Goal: Task Accomplishment & Management: Use online tool/utility

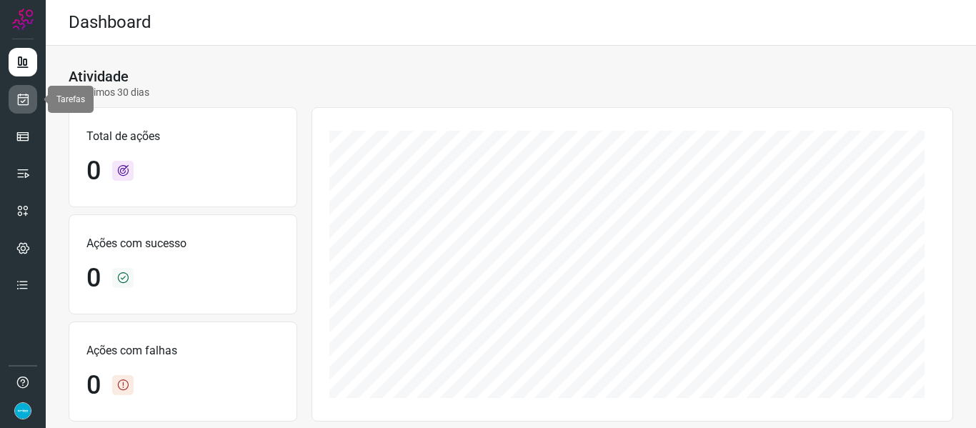
drag, startPoint x: 18, startPoint y: 99, endPoint x: 33, endPoint y: 98, distance: 15.1
click at [18, 99] on icon at bounding box center [23, 99] width 15 height 14
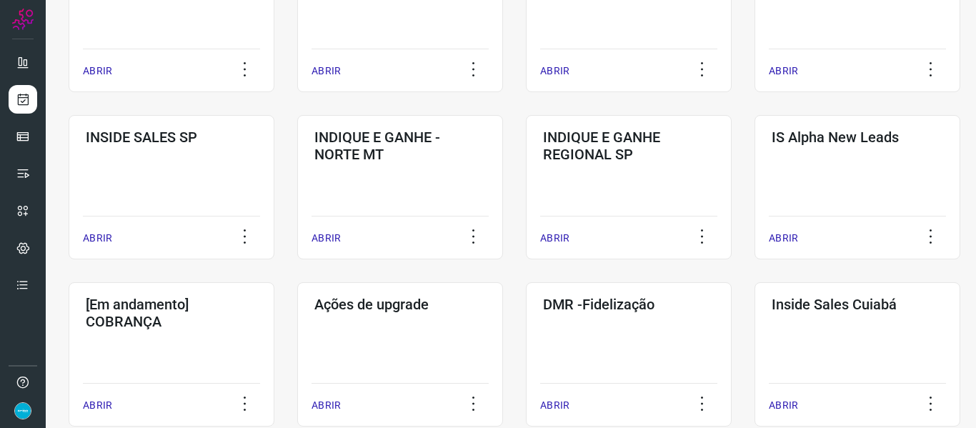
scroll to position [715, 0]
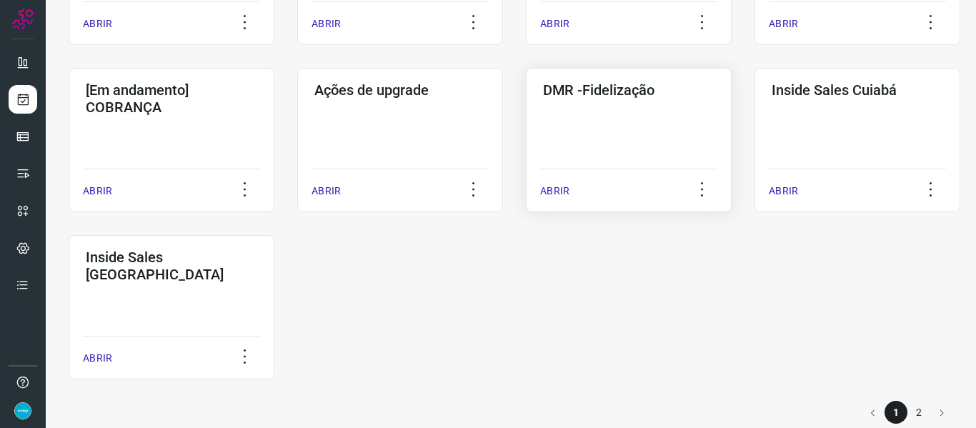
click at [552, 182] on div "ABRIR" at bounding box center [628, 187] width 177 height 36
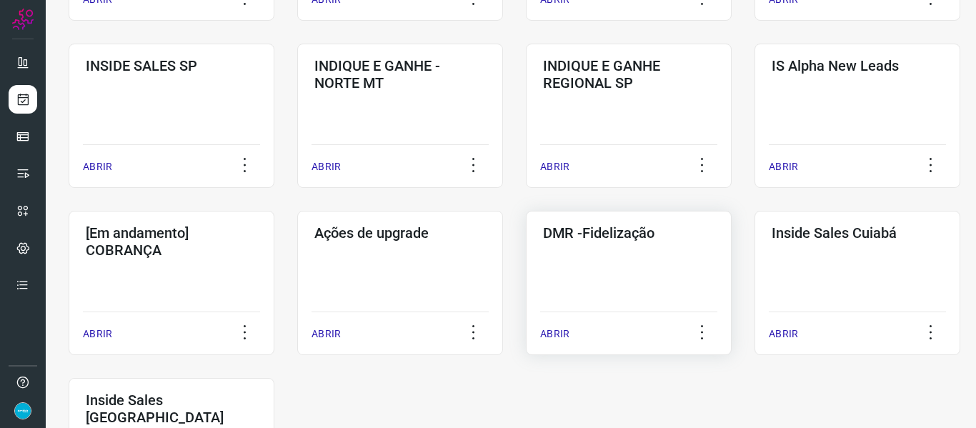
click at [565, 331] on p "ABRIR" at bounding box center [554, 334] width 29 height 15
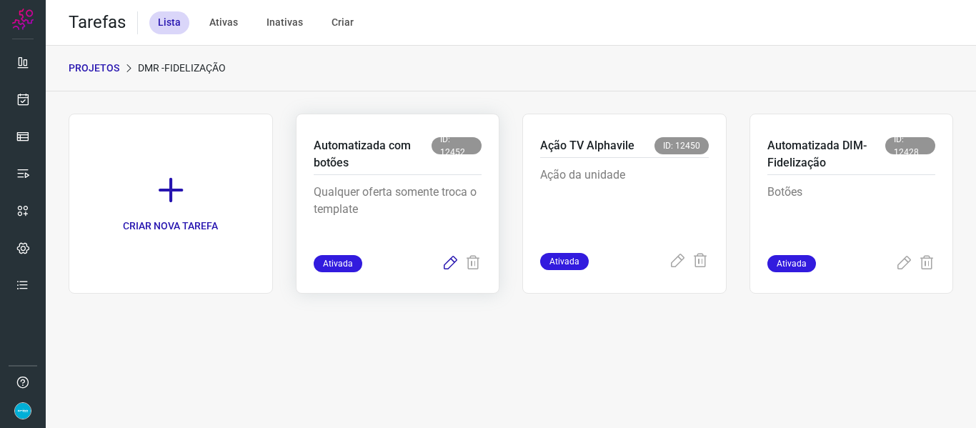
click at [447, 262] on icon at bounding box center [450, 263] width 17 height 17
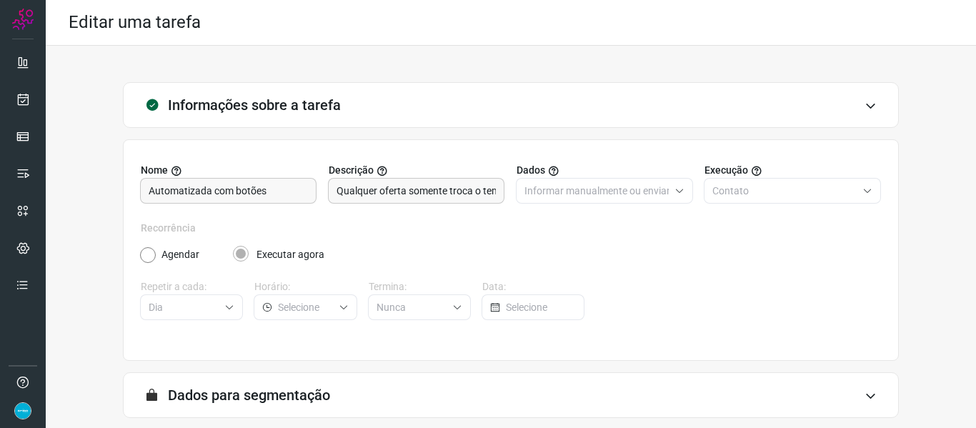
scroll to position [130, 0]
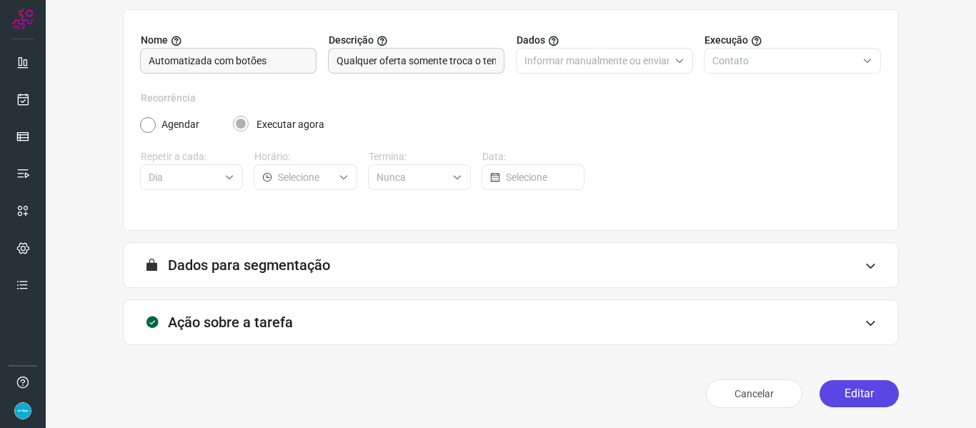
click at [864, 397] on button "Editar" at bounding box center [859, 393] width 79 height 27
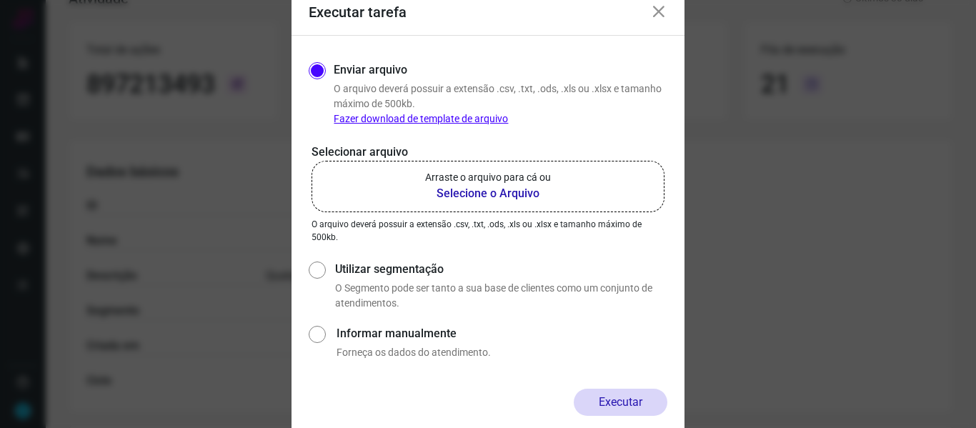
click at [514, 195] on b "Selecione o Arquivo" at bounding box center [488, 193] width 126 height 17
click at [0, 0] on input "Arraste o arquivo para cá ou Selecione o Arquivo" at bounding box center [0, 0] width 0 height 0
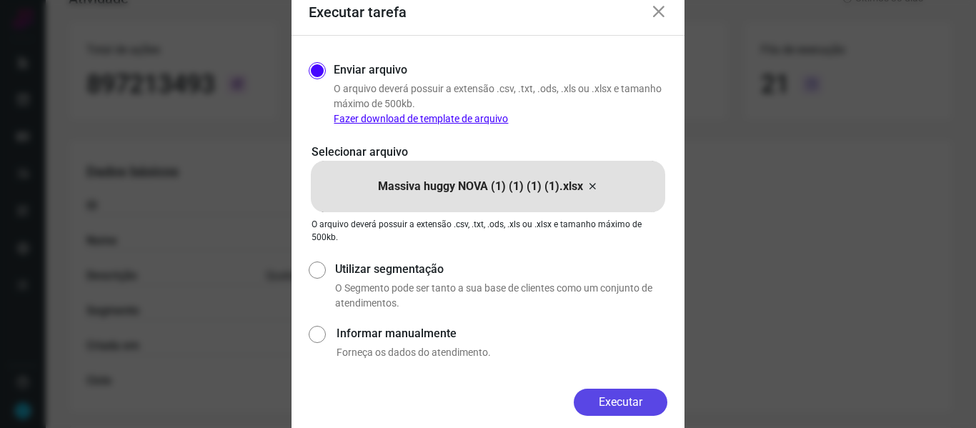
click at [631, 404] on button "Executar" at bounding box center [621, 402] width 94 height 27
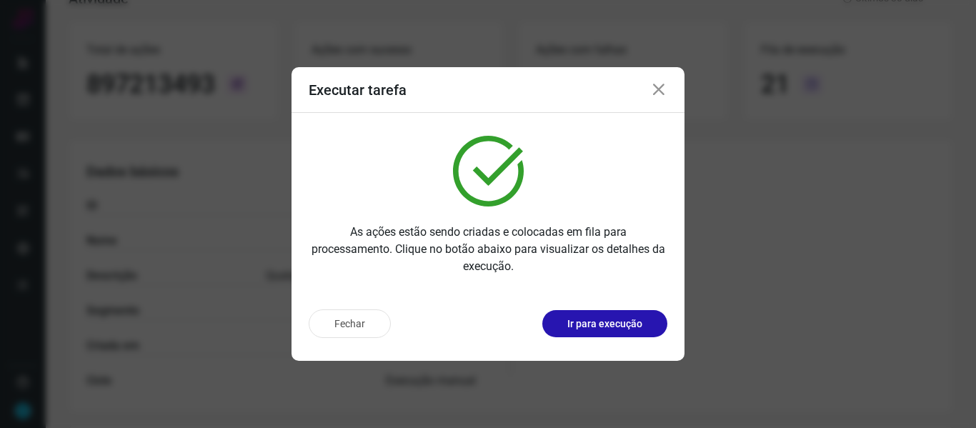
drag, startPoint x: 656, startPoint y: 92, endPoint x: 347, endPoint y: 68, distance: 309.7
click at [657, 92] on icon at bounding box center [658, 89] width 17 height 17
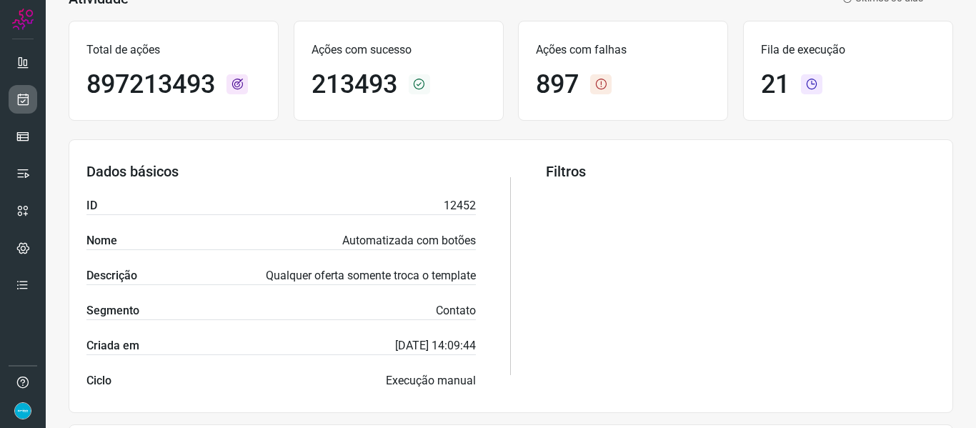
click at [23, 101] on icon at bounding box center [23, 99] width 15 height 14
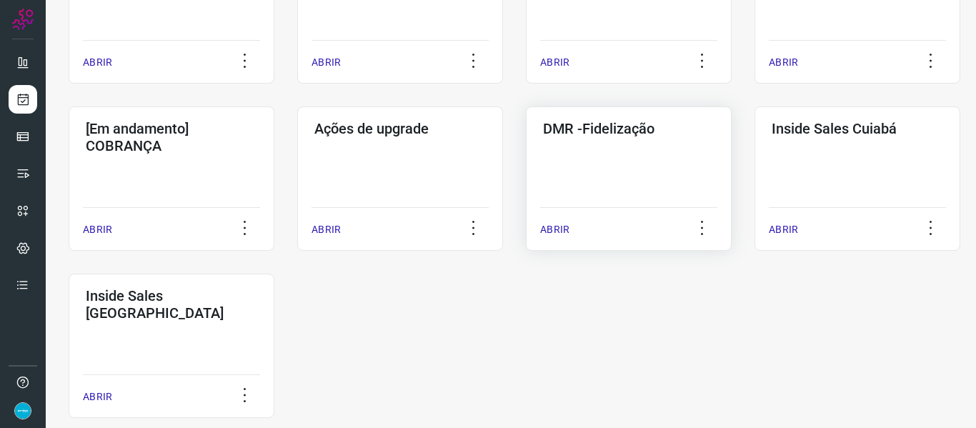
click at [566, 230] on p "ABRIR" at bounding box center [554, 229] width 29 height 15
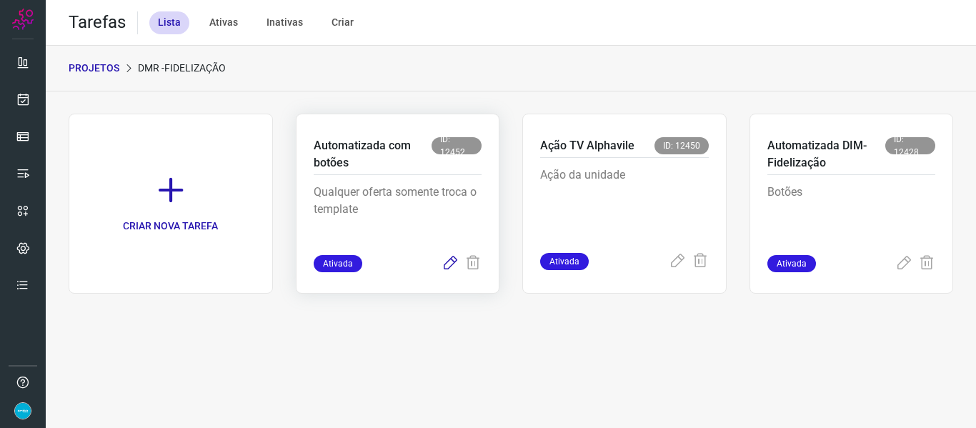
click at [447, 264] on icon at bounding box center [450, 263] width 17 height 17
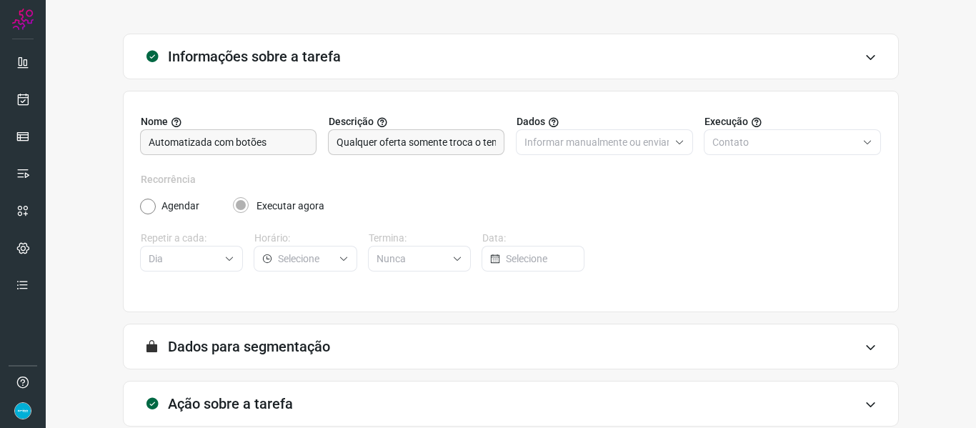
scroll to position [130, 0]
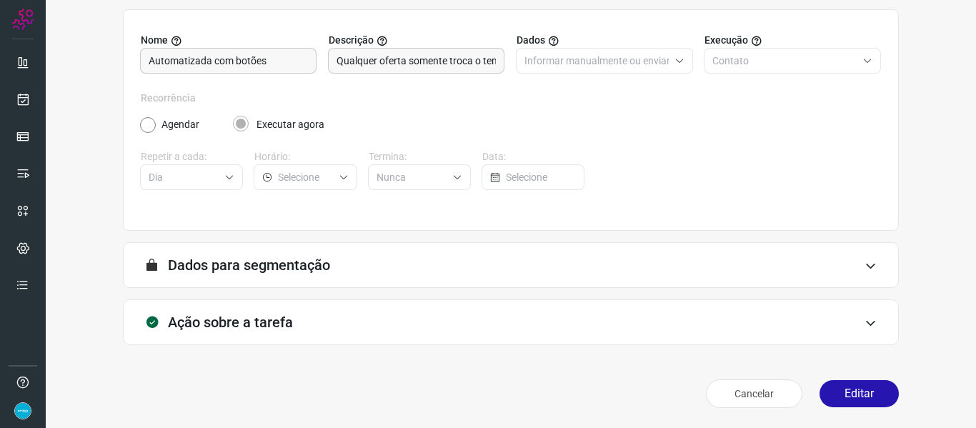
drag, startPoint x: 848, startPoint y: 401, endPoint x: 871, endPoint y: 320, distance: 84.1
click at [848, 401] on button "Editar" at bounding box center [859, 393] width 79 height 27
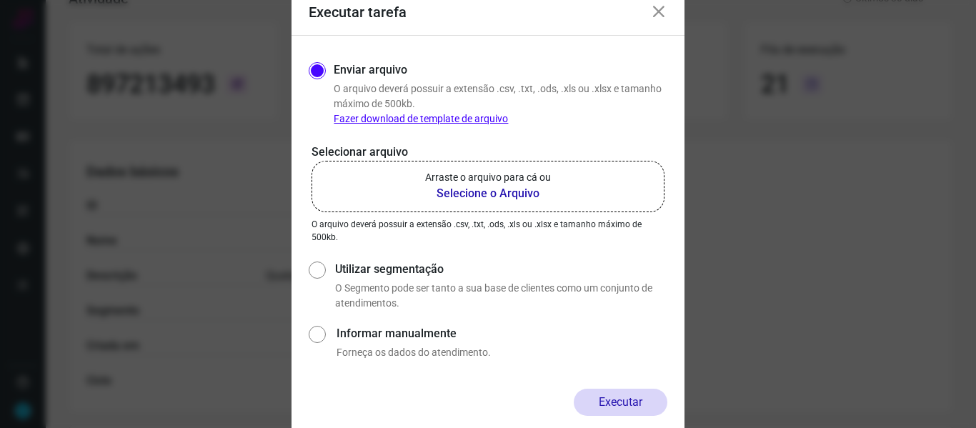
click at [498, 189] on b "Selecione o Arquivo" at bounding box center [488, 193] width 126 height 17
click at [0, 0] on input "Arraste o arquivo para cá ou Selecione o Arquivo" at bounding box center [0, 0] width 0 height 0
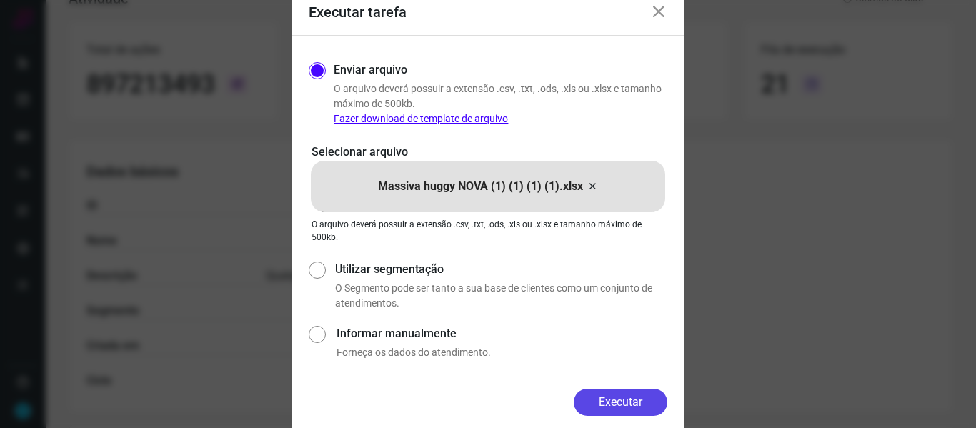
click at [635, 403] on button "Executar" at bounding box center [621, 402] width 94 height 27
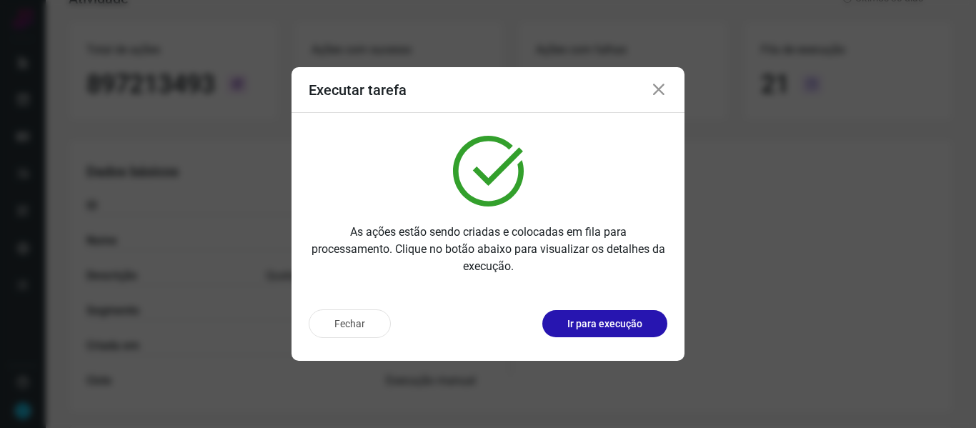
click at [663, 91] on icon at bounding box center [658, 89] width 17 height 17
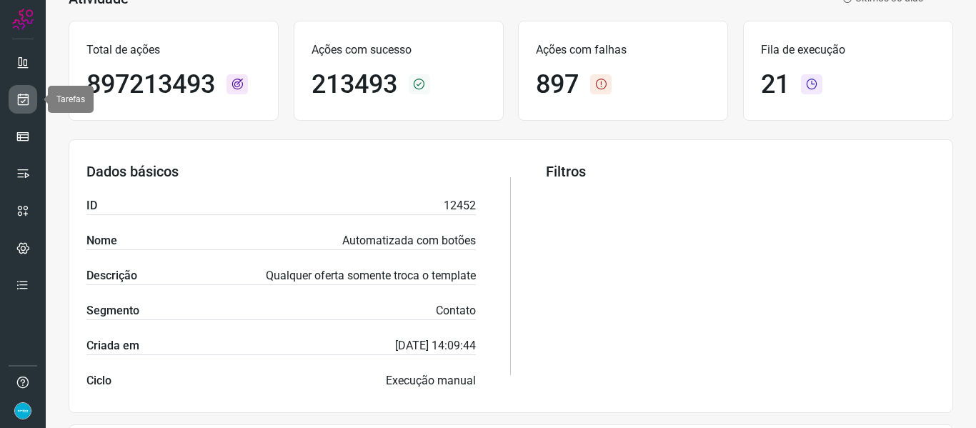
click at [26, 96] on icon at bounding box center [23, 99] width 15 height 14
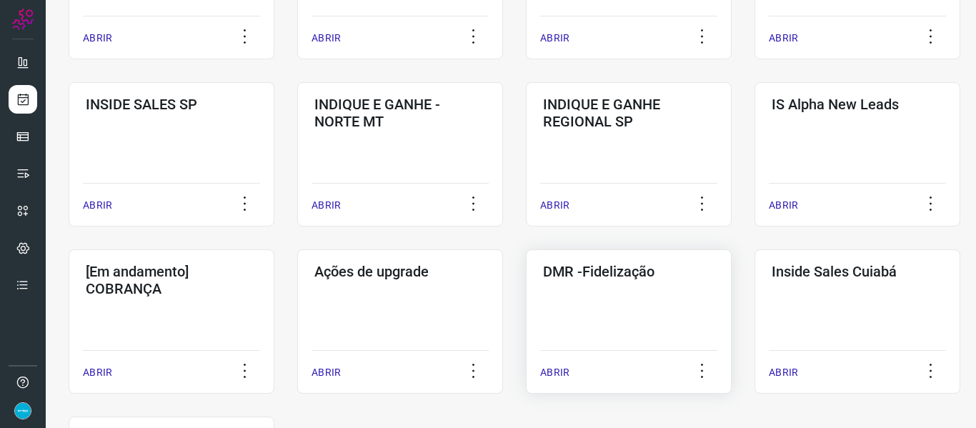
click at [560, 371] on p "ABRIR" at bounding box center [554, 372] width 29 height 15
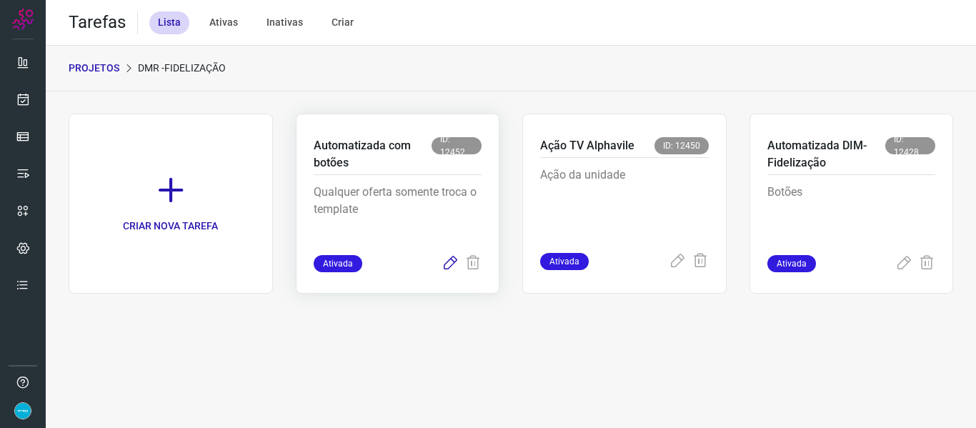
click at [450, 267] on icon at bounding box center [450, 263] width 17 height 17
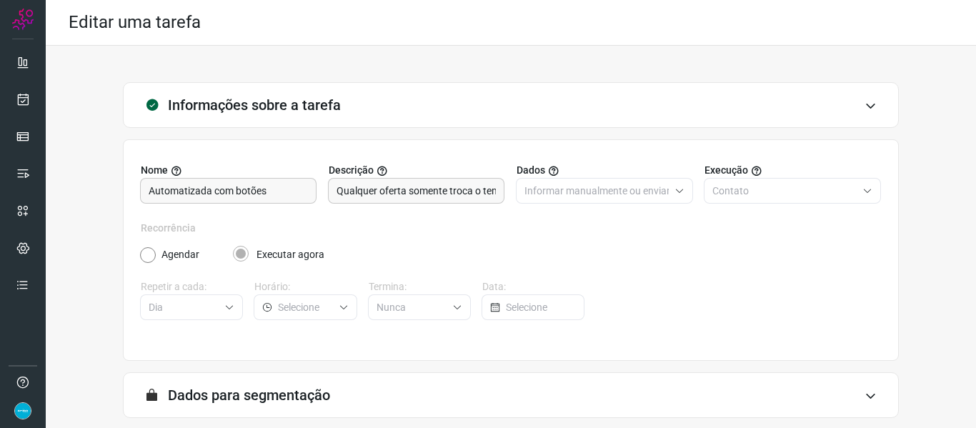
scroll to position [130, 0]
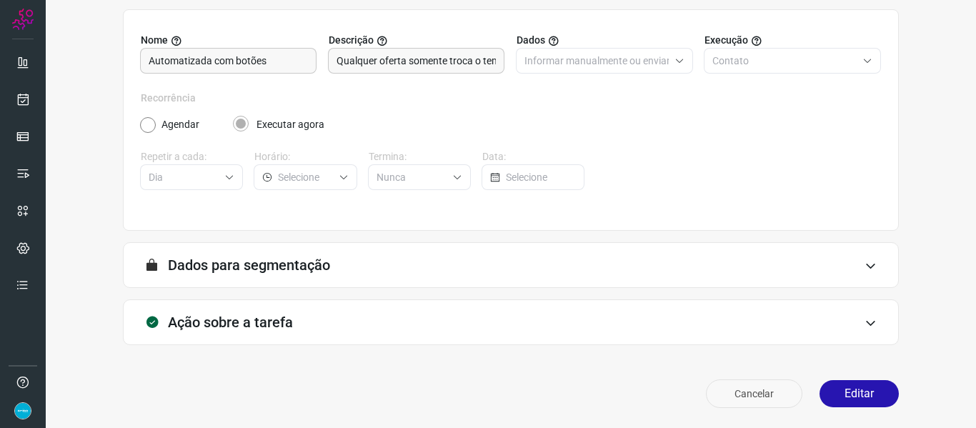
drag, startPoint x: 851, startPoint y: 398, endPoint x: 786, endPoint y: 385, distance: 67.0
click at [851, 398] on button "Editar" at bounding box center [859, 393] width 79 height 27
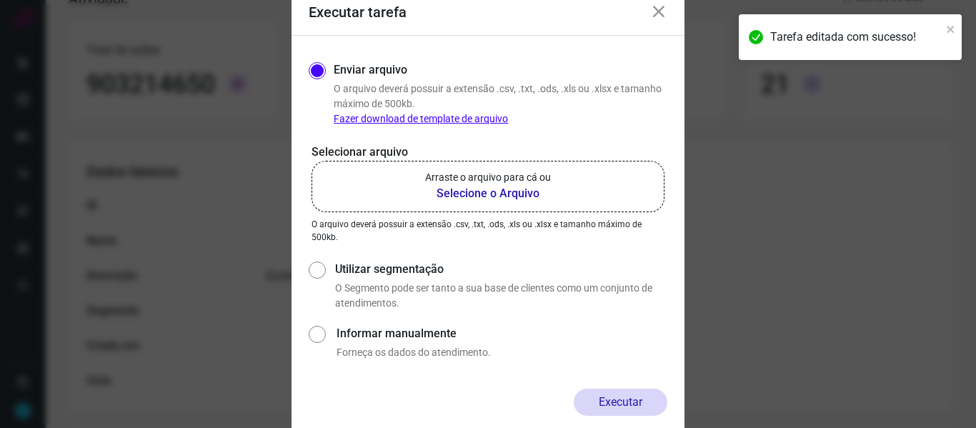
click at [671, 249] on div "Enviar arquivo O arquivo deverá possuir a extensão .csv, .txt, .ods, .xls ou .x…" at bounding box center [488, 212] width 393 height 353
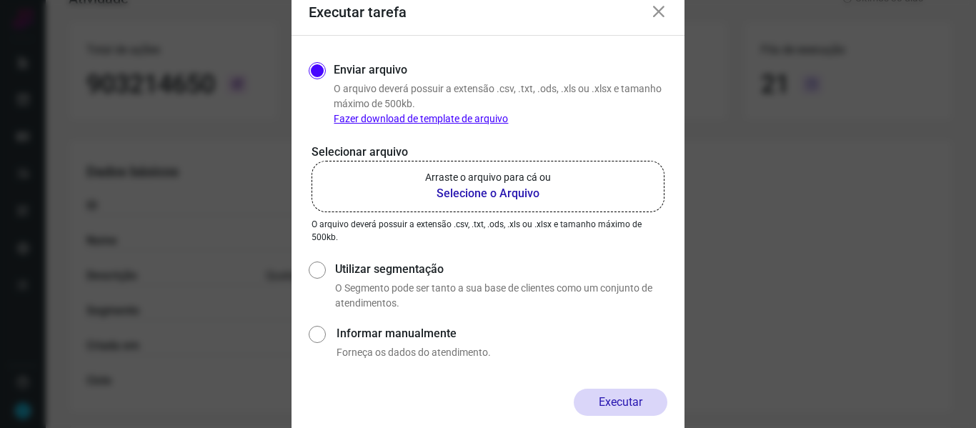
click at [641, 249] on div "Enviar arquivo O arquivo deverá possuir a extensão .csv, .txt, .ods, .xls ou .x…" at bounding box center [488, 212] width 359 height 307
click at [515, 200] on b "Selecione o Arquivo" at bounding box center [488, 193] width 126 height 17
click at [0, 0] on input "Arraste o arquivo para cá ou Selecione o Arquivo" at bounding box center [0, 0] width 0 height 0
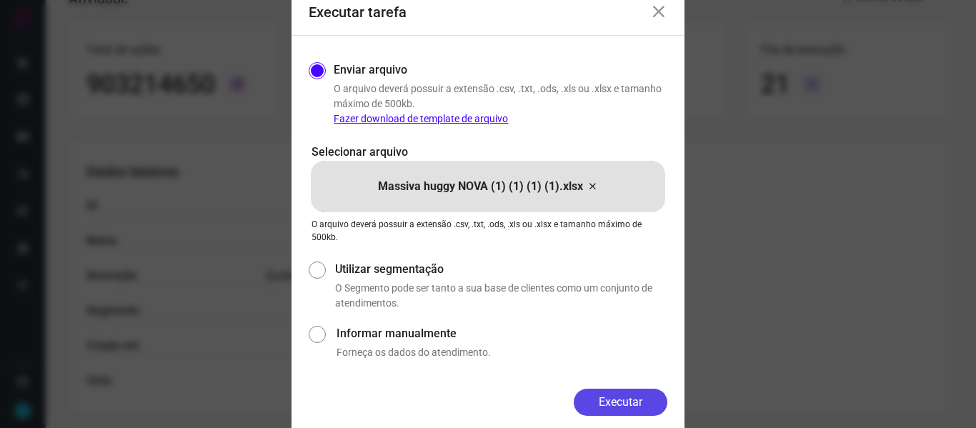
click at [619, 400] on button "Executar" at bounding box center [621, 402] width 94 height 27
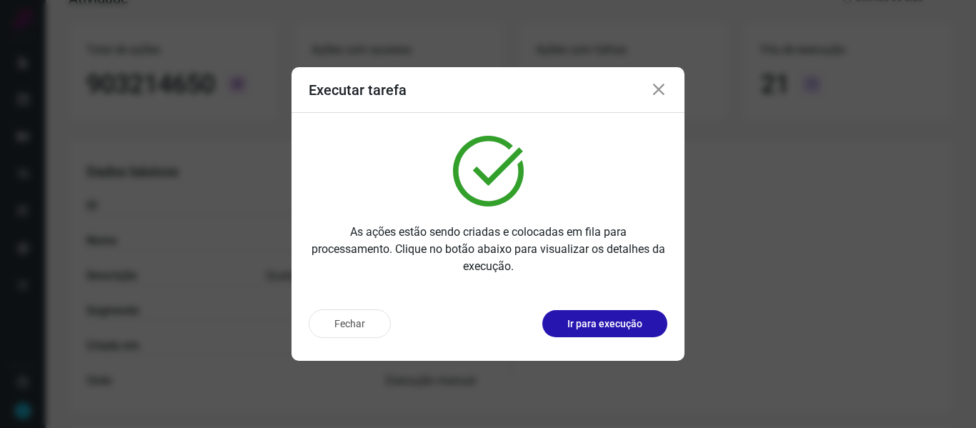
drag, startPoint x: 659, startPoint y: 89, endPoint x: 320, endPoint y: 105, distance: 339.2
click at [659, 89] on icon at bounding box center [658, 89] width 17 height 17
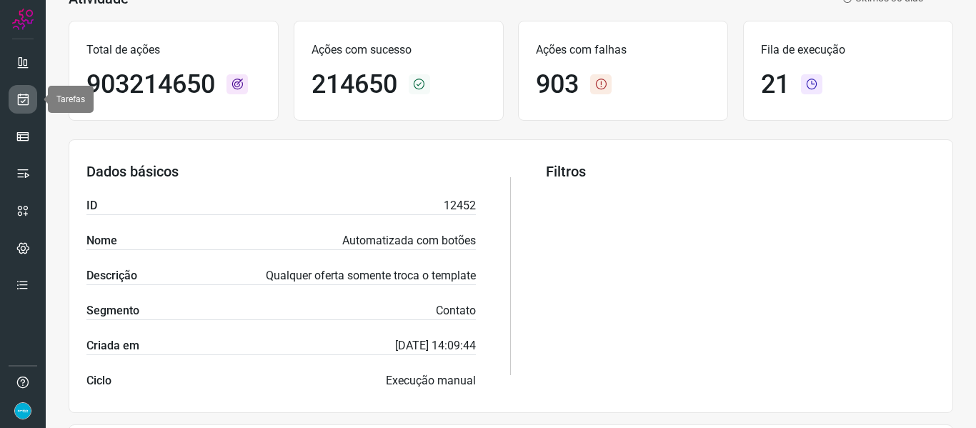
click at [29, 96] on icon at bounding box center [23, 99] width 15 height 14
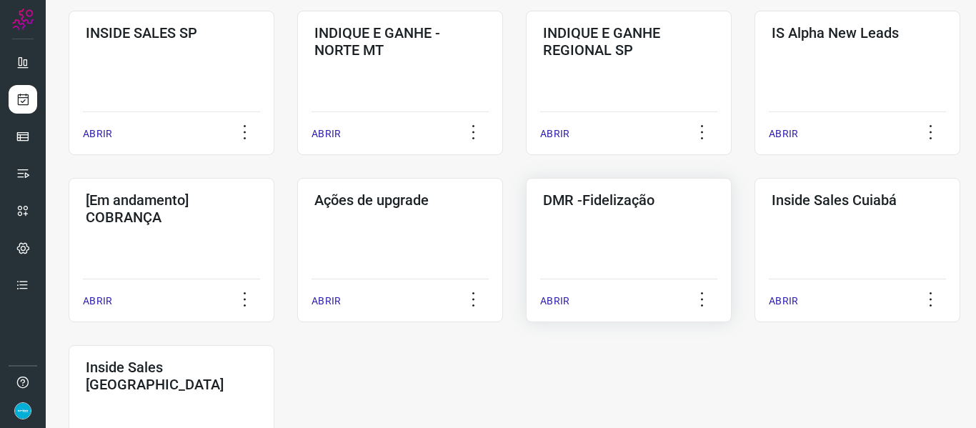
click at [559, 301] on p "ABRIR" at bounding box center [554, 301] width 29 height 15
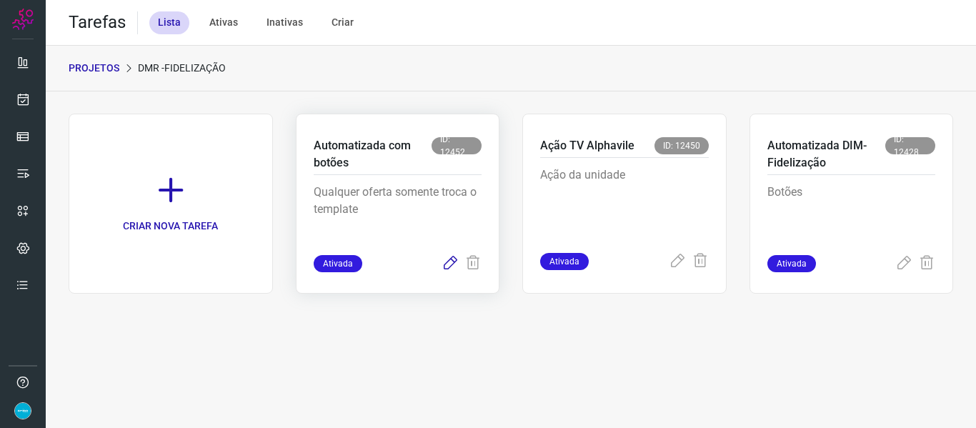
click at [446, 264] on icon at bounding box center [450, 263] width 17 height 17
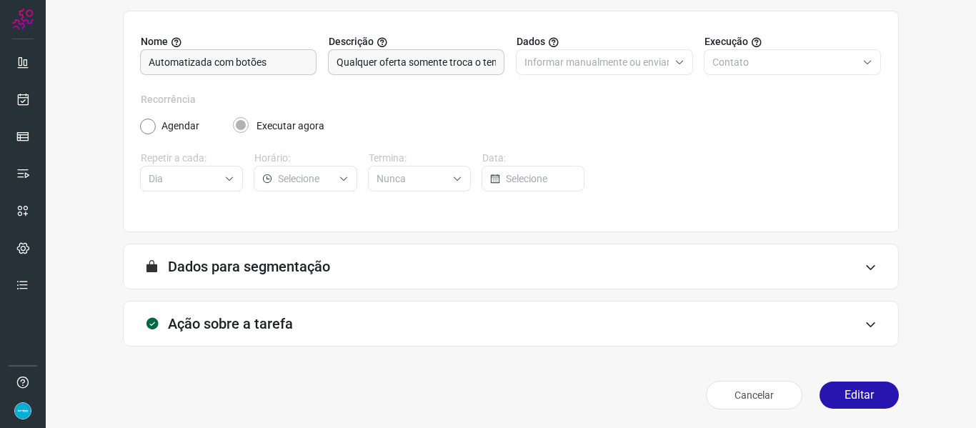
scroll to position [130, 0]
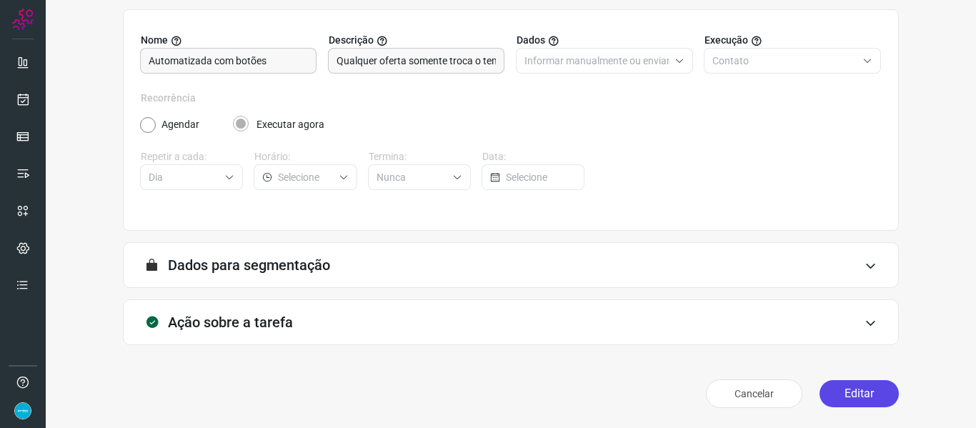
click at [851, 392] on button "Editar" at bounding box center [859, 393] width 79 height 27
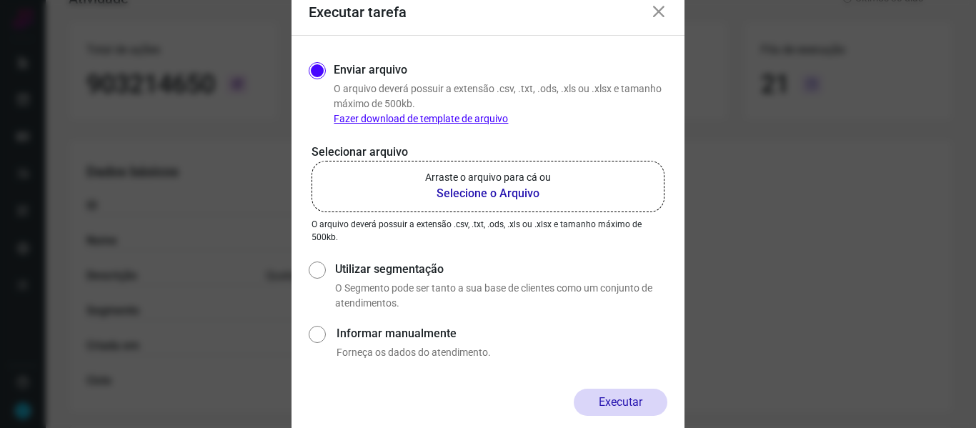
click at [528, 194] on b "Selecione o Arquivo" at bounding box center [488, 193] width 126 height 17
click at [0, 0] on input "Arraste o arquivo para cá ou Selecione o Arquivo" at bounding box center [0, 0] width 0 height 0
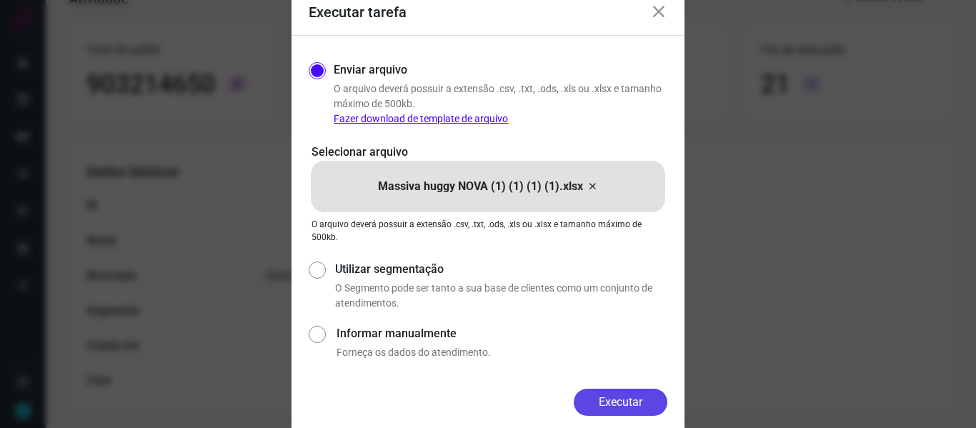
click at [625, 407] on button "Executar" at bounding box center [621, 402] width 94 height 27
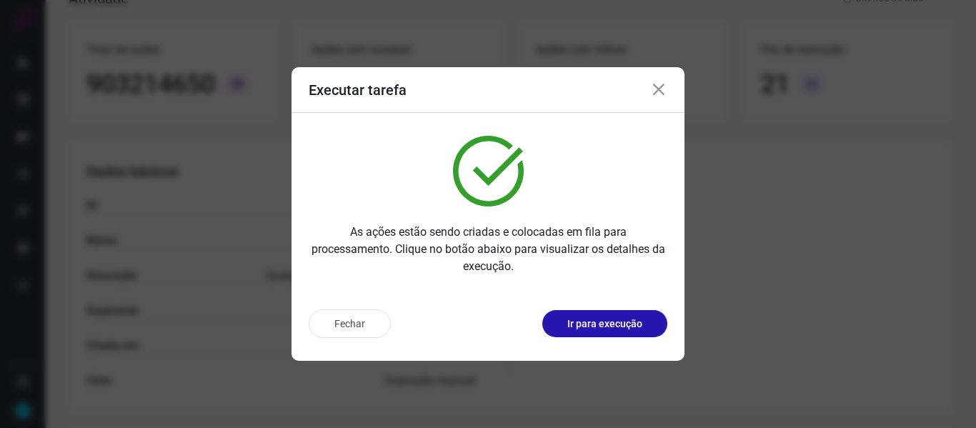
click at [660, 94] on icon at bounding box center [658, 89] width 17 height 17
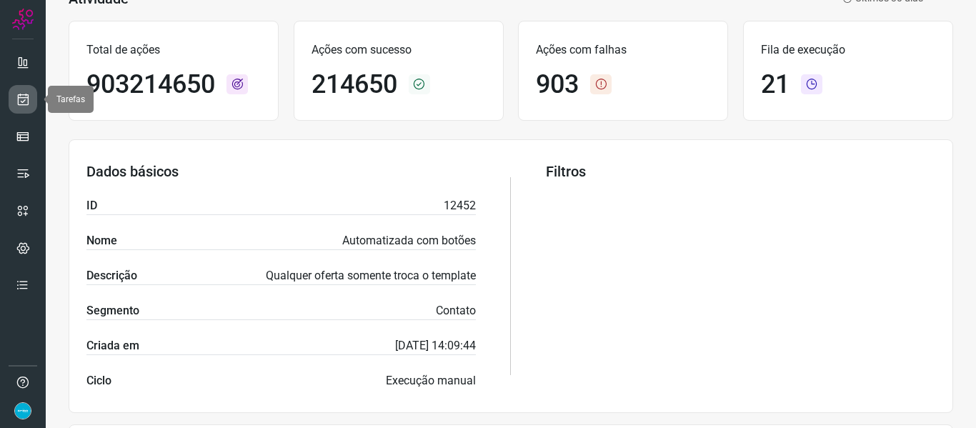
click at [31, 101] on link at bounding box center [23, 99] width 29 height 29
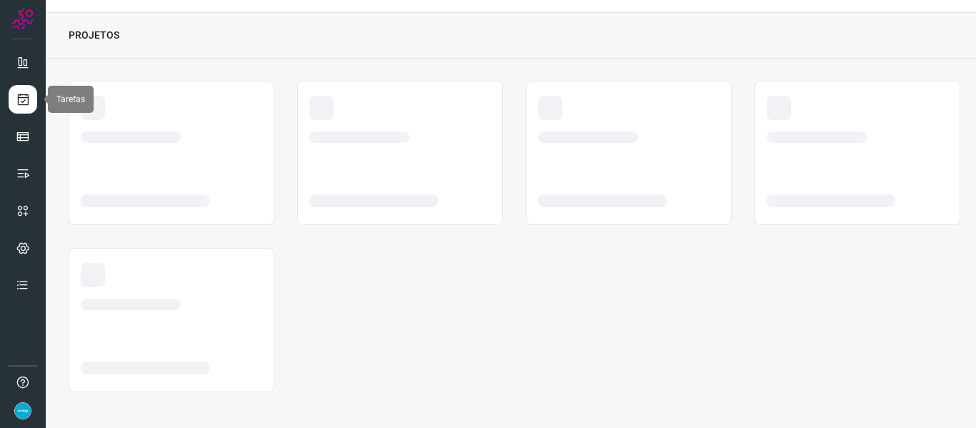
scroll to position [33, 0]
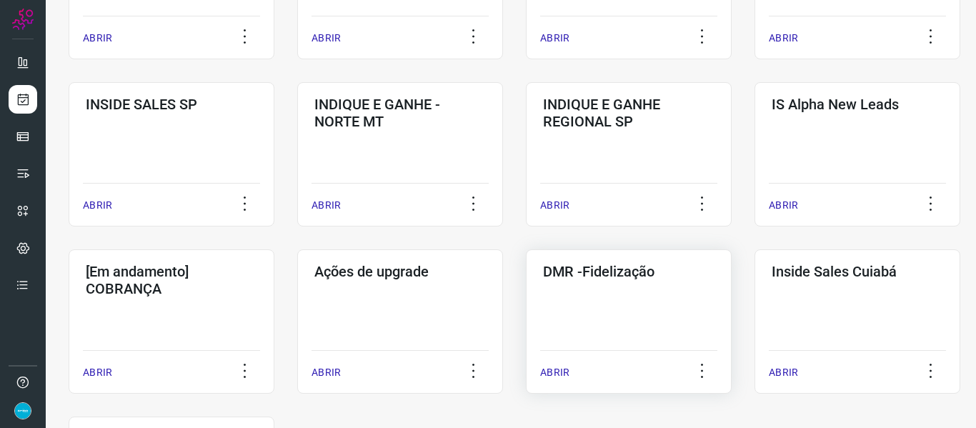
click at [551, 369] on p "ABRIR" at bounding box center [554, 372] width 29 height 15
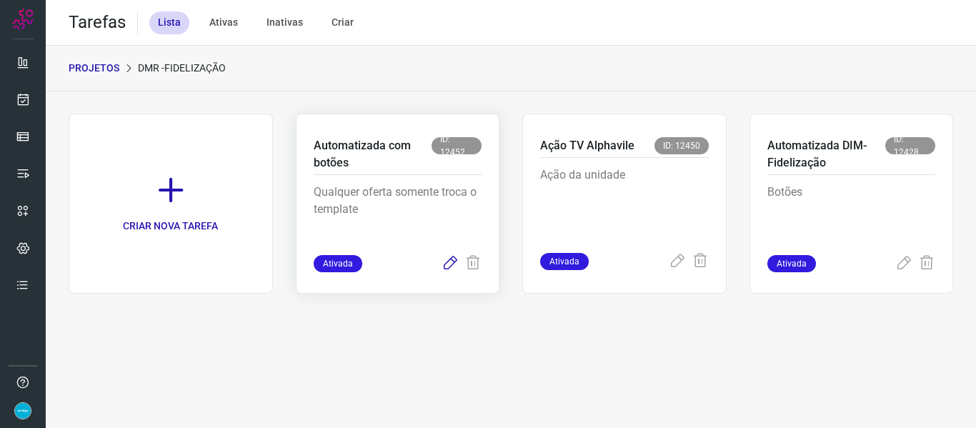
click at [446, 263] on icon at bounding box center [450, 263] width 17 height 17
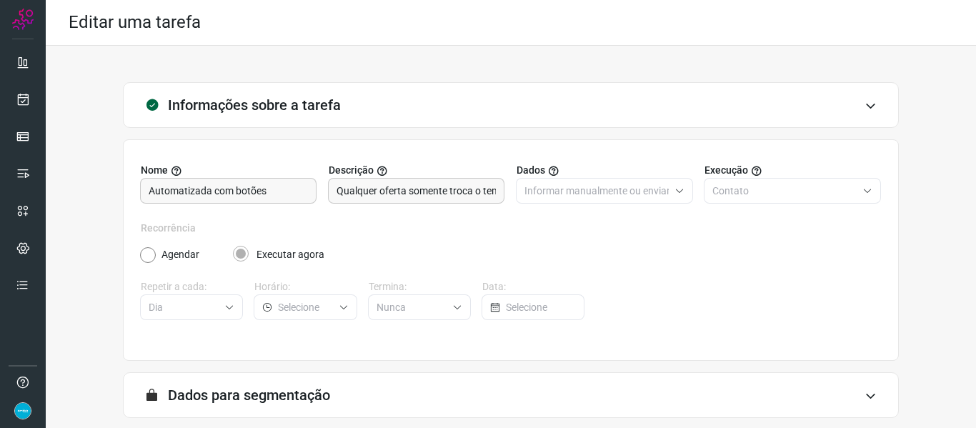
click at [921, 237] on div "Informações sobre a tarefa Nome Automatizada com botões Descrição Qualquer ofer…" at bounding box center [511, 313] width 885 height 462
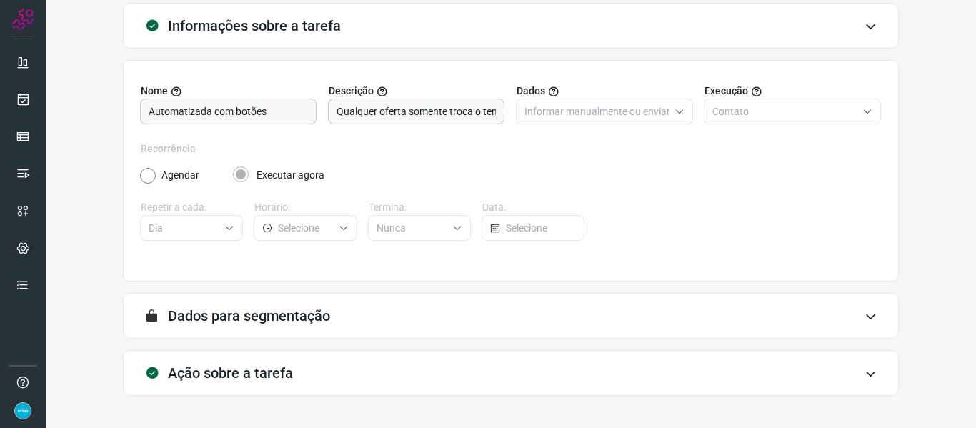
scroll to position [130, 0]
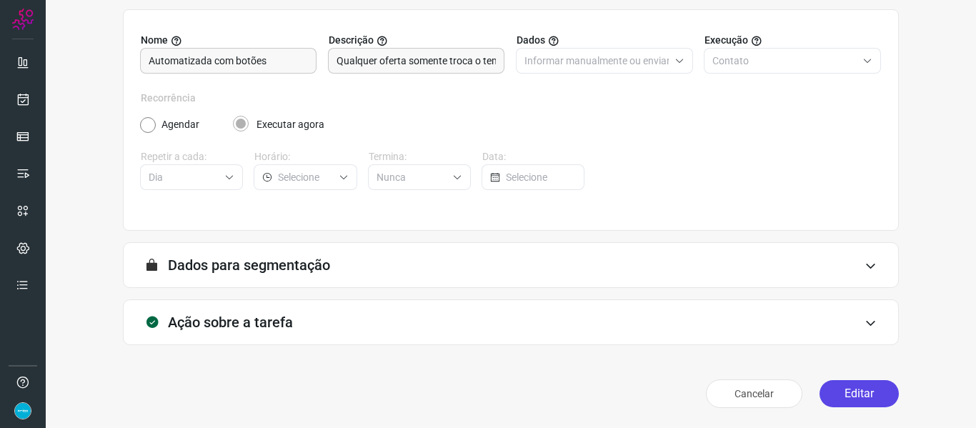
click at [861, 390] on button "Editar" at bounding box center [859, 393] width 79 height 27
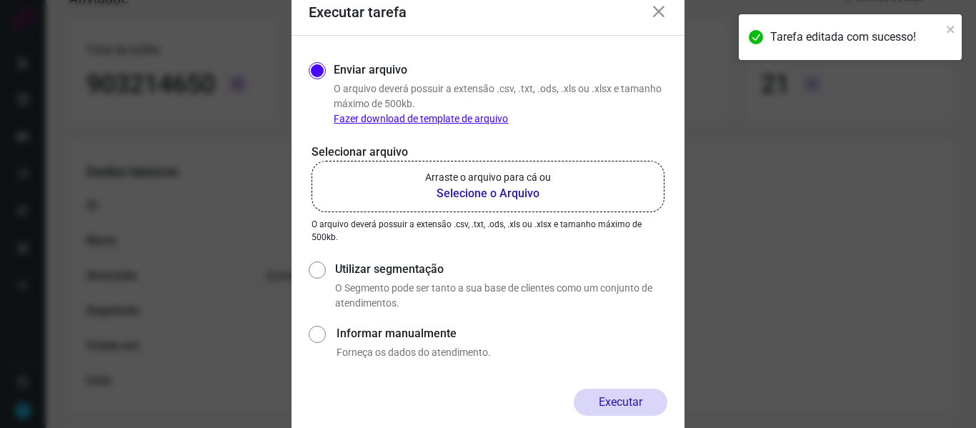
click at [656, 297] on p "O Segmento pode ser tanto a sua base de clientes como um conjunto de atendiment…" at bounding box center [501, 296] width 332 height 30
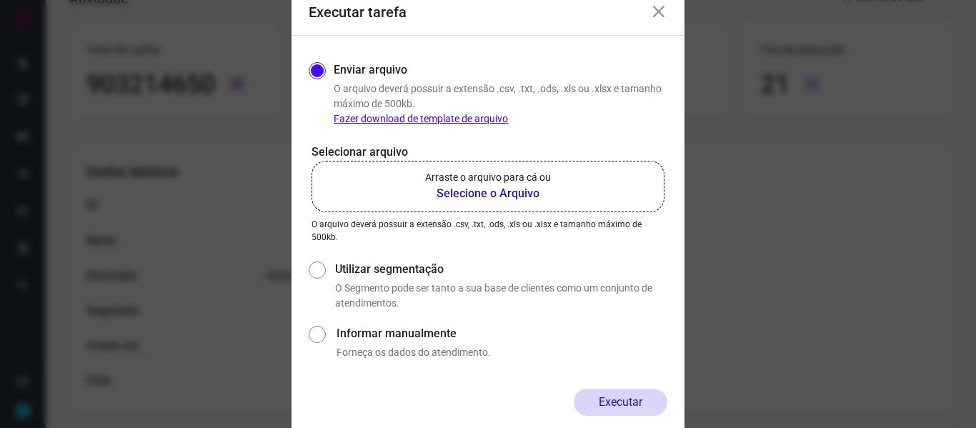
click at [484, 187] on b "Selecione o Arquivo" at bounding box center [488, 193] width 126 height 17
click at [0, 0] on input "Arraste o arquivo para cá ou Selecione o Arquivo" at bounding box center [0, 0] width 0 height 0
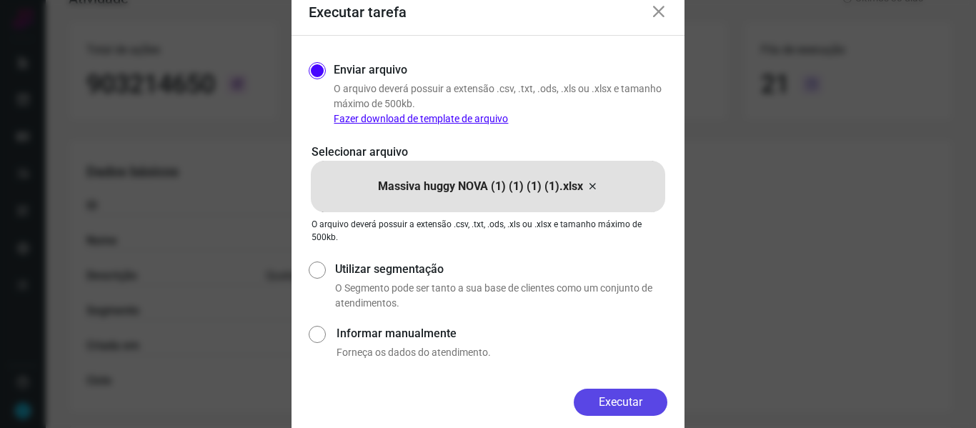
click at [628, 403] on button "Executar" at bounding box center [621, 402] width 94 height 27
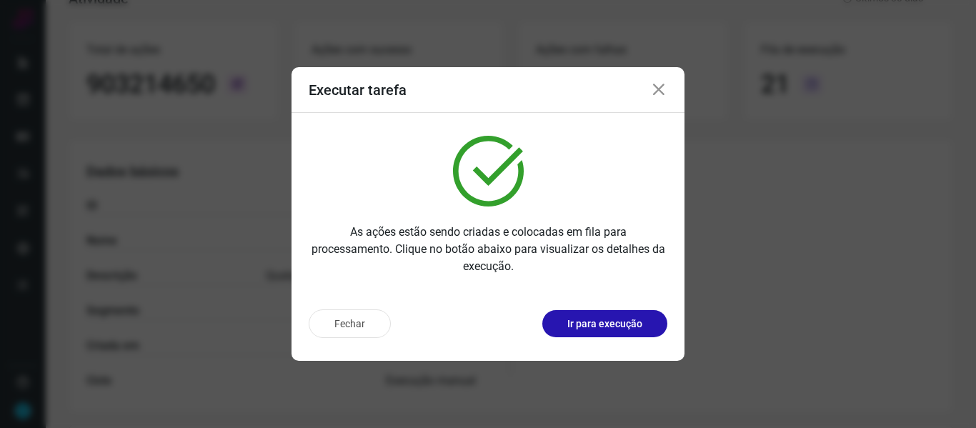
click at [662, 88] on icon at bounding box center [658, 89] width 17 height 17
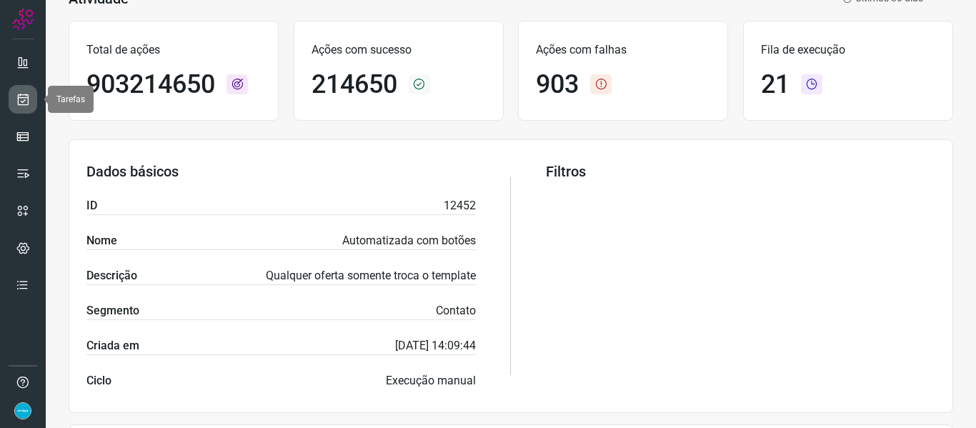
click at [29, 104] on icon at bounding box center [23, 99] width 15 height 14
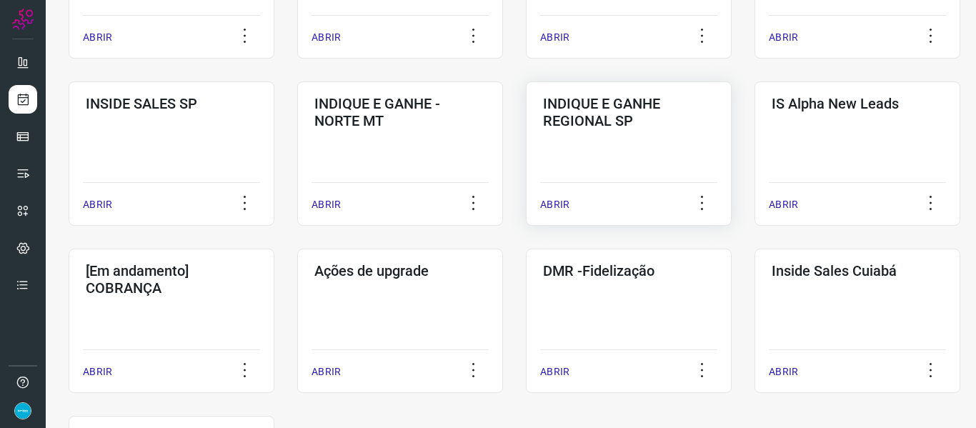
scroll to position [676, 0]
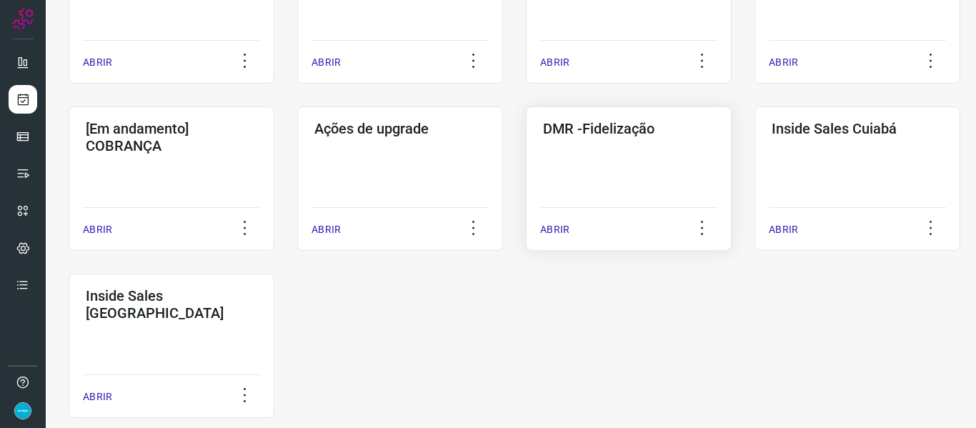
click at [549, 219] on div "ABRIR" at bounding box center [628, 225] width 177 height 36
click at [559, 235] on p "ABRIR" at bounding box center [554, 229] width 29 height 15
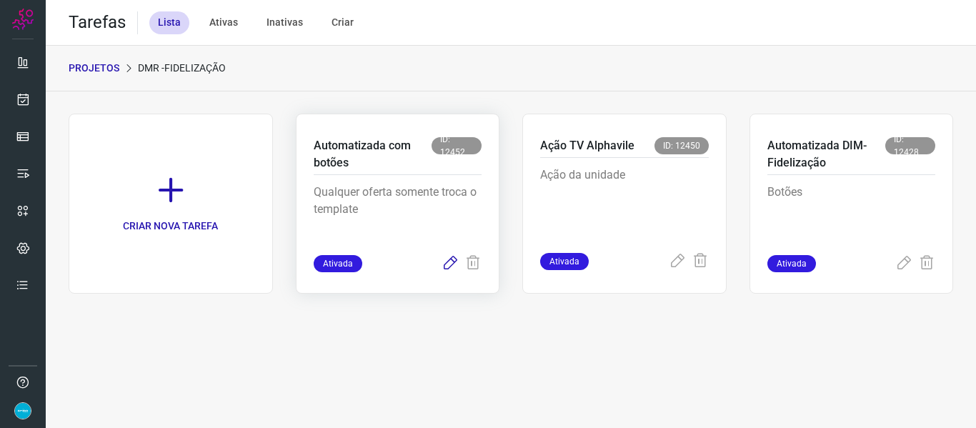
click at [452, 260] on icon at bounding box center [450, 263] width 17 height 17
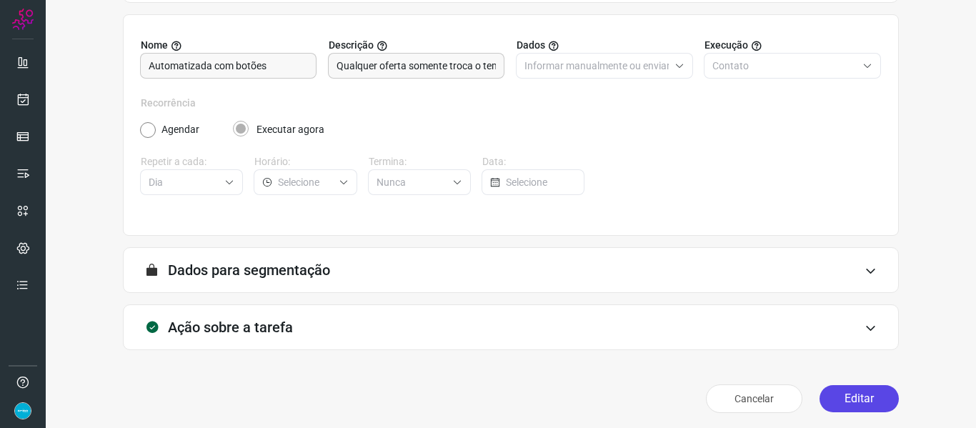
scroll to position [130, 0]
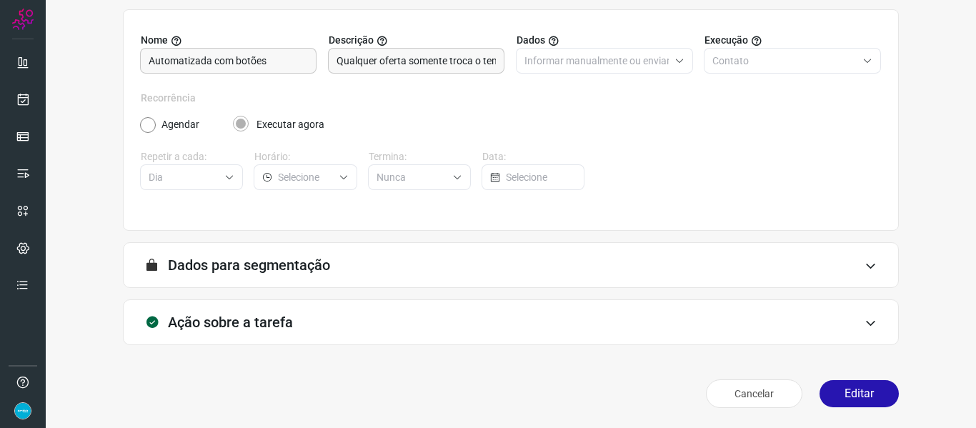
drag, startPoint x: 866, startPoint y: 395, endPoint x: 124, endPoint y: 208, distance: 765.0
click at [866, 395] on button "Editar" at bounding box center [859, 393] width 79 height 27
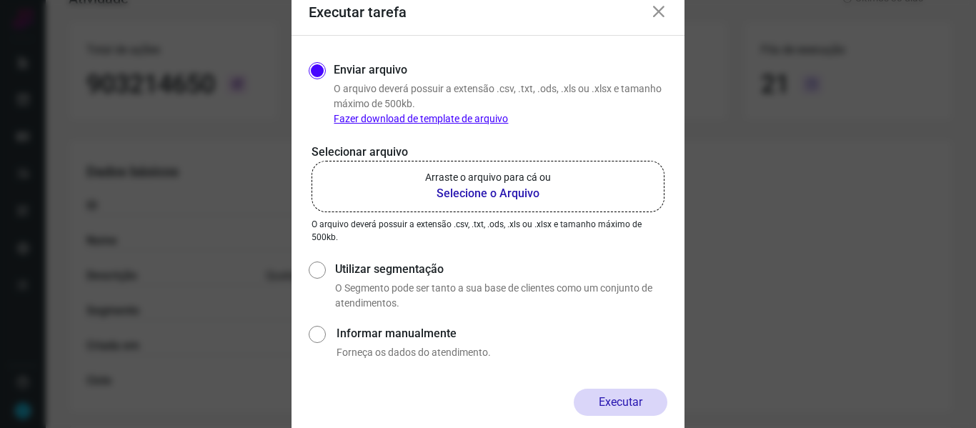
click at [660, 239] on p "O arquivo deverá possuir a extensão .csv, .txt, .ods, .xls ou .xlsx e tamanho m…" at bounding box center [488, 231] width 353 height 26
click at [497, 189] on b "Selecione o Arquivo" at bounding box center [488, 193] width 126 height 17
click at [0, 0] on input "Arraste o arquivo para cá ou Selecione o Arquivo" at bounding box center [0, 0] width 0 height 0
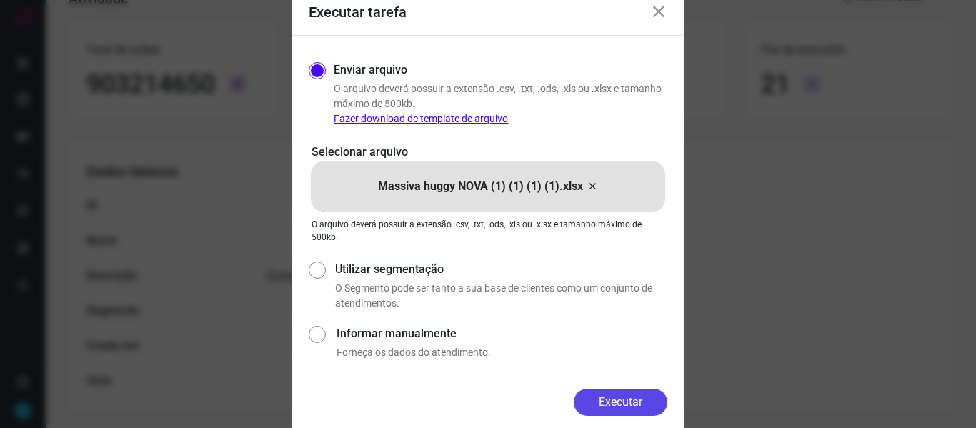
click at [611, 402] on button "Executar" at bounding box center [621, 402] width 94 height 27
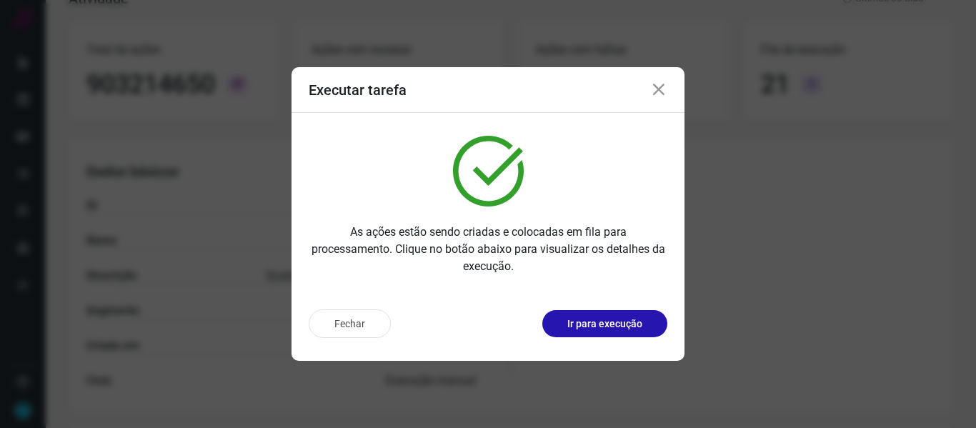
click at [654, 87] on icon at bounding box center [658, 89] width 17 height 17
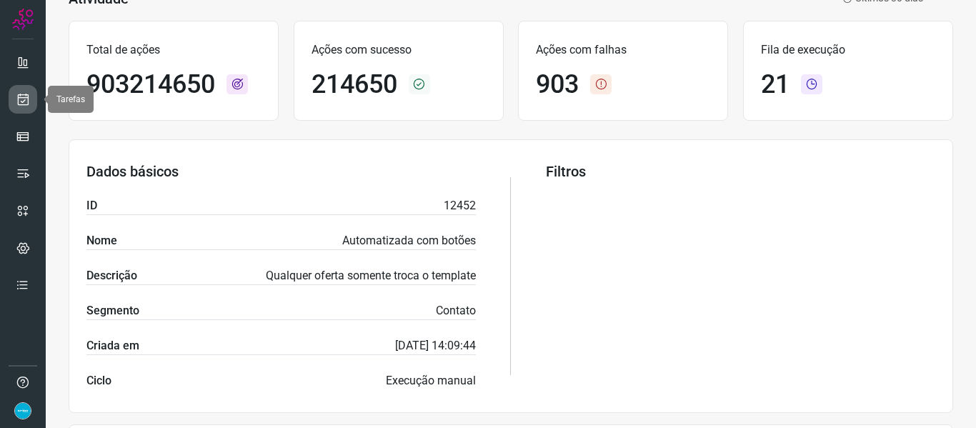
click at [32, 101] on link at bounding box center [23, 99] width 29 height 29
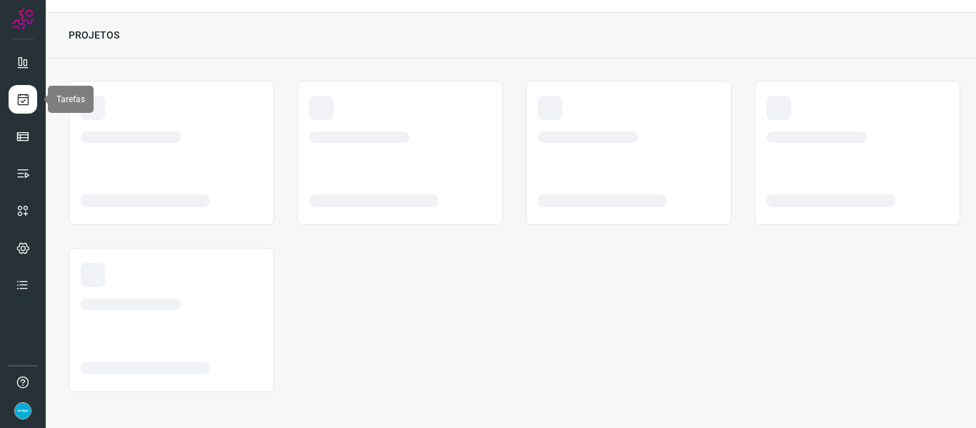
scroll to position [33, 0]
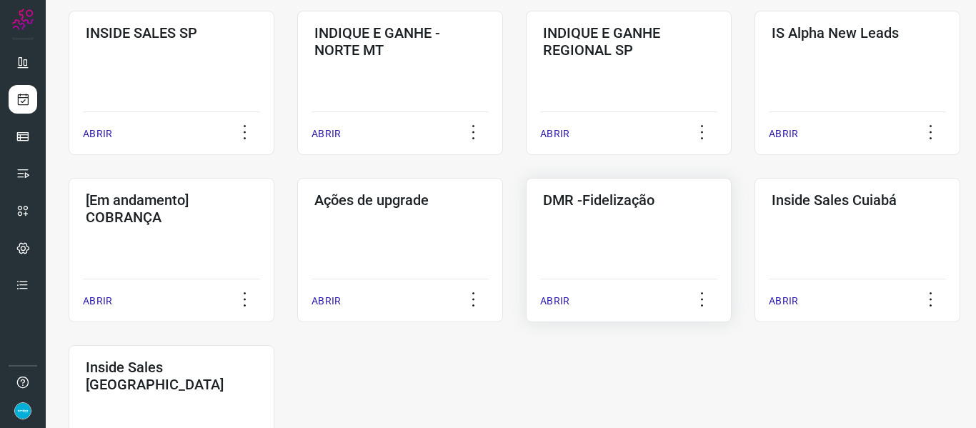
click at [560, 295] on p "ABRIR" at bounding box center [554, 301] width 29 height 15
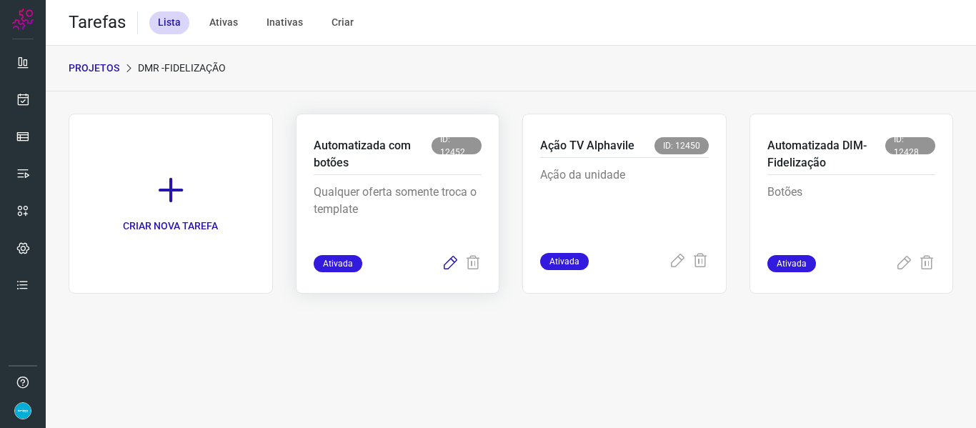
click at [454, 262] on icon at bounding box center [450, 263] width 17 height 17
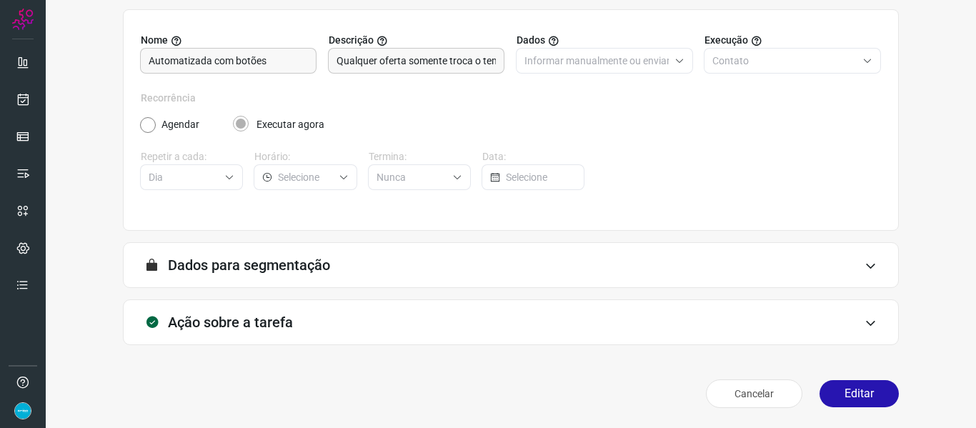
scroll to position [130, 0]
drag, startPoint x: 844, startPoint y: 397, endPoint x: 314, endPoint y: 225, distance: 557.6
click at [844, 397] on button "Editar" at bounding box center [859, 393] width 79 height 27
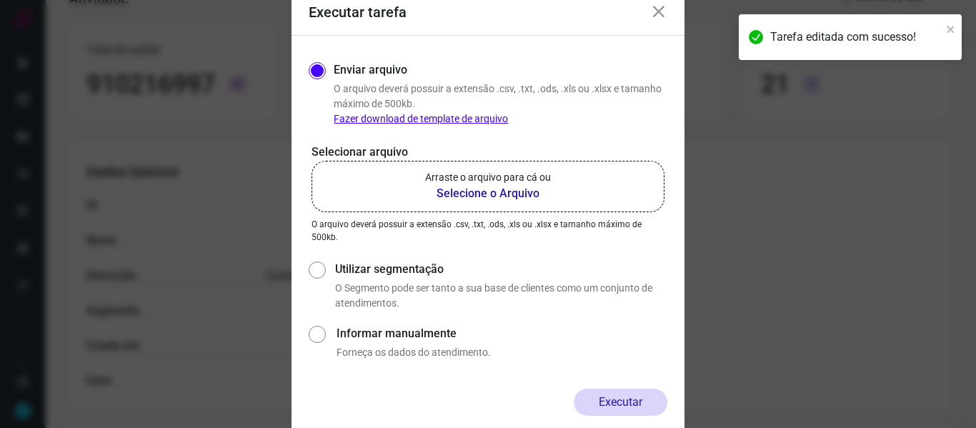
click at [635, 254] on div "Enviar arquivo O arquivo deverá possuir a extensão .csv, .txt, .ods, .xls ou .x…" at bounding box center [488, 212] width 359 height 307
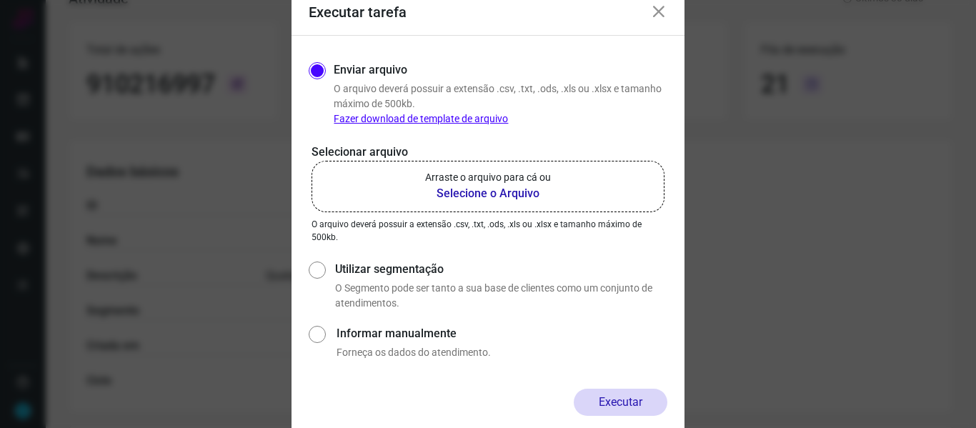
click at [513, 193] on b "Selecione o Arquivo" at bounding box center [488, 193] width 126 height 17
click at [0, 0] on input "Arraste o arquivo para cá ou Selecione o Arquivo" at bounding box center [0, 0] width 0 height 0
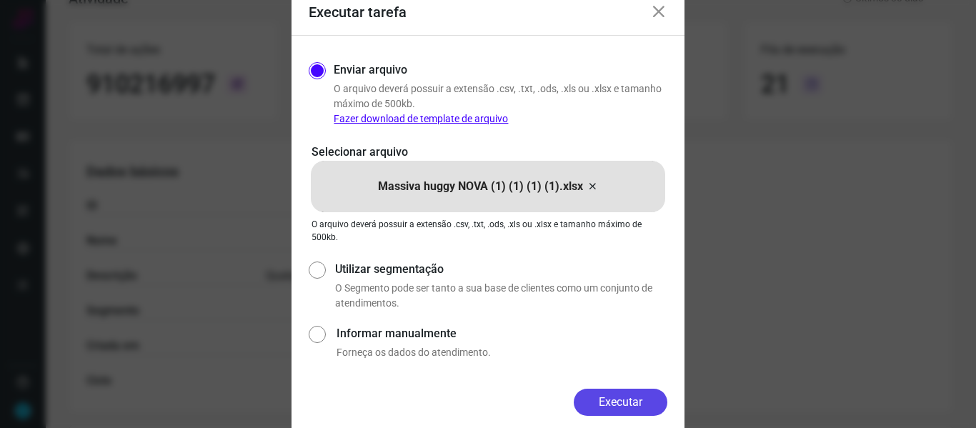
click at [643, 398] on button "Executar" at bounding box center [621, 402] width 94 height 27
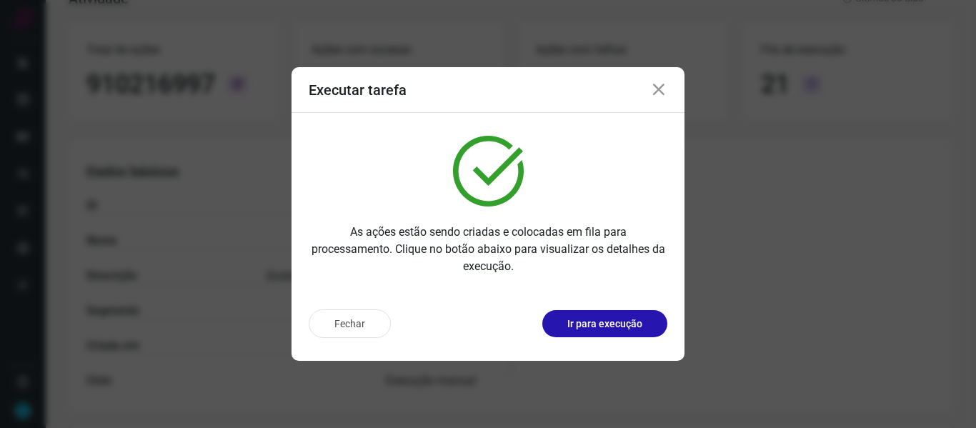
drag, startPoint x: 658, startPoint y: 91, endPoint x: 265, endPoint y: 88, distance: 393.2
click at [658, 91] on icon at bounding box center [658, 89] width 17 height 17
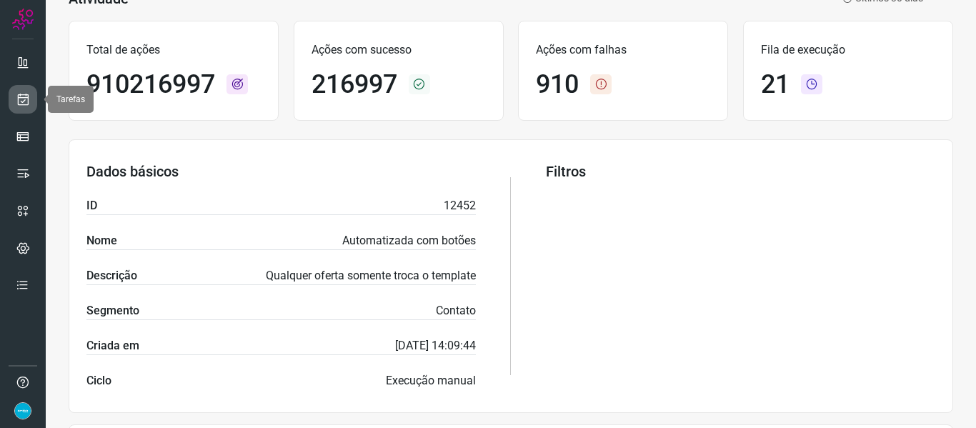
click at [34, 90] on link at bounding box center [23, 99] width 29 height 29
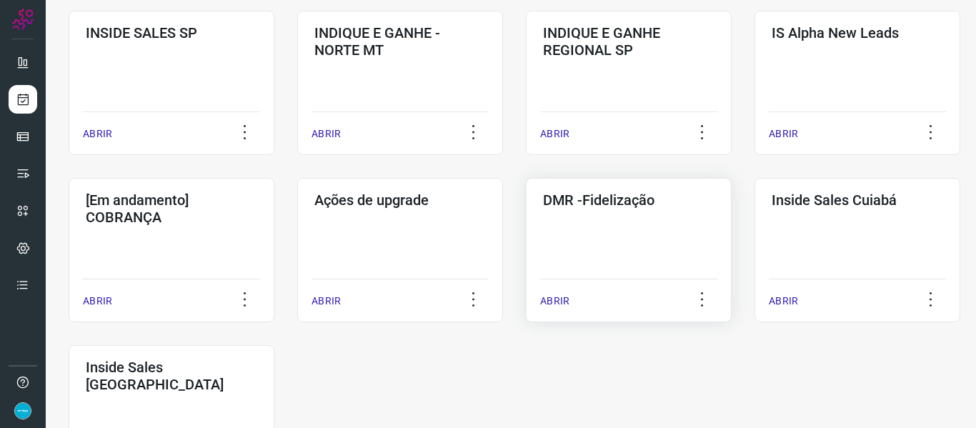
click at [549, 301] on p "ABRIR" at bounding box center [554, 301] width 29 height 15
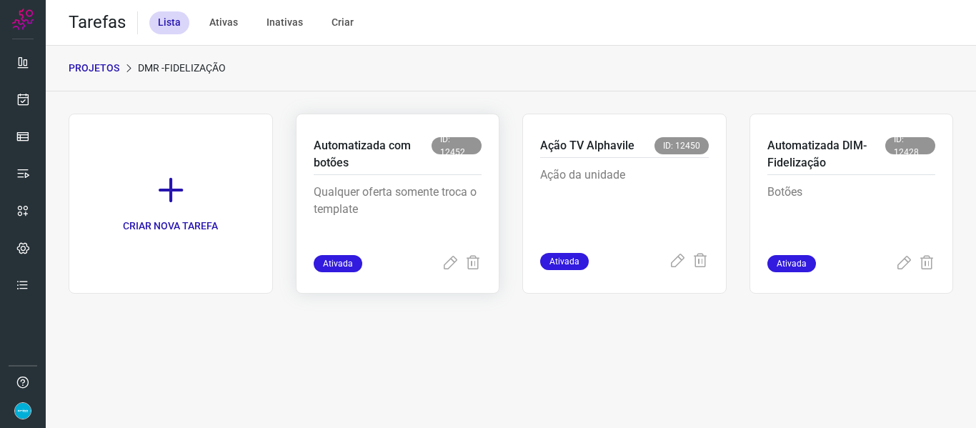
click at [459, 268] on div at bounding box center [462, 263] width 40 height 17
click at [451, 261] on icon at bounding box center [450, 263] width 17 height 17
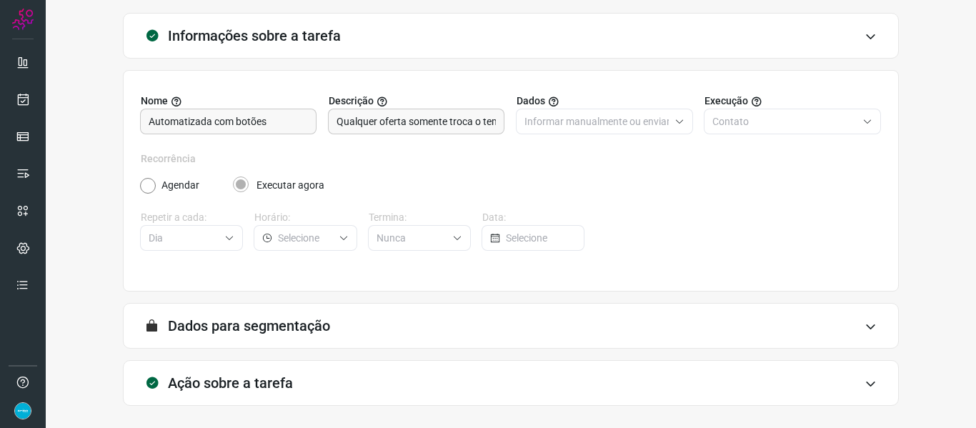
scroll to position [130, 0]
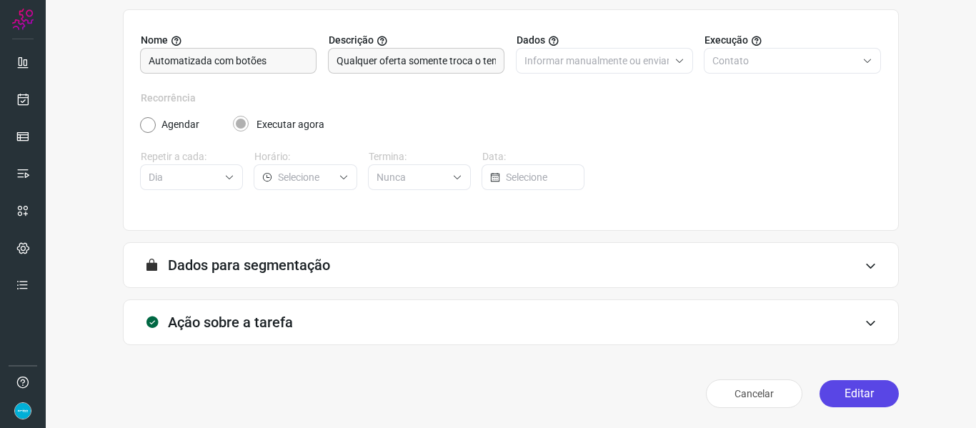
click at [858, 395] on button "Editar" at bounding box center [859, 393] width 79 height 27
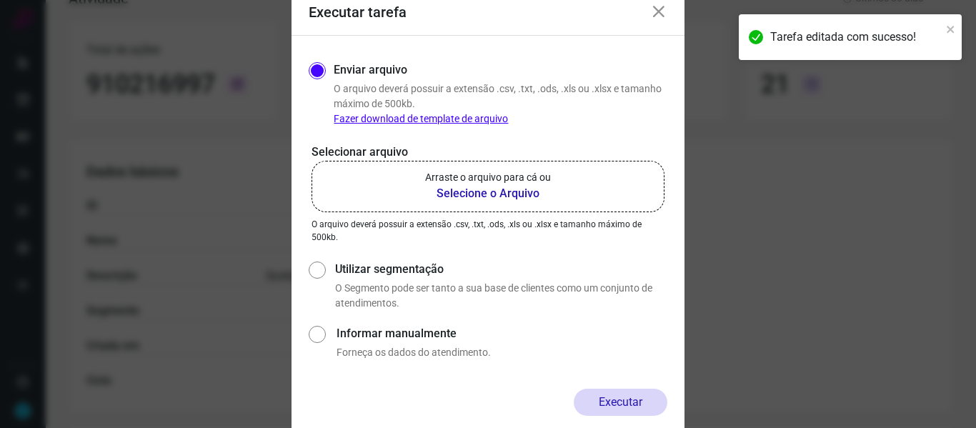
click at [649, 139] on div "Enviar arquivo O arquivo deverá possuir a extensão .csv, .txt, .ods, .xls ou .x…" at bounding box center [488, 212] width 359 height 307
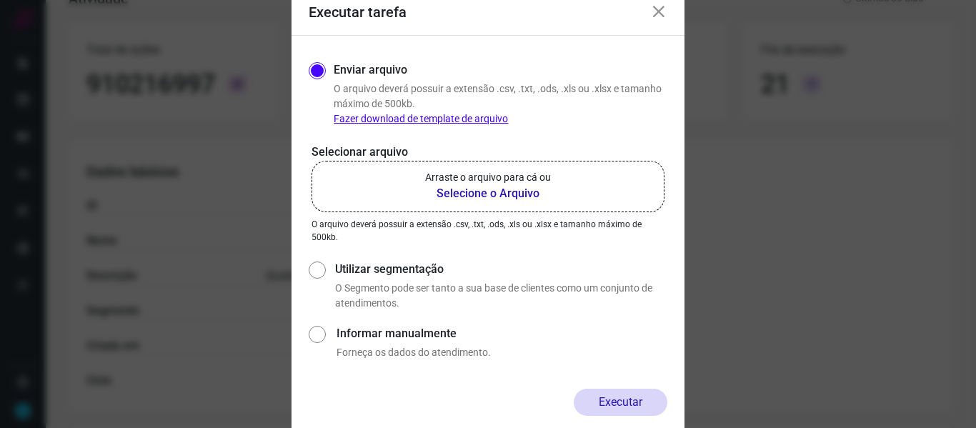
click at [495, 187] on b "Selecione o Arquivo" at bounding box center [488, 193] width 126 height 17
click at [0, 0] on input "Arraste o arquivo para cá ou Selecione o Arquivo" at bounding box center [0, 0] width 0 height 0
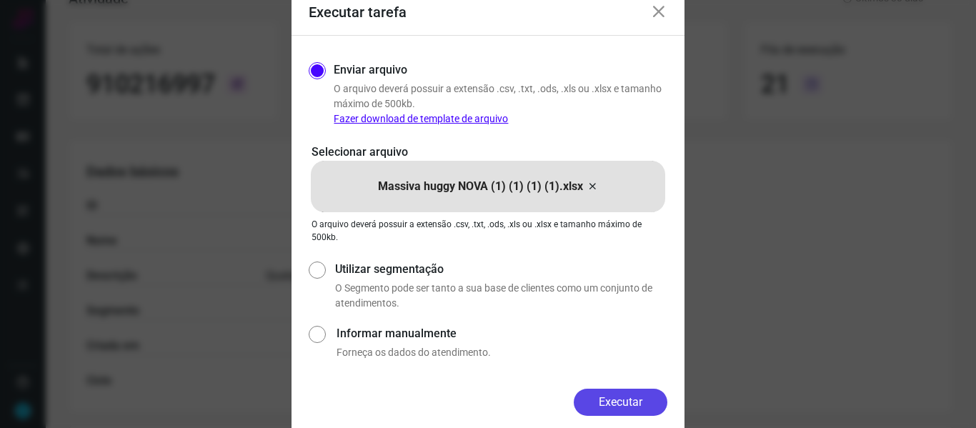
click at [624, 400] on button "Executar" at bounding box center [621, 402] width 94 height 27
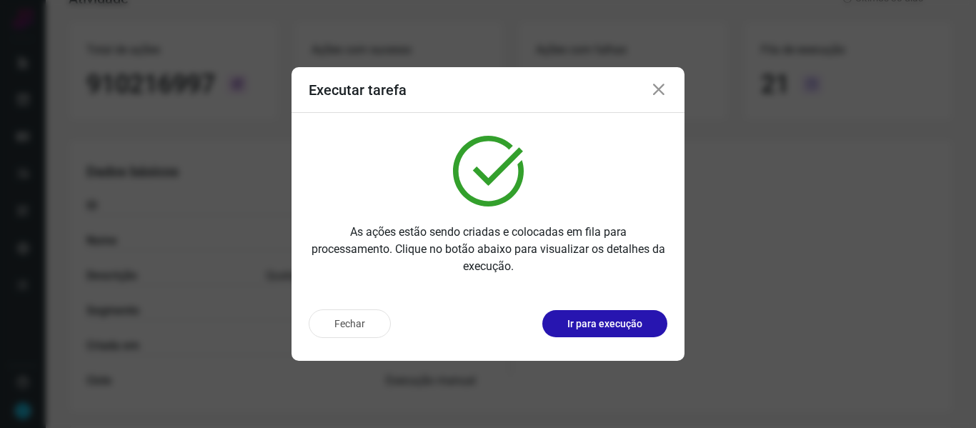
drag, startPoint x: 658, startPoint y: 90, endPoint x: 505, endPoint y: 97, distance: 152.4
click at [658, 90] on icon at bounding box center [658, 89] width 17 height 17
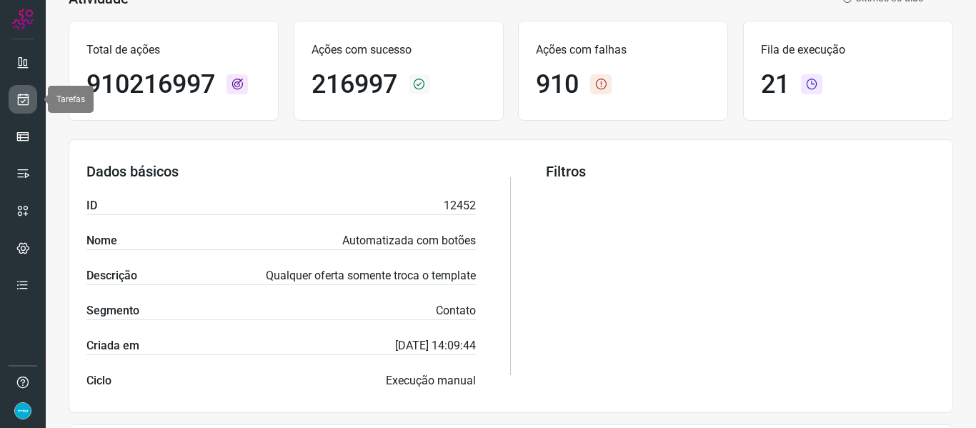
click at [26, 101] on icon at bounding box center [23, 99] width 15 height 14
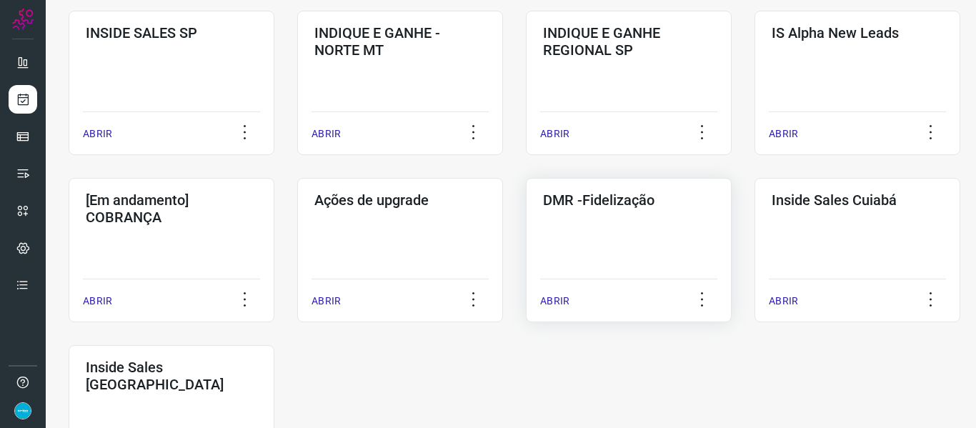
click at [557, 299] on p "ABRIR" at bounding box center [554, 301] width 29 height 15
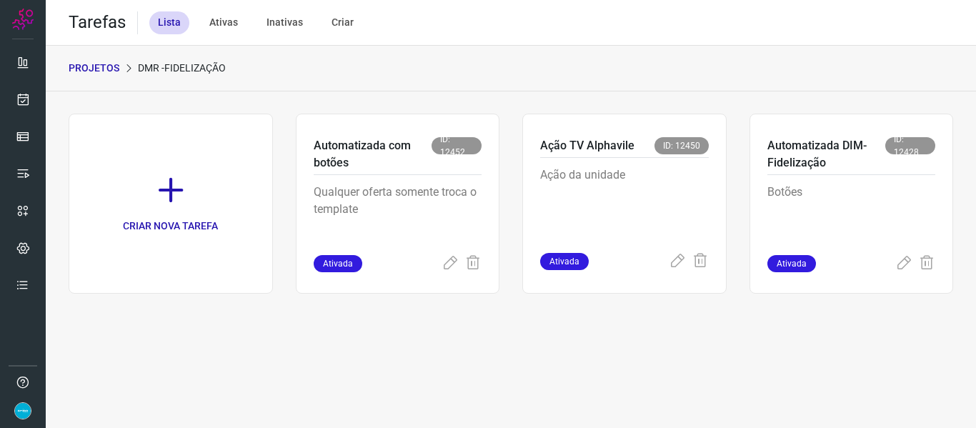
drag, startPoint x: 447, startPoint y: 261, endPoint x: 11, endPoint y: 314, distance: 438.5
click at [447, 261] on icon at bounding box center [450, 263] width 17 height 17
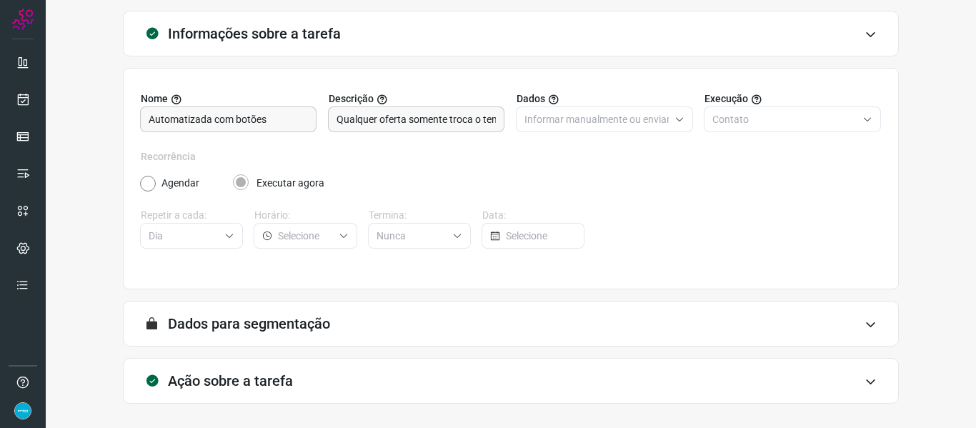
scroll to position [130, 0]
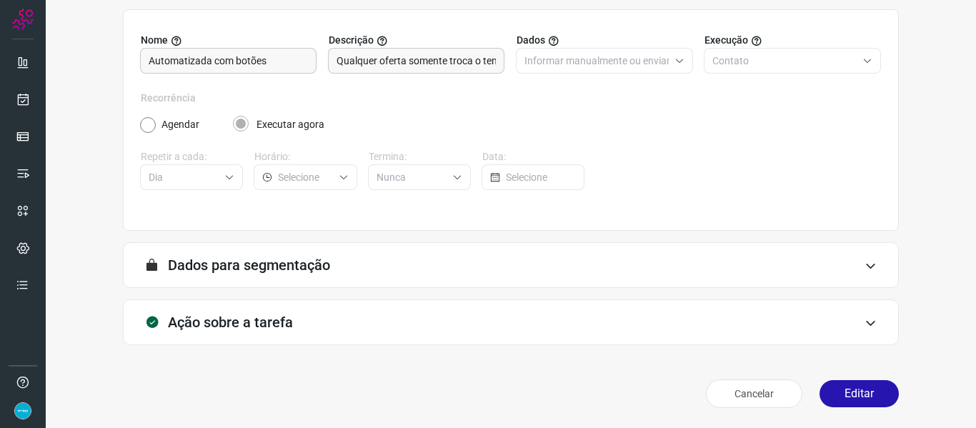
drag, startPoint x: 866, startPoint y: 401, endPoint x: 663, endPoint y: 261, distance: 246.1
click at [866, 401] on button "Editar" at bounding box center [859, 393] width 79 height 27
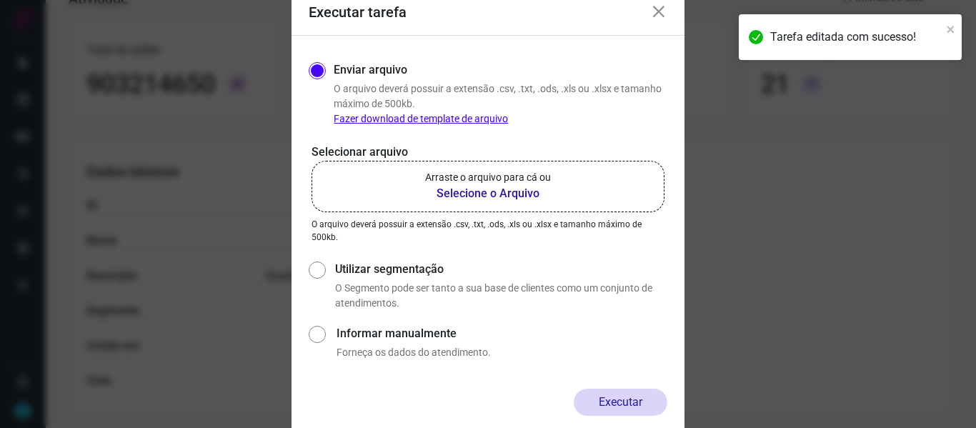
click at [675, 137] on div "Enviar arquivo O arquivo deverá possuir a extensão .csv, .txt, .ods, .xls ou .x…" at bounding box center [488, 212] width 393 height 353
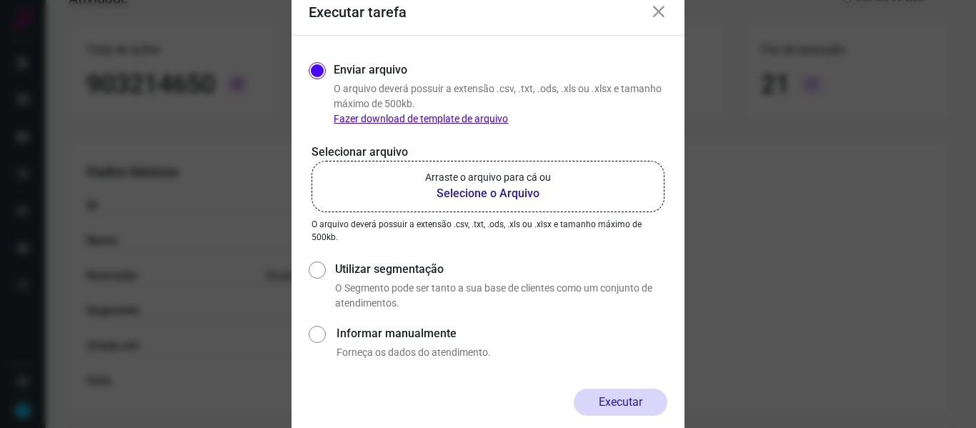
click at [480, 190] on b "Selecione o Arquivo" at bounding box center [488, 193] width 126 height 17
click at [0, 0] on input "Arraste o arquivo para cá ou Selecione o Arquivo" at bounding box center [0, 0] width 0 height 0
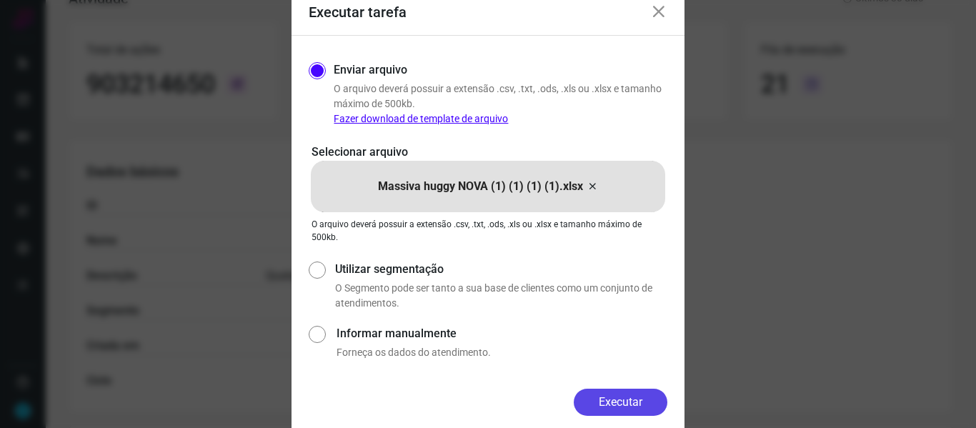
click at [655, 404] on button "Executar" at bounding box center [621, 402] width 94 height 27
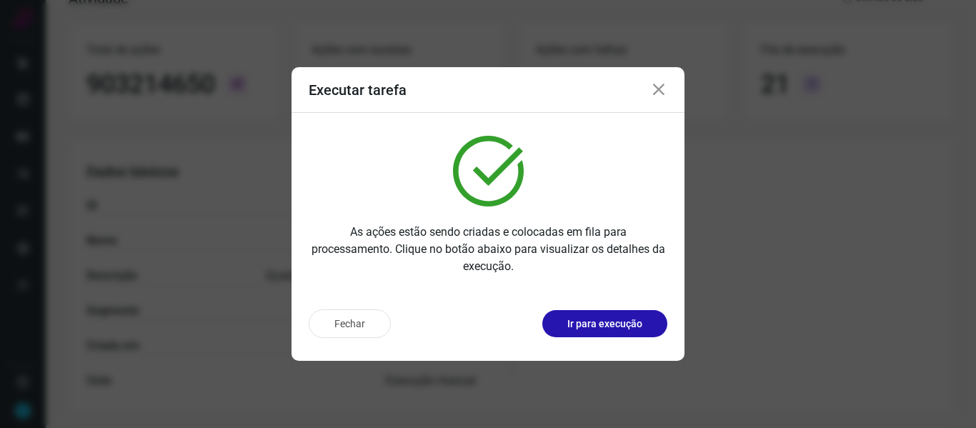
drag, startPoint x: 662, startPoint y: 89, endPoint x: 301, endPoint y: 139, distance: 364.5
click at [662, 89] on icon at bounding box center [658, 89] width 17 height 17
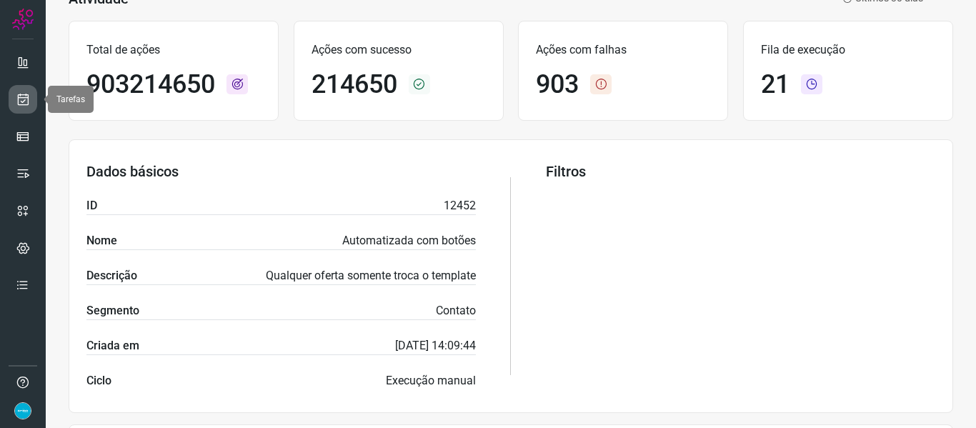
click at [22, 97] on icon at bounding box center [23, 99] width 15 height 14
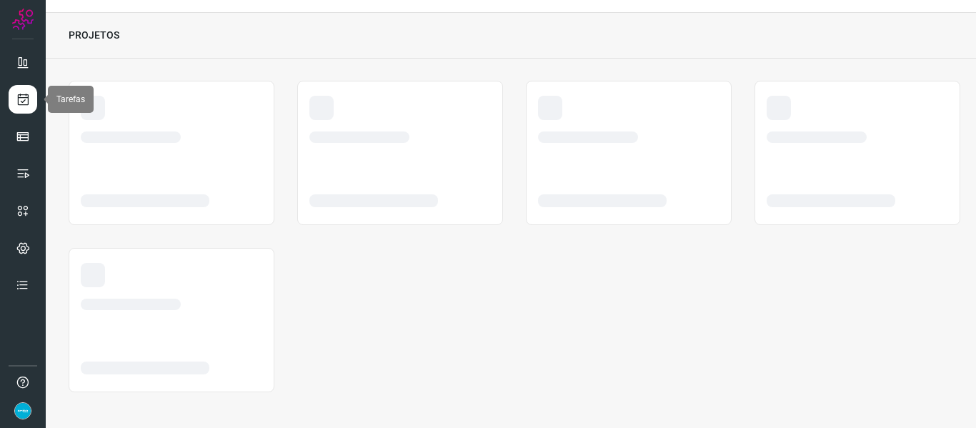
scroll to position [33, 0]
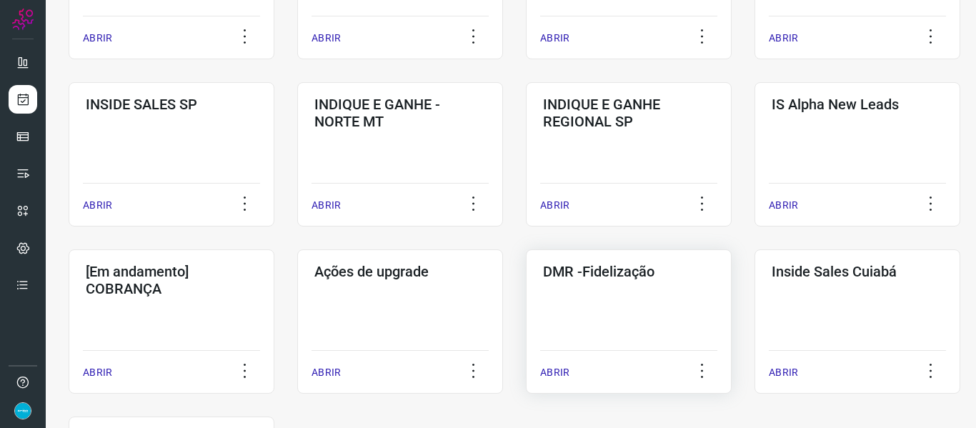
click at [566, 370] on p "ABRIR" at bounding box center [554, 372] width 29 height 15
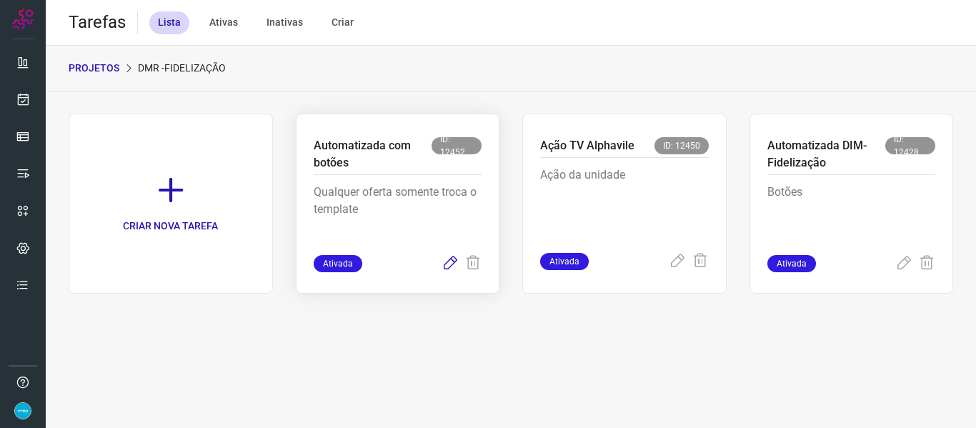
click at [454, 261] on icon at bounding box center [450, 263] width 17 height 17
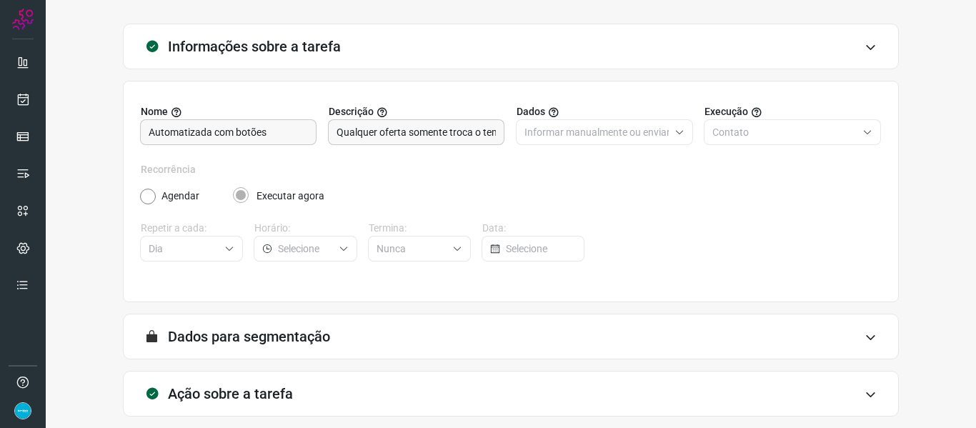
scroll to position [130, 0]
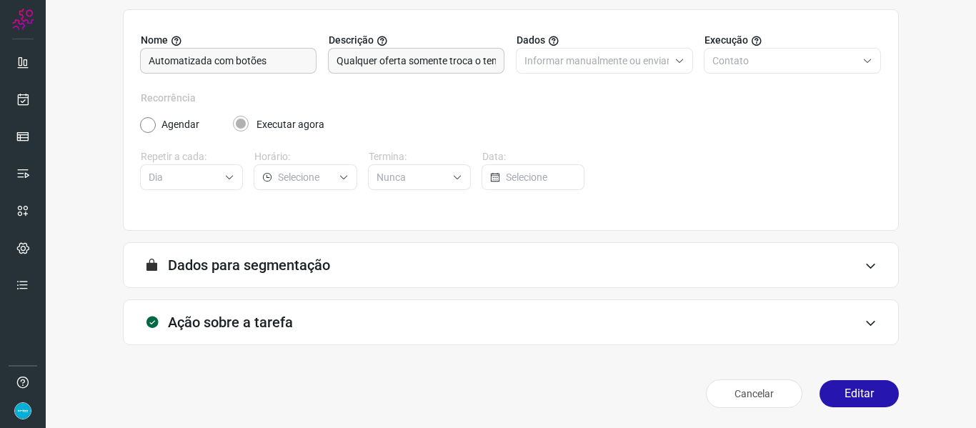
click at [866, 401] on button "Editar" at bounding box center [859, 393] width 79 height 27
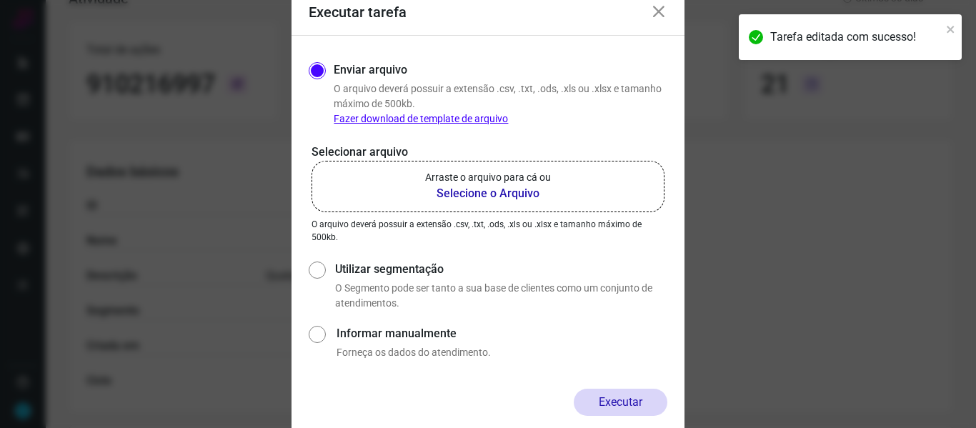
click at [656, 132] on div "Enviar arquivo O arquivo deverá possuir a extensão .csv, .txt, .ods, .xls ou .x…" at bounding box center [488, 212] width 359 height 307
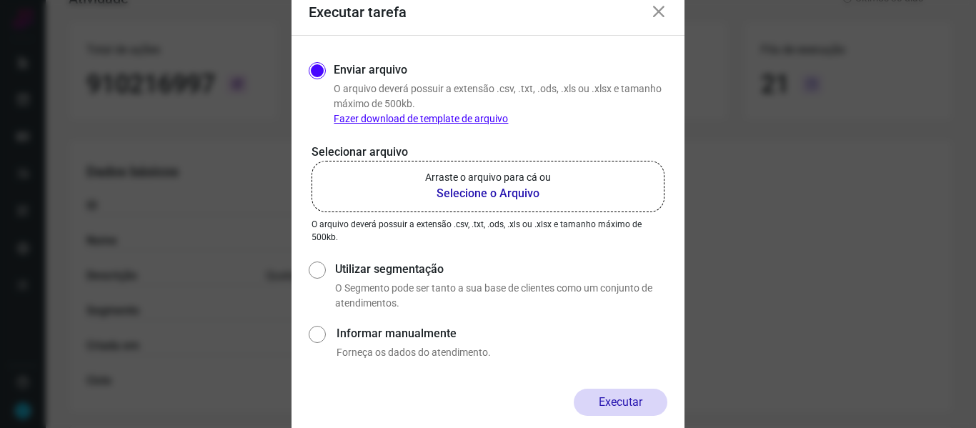
click at [504, 196] on b "Selecione o Arquivo" at bounding box center [488, 193] width 126 height 17
click at [0, 0] on input "Arraste o arquivo para cá ou Selecione o Arquivo" at bounding box center [0, 0] width 0 height 0
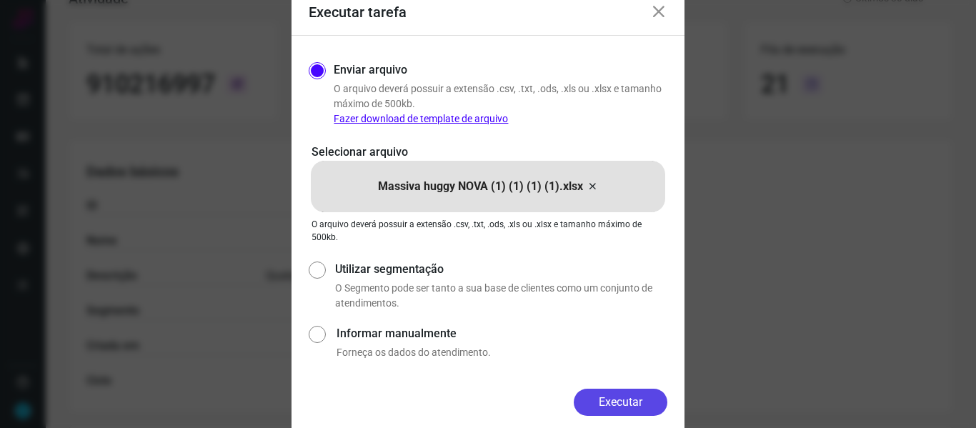
click at [580, 400] on button "Executar" at bounding box center [621, 402] width 94 height 27
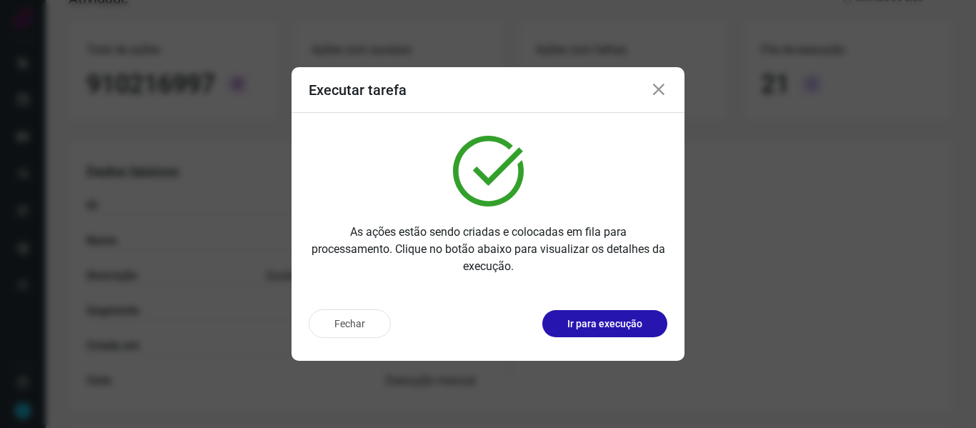
click at [628, 87] on div "Executar tarefa" at bounding box center [488, 90] width 393 height 46
drag, startPoint x: 658, startPoint y: 94, endPoint x: 415, endPoint y: 104, distance: 243.2
click at [658, 93] on icon at bounding box center [658, 89] width 17 height 17
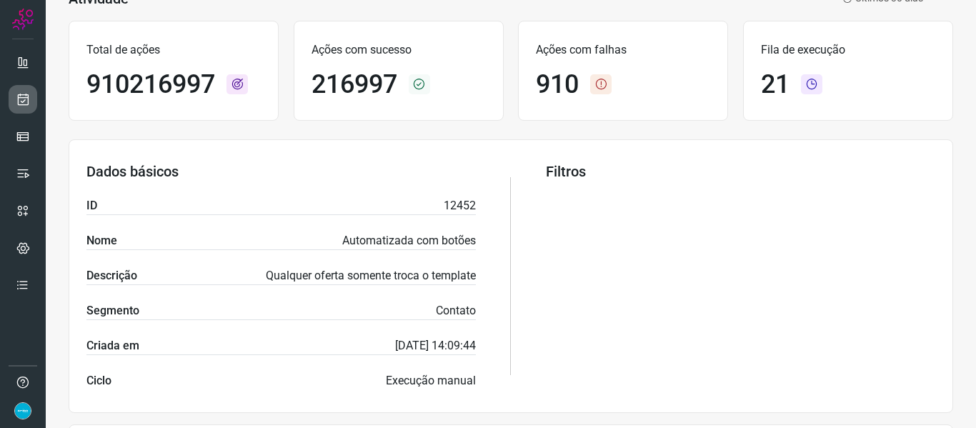
click at [26, 101] on icon at bounding box center [23, 99] width 15 height 14
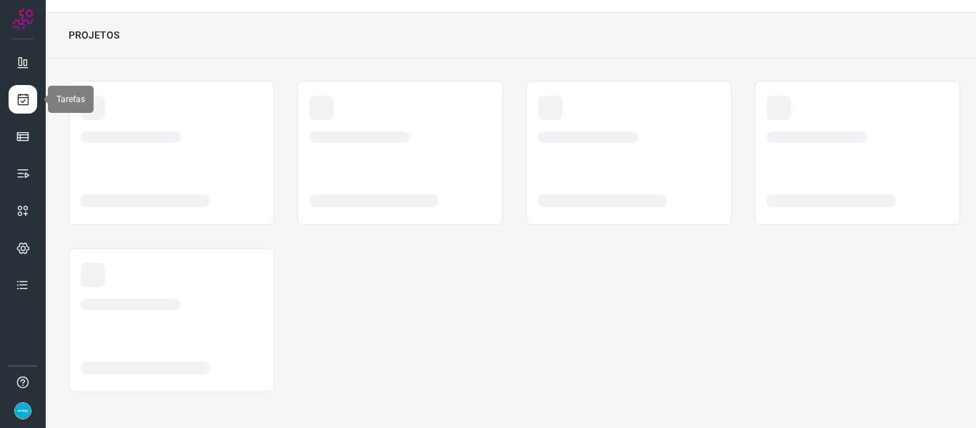
scroll to position [33, 0]
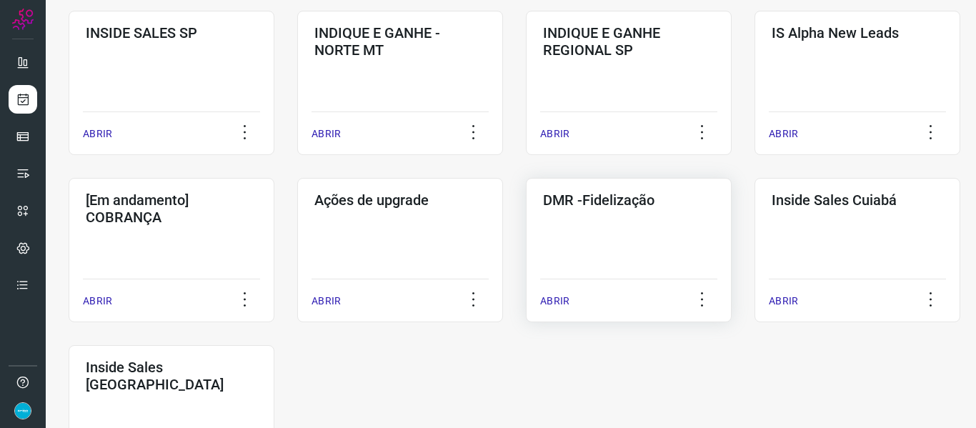
click at [556, 302] on p "ABRIR" at bounding box center [554, 301] width 29 height 15
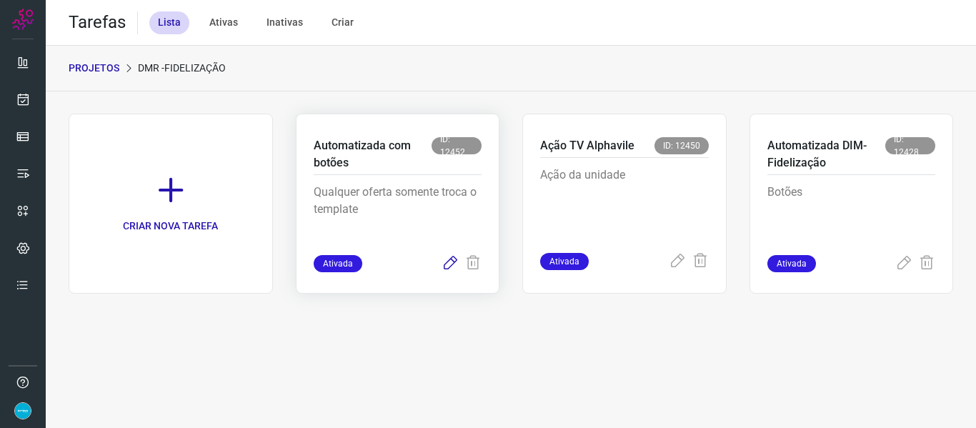
click at [448, 263] on icon at bounding box center [450, 263] width 17 height 17
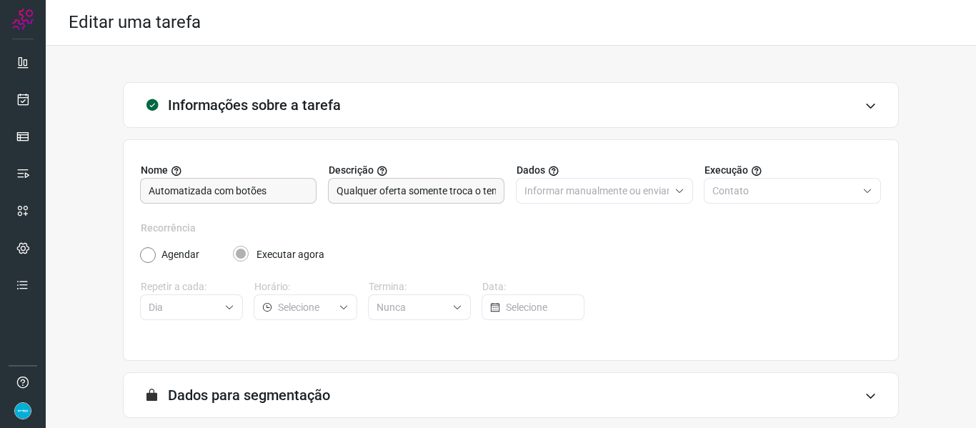
scroll to position [130, 0]
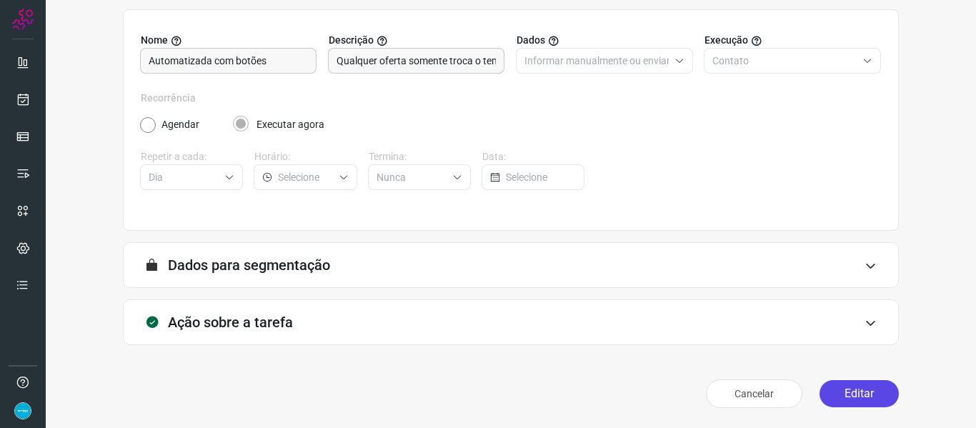
click at [850, 385] on button "Editar" at bounding box center [859, 393] width 79 height 27
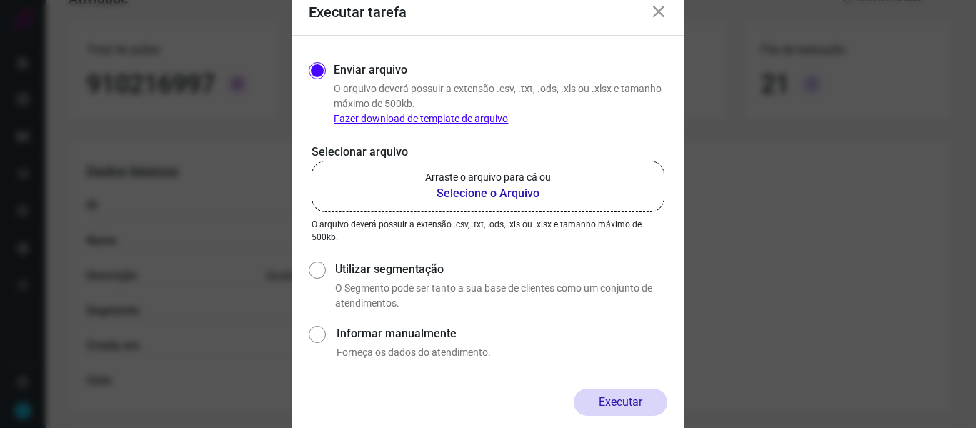
click at [502, 191] on b "Selecione o Arquivo" at bounding box center [488, 193] width 126 height 17
click at [0, 0] on input "Arraste o arquivo para cá ou Selecione o Arquivo" at bounding box center [0, 0] width 0 height 0
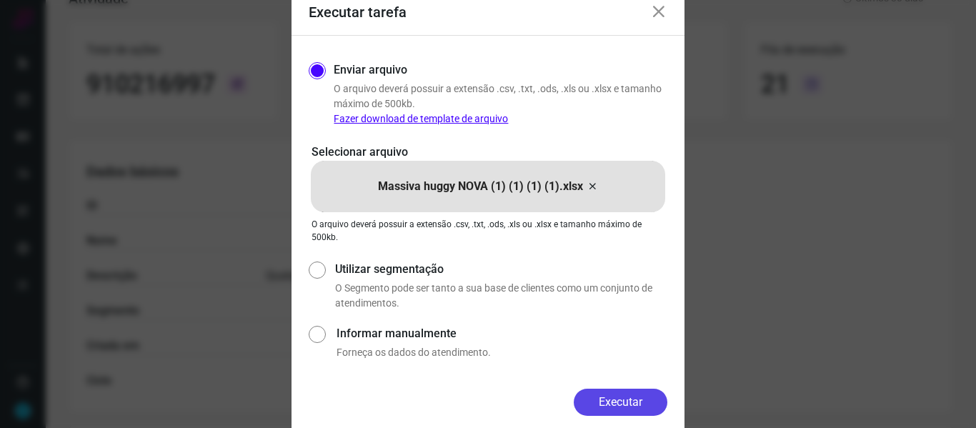
click at [603, 398] on button "Executar" at bounding box center [621, 402] width 94 height 27
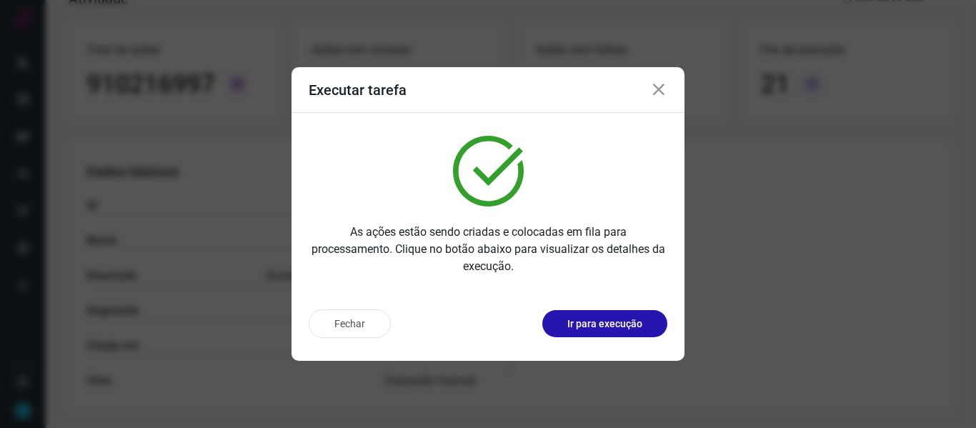
click at [661, 84] on icon at bounding box center [658, 89] width 17 height 17
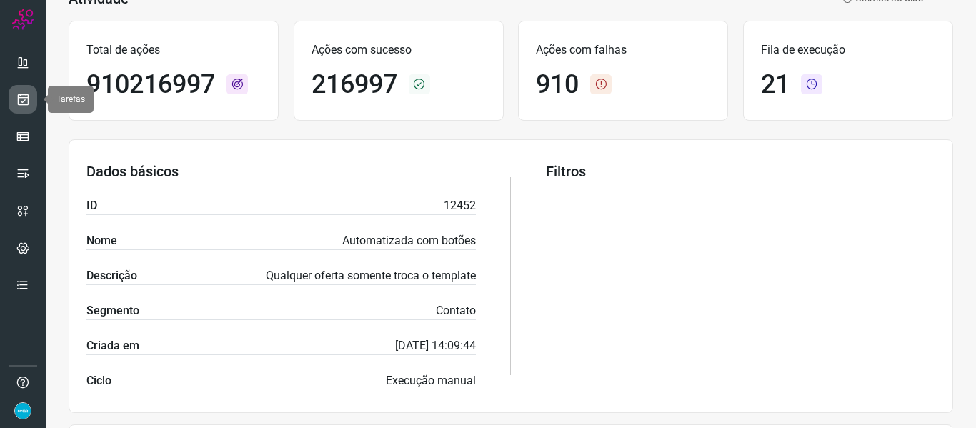
click at [19, 91] on link at bounding box center [23, 99] width 29 height 29
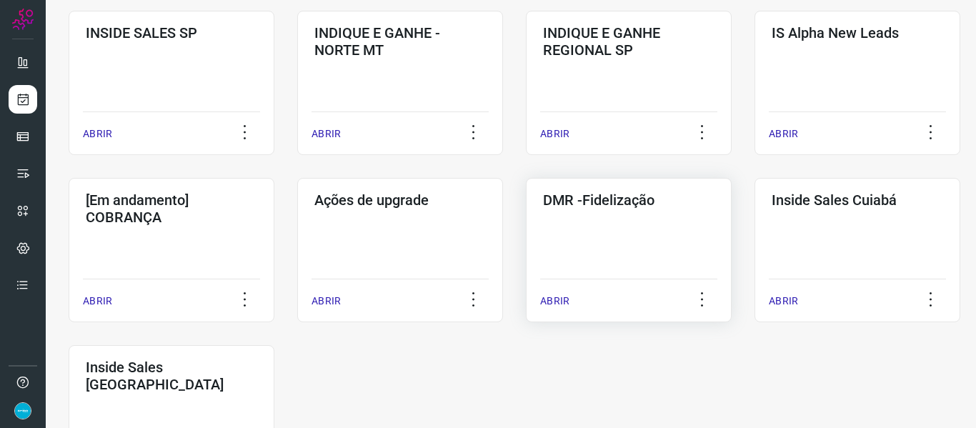
click at [553, 294] on p "ABRIR" at bounding box center [554, 301] width 29 height 15
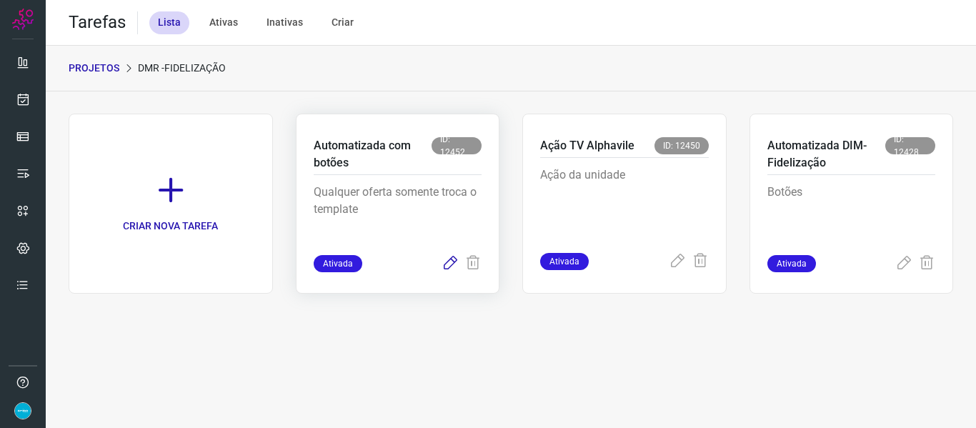
click at [447, 258] on icon at bounding box center [450, 263] width 17 height 17
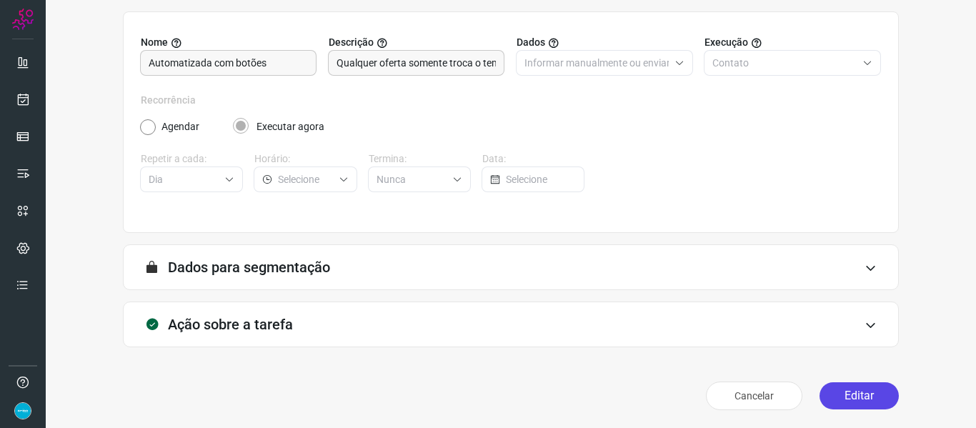
scroll to position [130, 0]
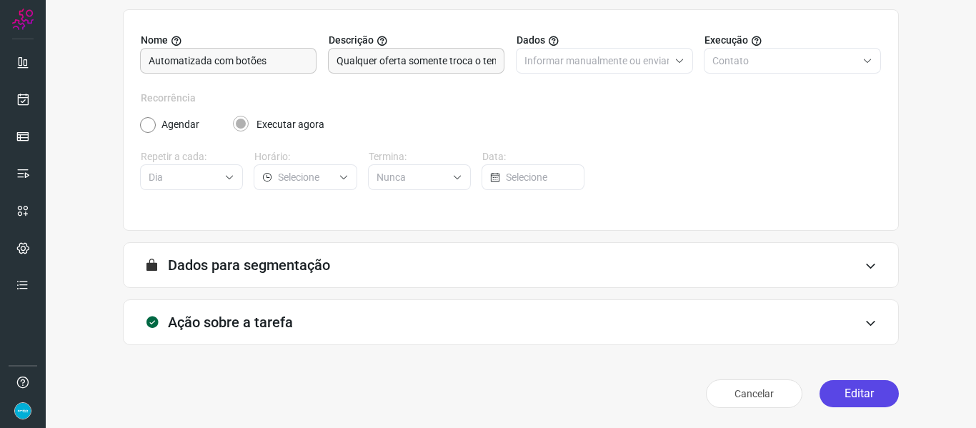
click at [862, 393] on button "Editar" at bounding box center [859, 393] width 79 height 27
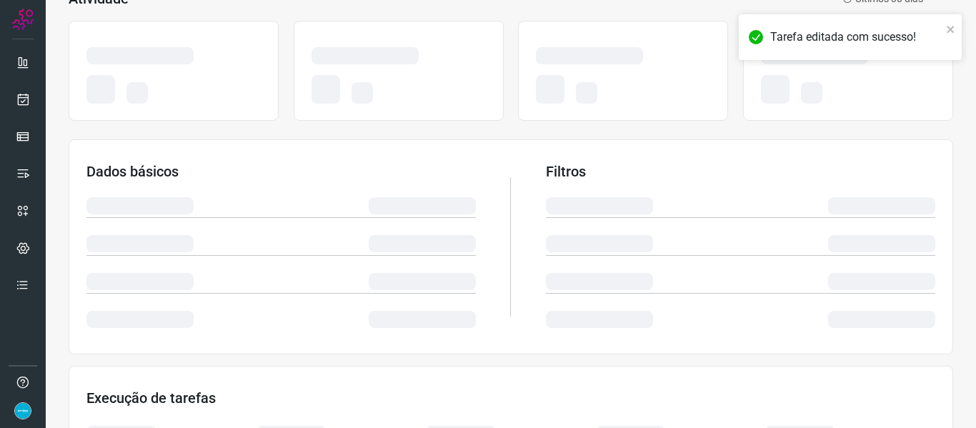
click at [936, 151] on section "Dados básicos Filtros" at bounding box center [511, 246] width 885 height 215
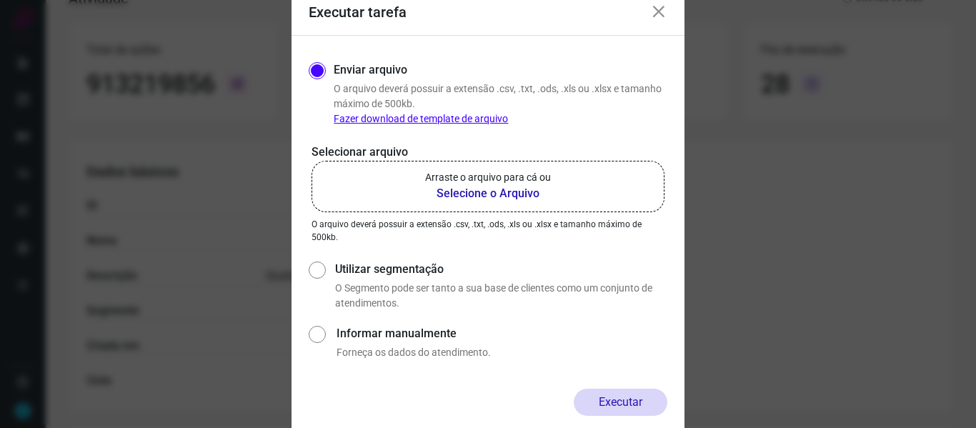
click at [468, 198] on b "Selecione o Arquivo" at bounding box center [488, 193] width 126 height 17
click at [0, 0] on input "Arraste o arquivo para cá ou Selecione o Arquivo" at bounding box center [0, 0] width 0 height 0
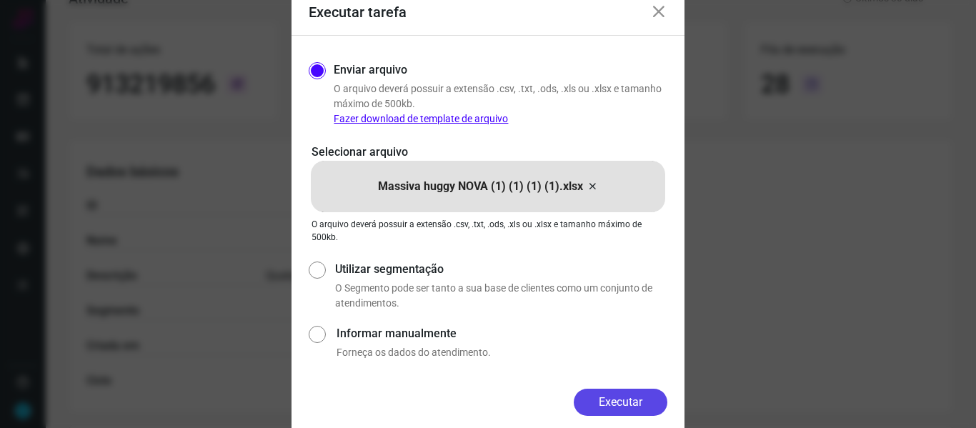
click at [603, 396] on button "Executar" at bounding box center [621, 402] width 94 height 27
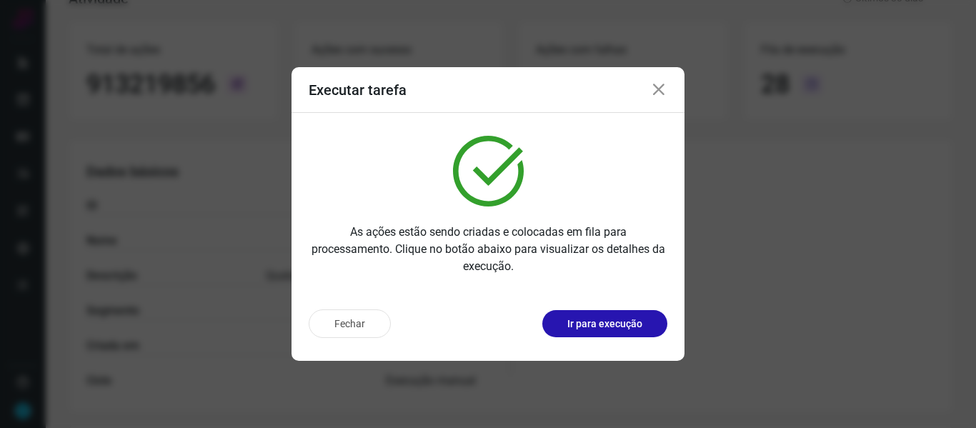
click at [661, 89] on icon at bounding box center [658, 89] width 17 height 17
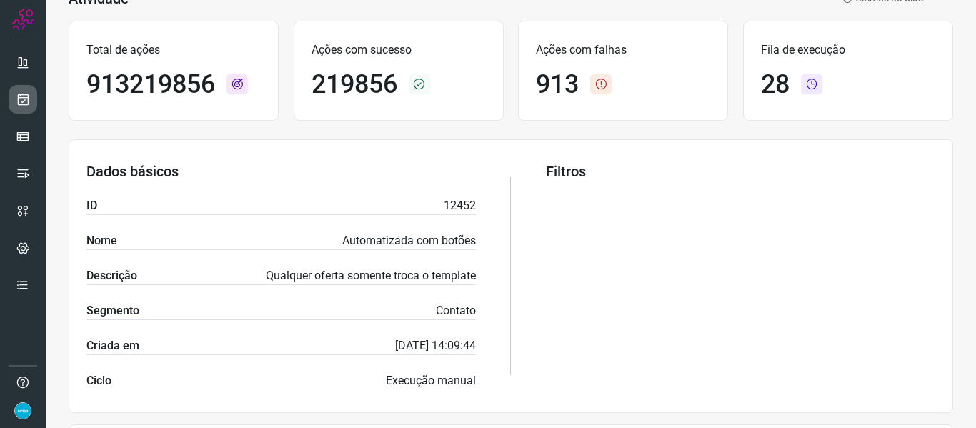
click at [22, 102] on icon at bounding box center [23, 99] width 15 height 14
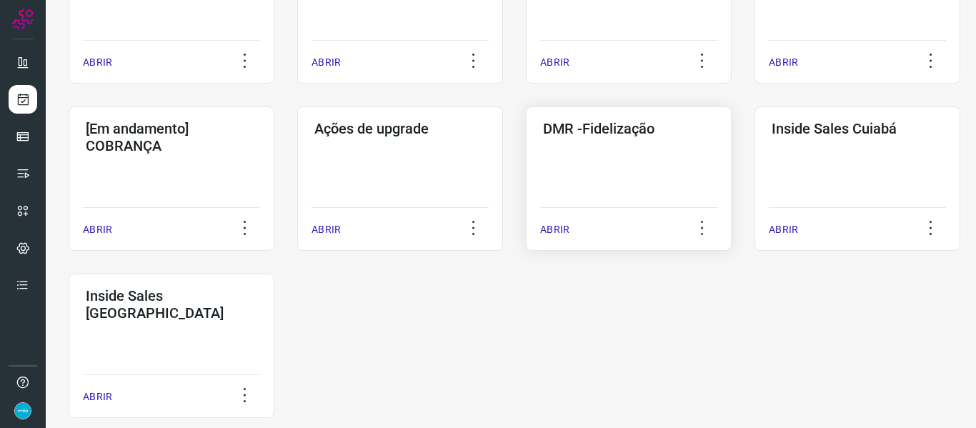
click at [556, 228] on p "ABRIR" at bounding box center [554, 229] width 29 height 15
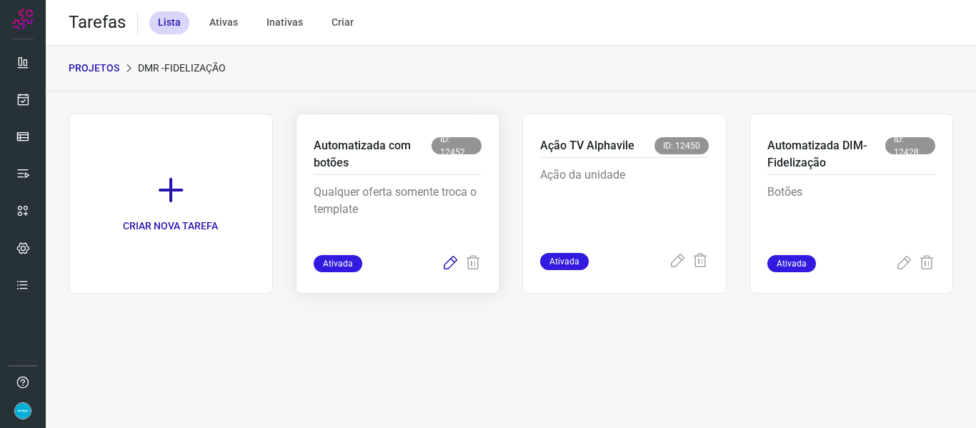
click at [450, 262] on icon at bounding box center [450, 263] width 17 height 17
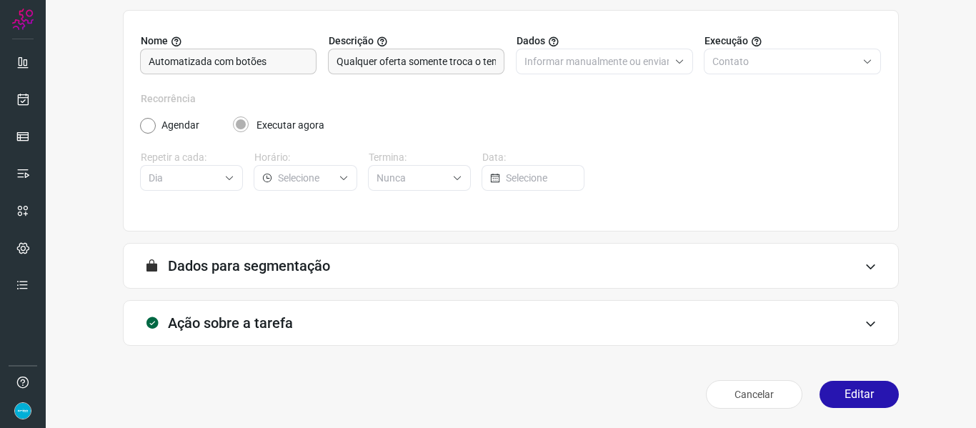
scroll to position [130, 0]
click at [867, 392] on button "Editar" at bounding box center [859, 393] width 79 height 27
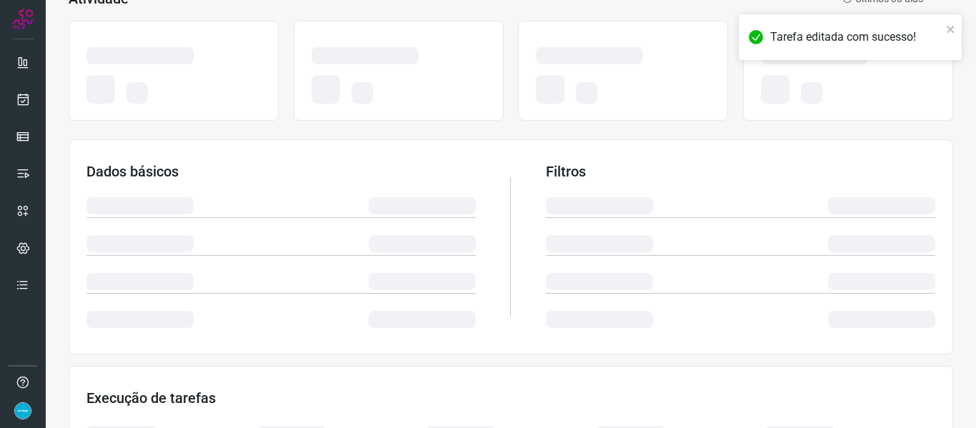
click at [949, 225] on div "Atividade Últimos 30 dias Dados básicos Filtros Execução de tarefas" at bounding box center [511, 297] width 931 height 673
click at [946, 189] on div "Atividade Últimos 30 dias Dados básicos Filtros Execução de tarefas" at bounding box center [511, 297] width 931 height 673
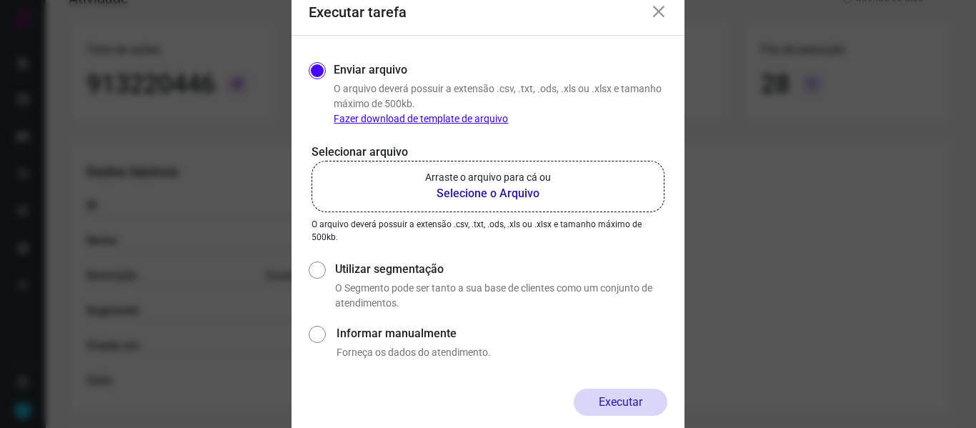
click at [520, 193] on b "Selecione o Arquivo" at bounding box center [488, 193] width 126 height 17
click at [0, 0] on input "Arraste o arquivo para cá ou Selecione o Arquivo" at bounding box center [0, 0] width 0 height 0
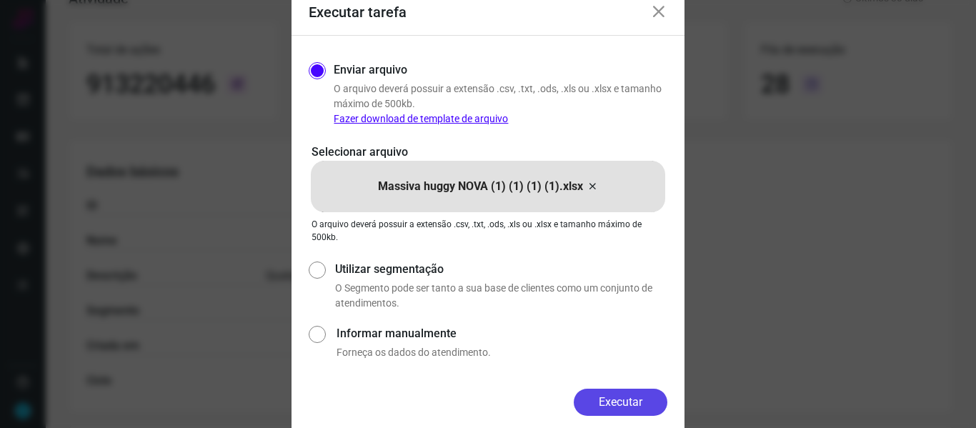
click at [628, 396] on button "Executar" at bounding box center [621, 402] width 94 height 27
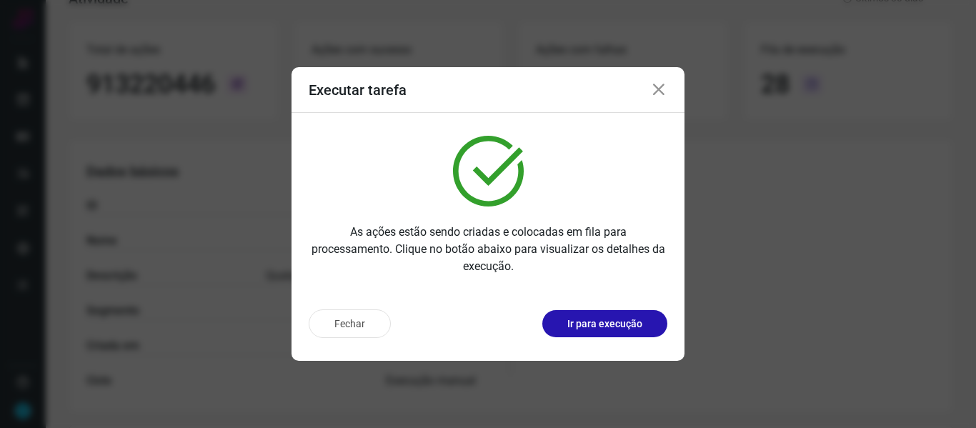
click at [660, 89] on icon at bounding box center [658, 89] width 17 height 17
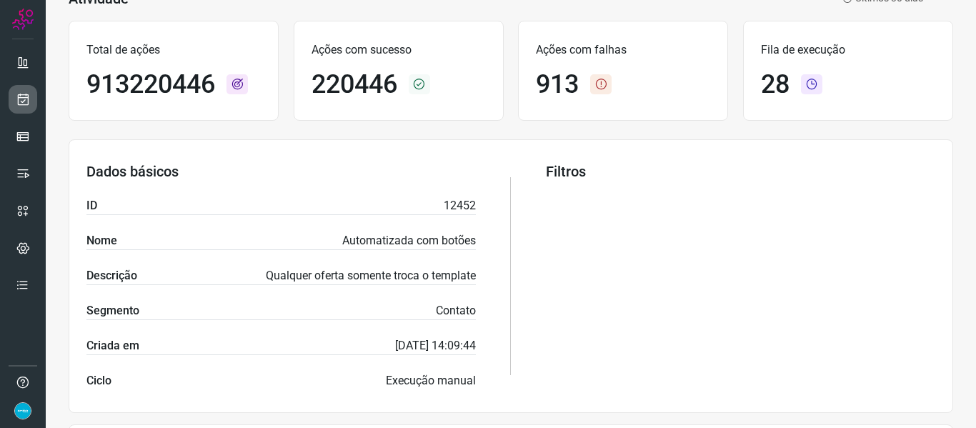
click at [22, 100] on icon at bounding box center [23, 99] width 15 height 14
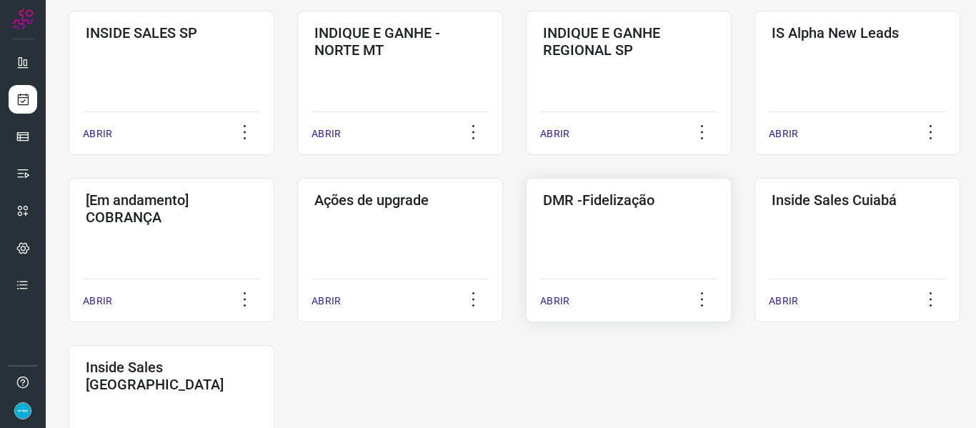
click at [560, 302] on p "ABRIR" at bounding box center [554, 301] width 29 height 15
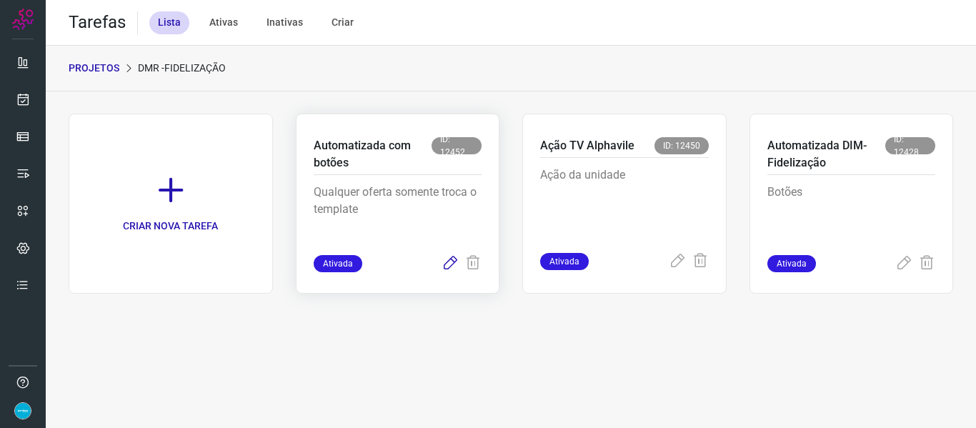
click at [451, 264] on icon at bounding box center [450, 263] width 17 height 17
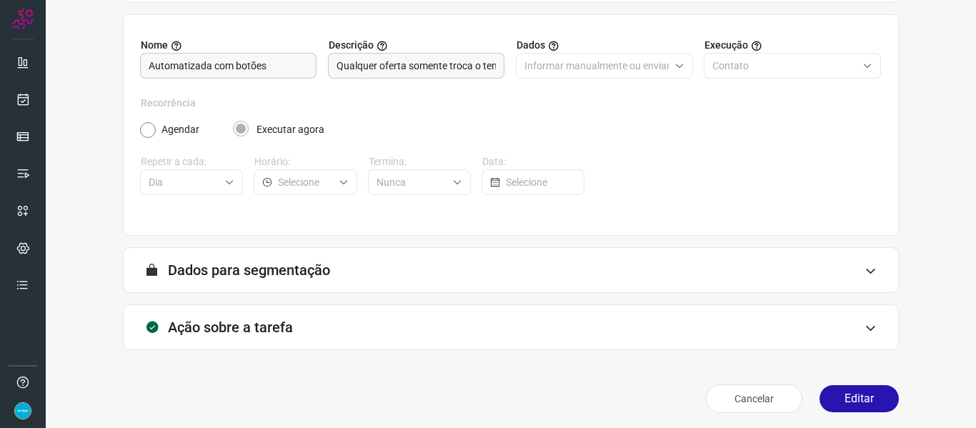
scroll to position [130, 0]
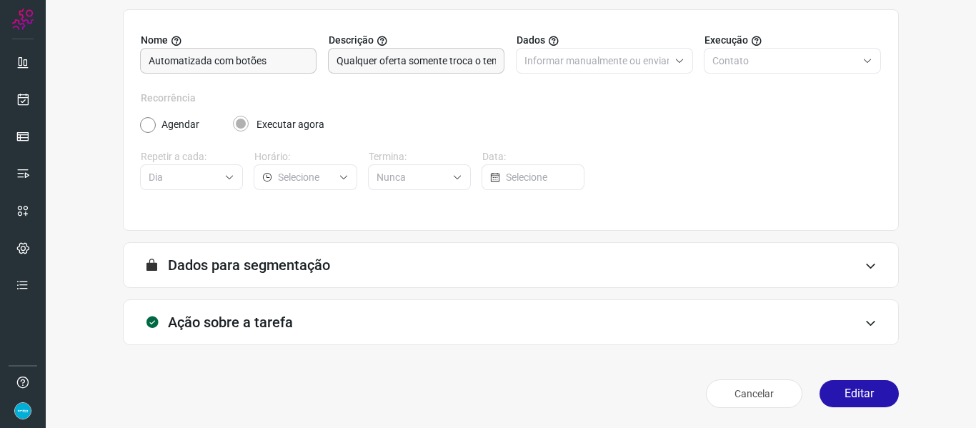
click at [874, 390] on button "Editar" at bounding box center [859, 393] width 79 height 27
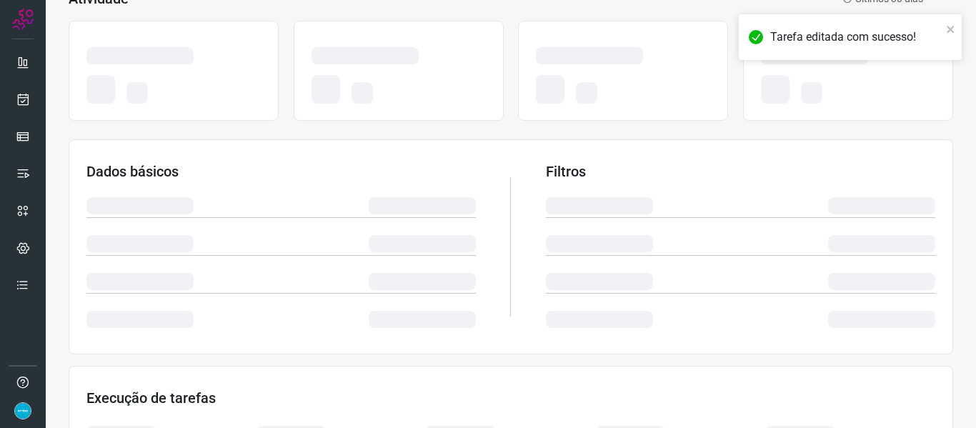
click at [944, 148] on div "Atividade Últimos 30 dias Dados básicos Filtros Execução de tarefas" at bounding box center [511, 297] width 931 height 673
click at [945, 179] on div "Atividade Últimos 30 dias Dados básicos Filtros Execução de tarefas" at bounding box center [511, 297] width 931 height 673
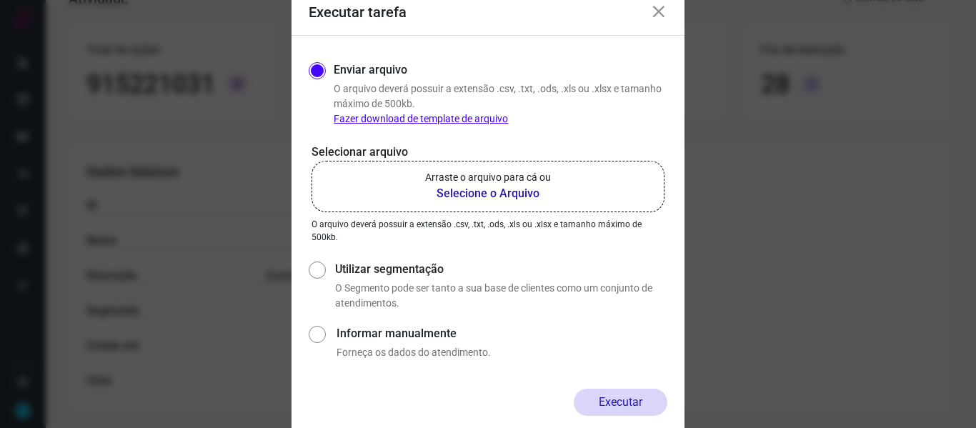
click at [503, 194] on b "Selecione o Arquivo" at bounding box center [488, 193] width 126 height 17
click at [0, 0] on input "Arraste o arquivo para cá ou Selecione o Arquivo" at bounding box center [0, 0] width 0 height 0
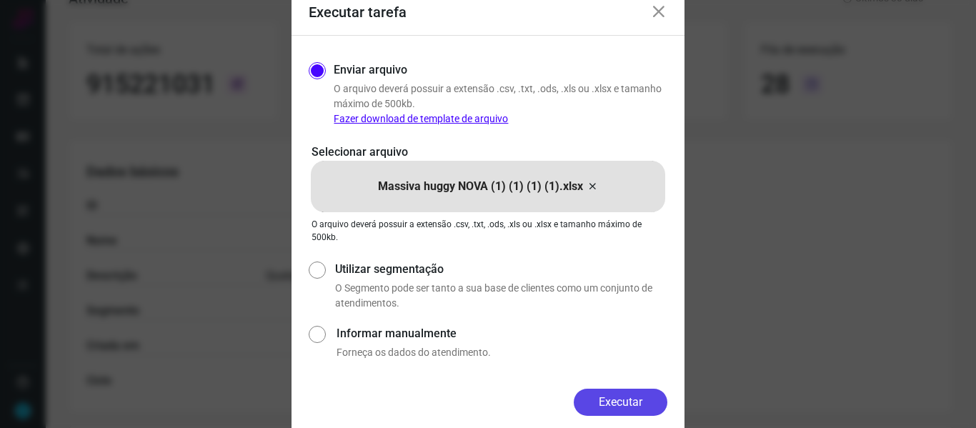
click at [616, 403] on button "Executar" at bounding box center [621, 402] width 94 height 27
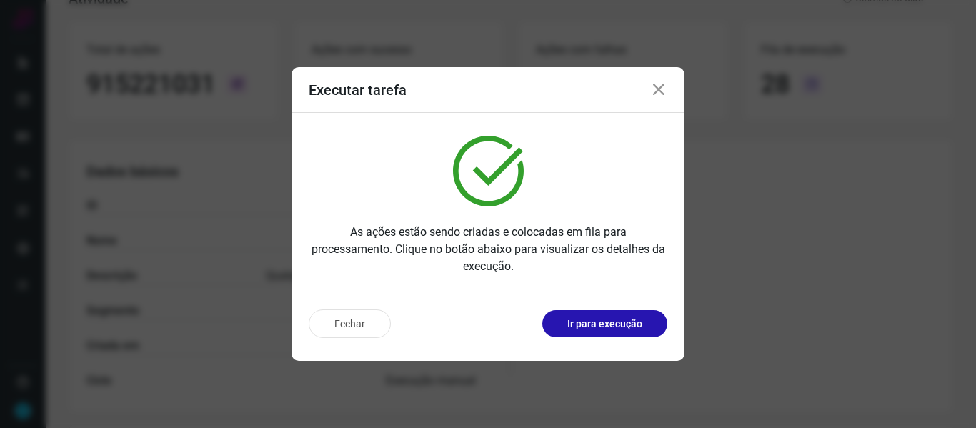
drag, startPoint x: 663, startPoint y: 87, endPoint x: 328, endPoint y: 119, distance: 336.1
click at [663, 87] on icon at bounding box center [658, 89] width 17 height 17
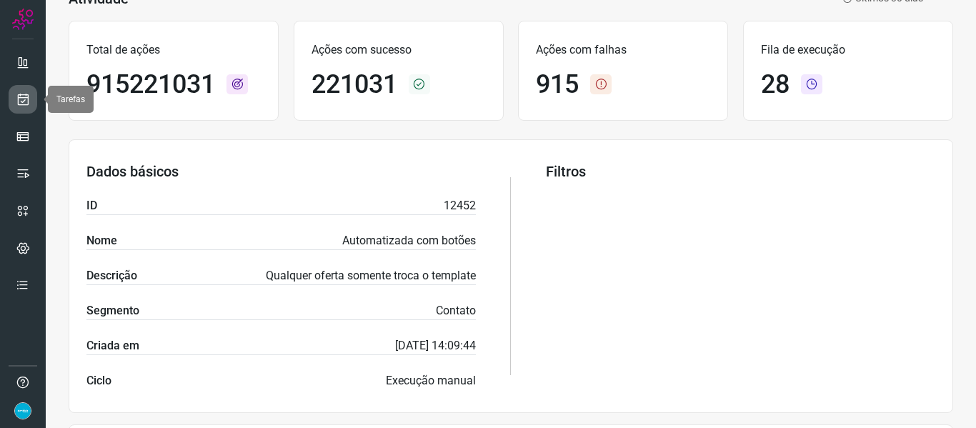
click at [23, 101] on icon at bounding box center [23, 99] width 15 height 14
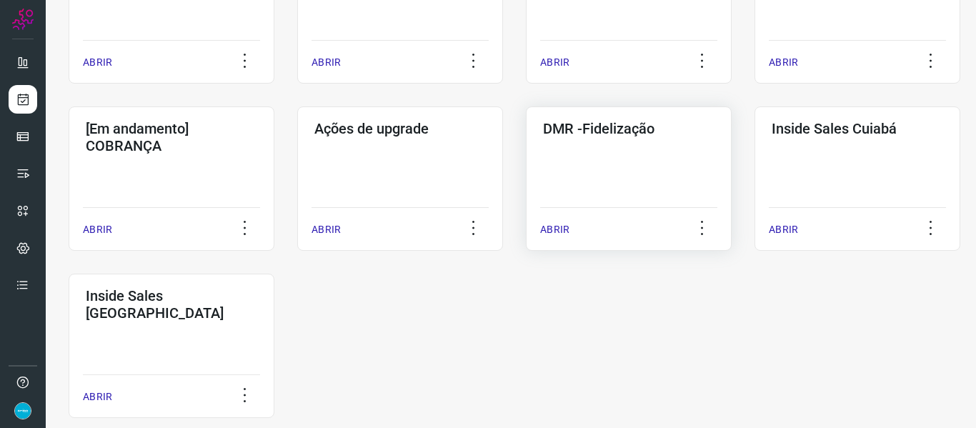
click at [550, 224] on p "ABRIR" at bounding box center [554, 229] width 29 height 15
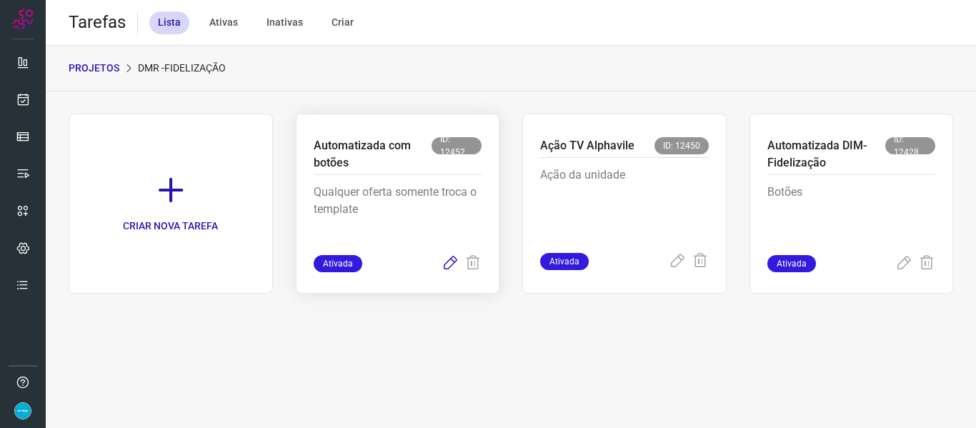
click at [450, 262] on icon at bounding box center [450, 263] width 17 height 17
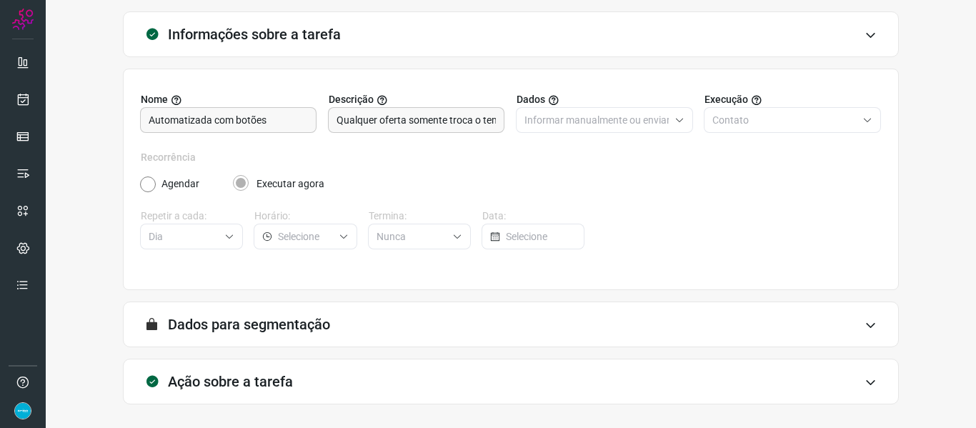
scroll to position [130, 0]
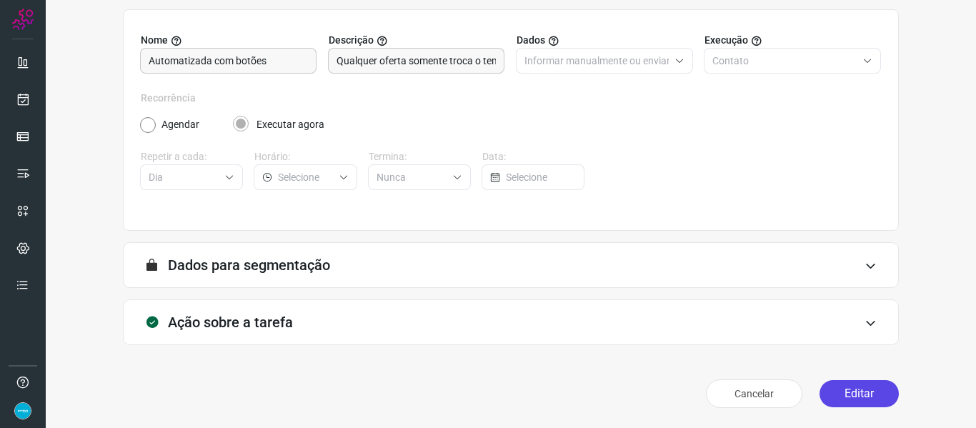
click at [871, 390] on button "Editar" at bounding box center [859, 393] width 79 height 27
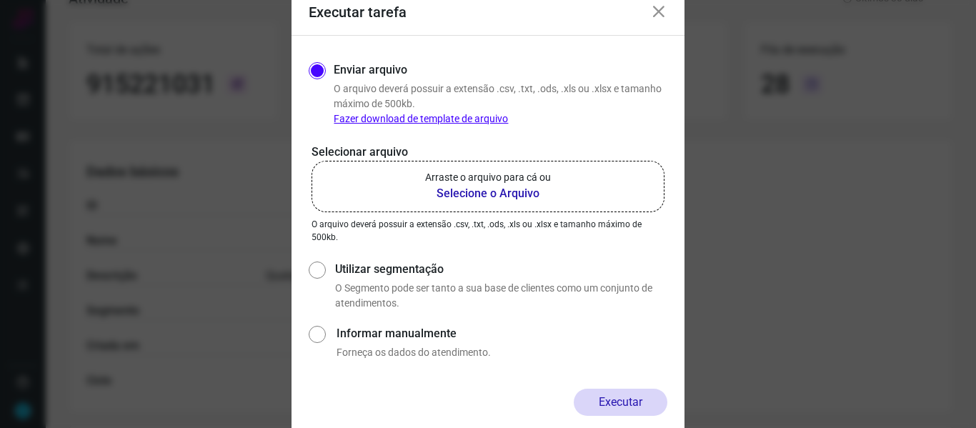
click at [482, 199] on b "Selecione o Arquivo" at bounding box center [488, 193] width 126 height 17
click at [0, 0] on input "Arraste o arquivo para cá ou Selecione o Arquivo" at bounding box center [0, 0] width 0 height 0
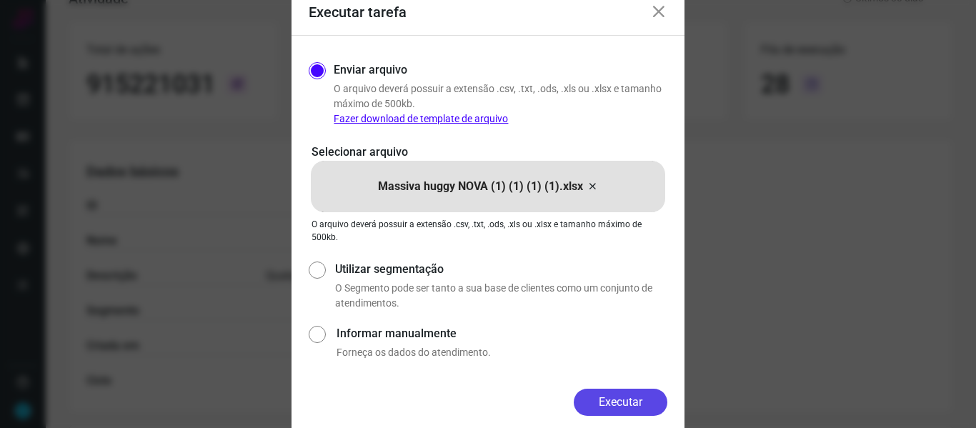
click at [641, 402] on button "Executar" at bounding box center [621, 402] width 94 height 27
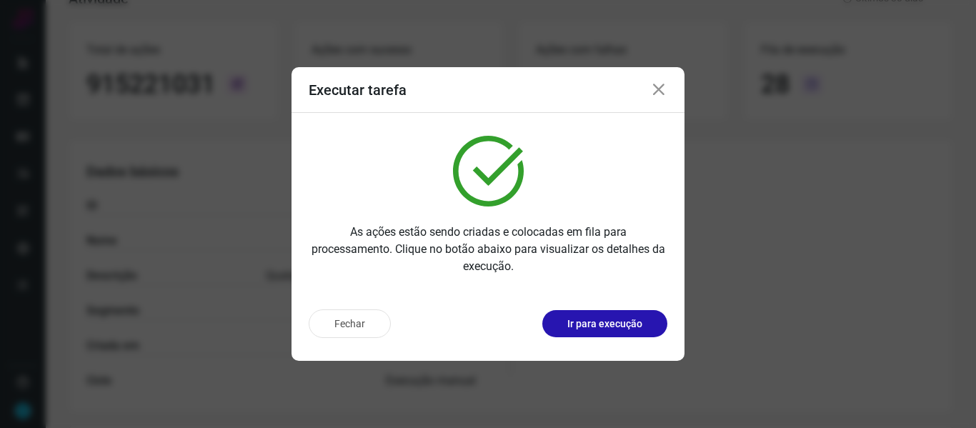
click at [659, 91] on icon at bounding box center [658, 89] width 17 height 17
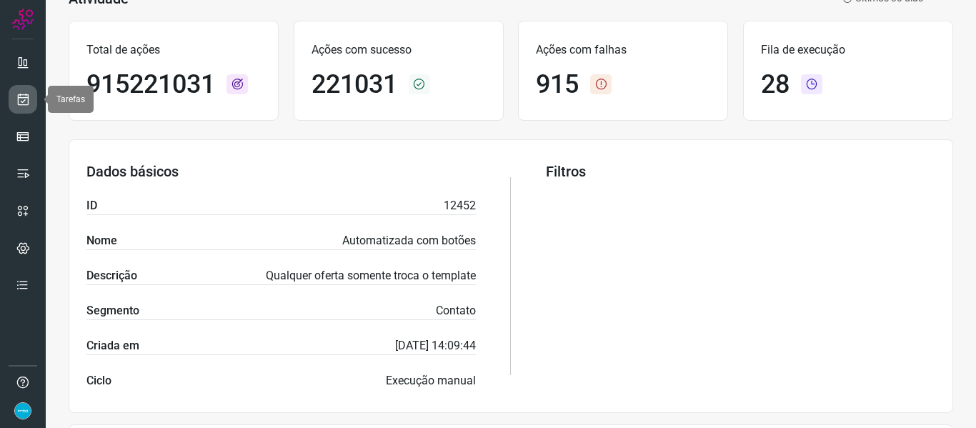
click at [17, 94] on icon at bounding box center [23, 99] width 15 height 14
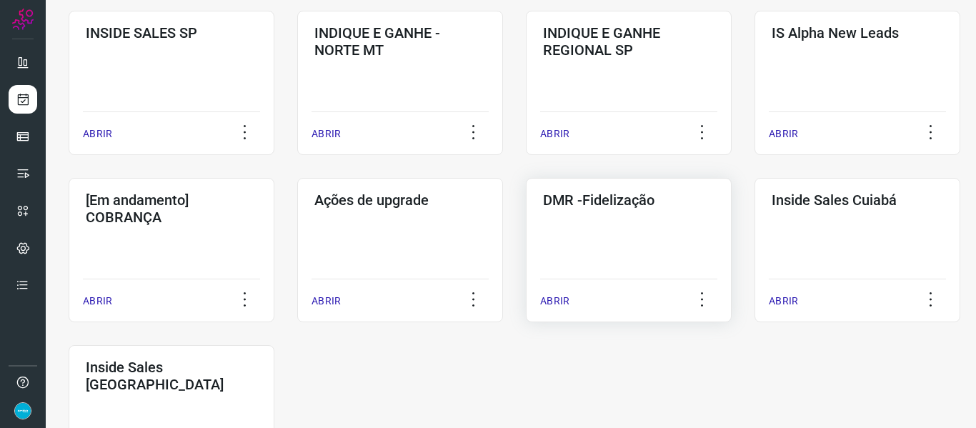
click at [551, 297] on p "ABRIR" at bounding box center [554, 301] width 29 height 15
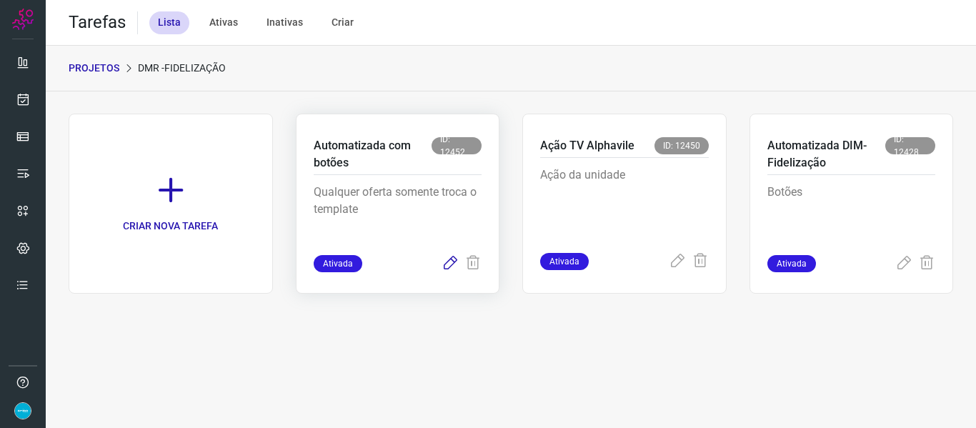
click at [453, 264] on icon at bounding box center [450, 263] width 17 height 17
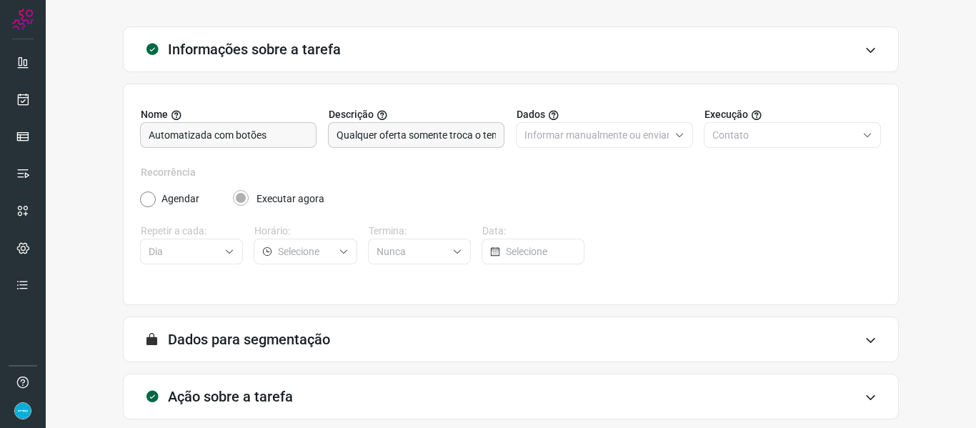
scroll to position [130, 0]
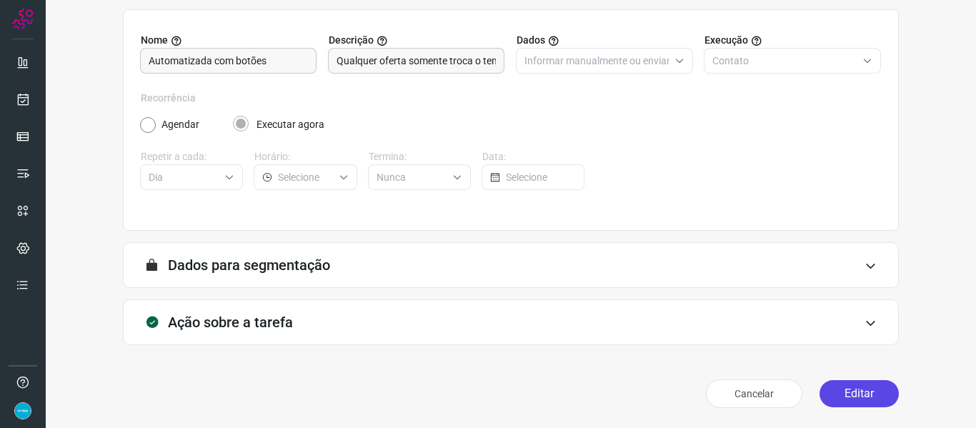
click at [873, 394] on button "Editar" at bounding box center [859, 393] width 79 height 27
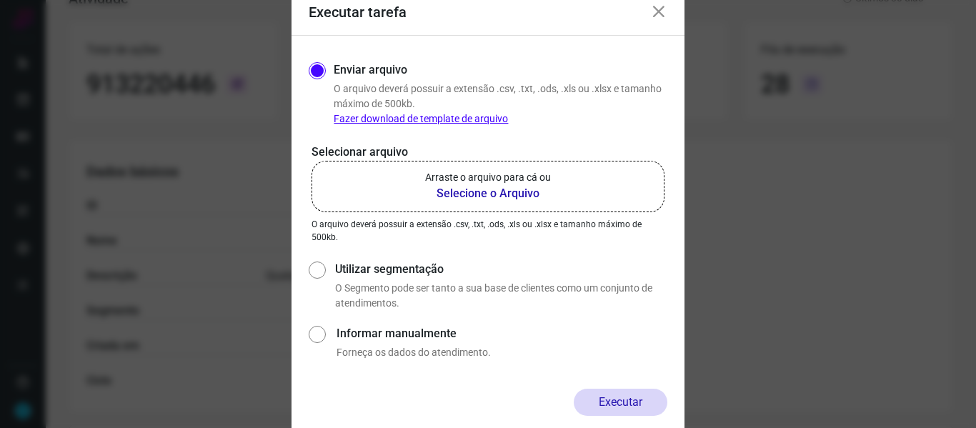
click at [517, 192] on b "Selecione o Arquivo" at bounding box center [488, 193] width 126 height 17
click at [0, 0] on input "Arraste o arquivo para cá ou Selecione o Arquivo" at bounding box center [0, 0] width 0 height 0
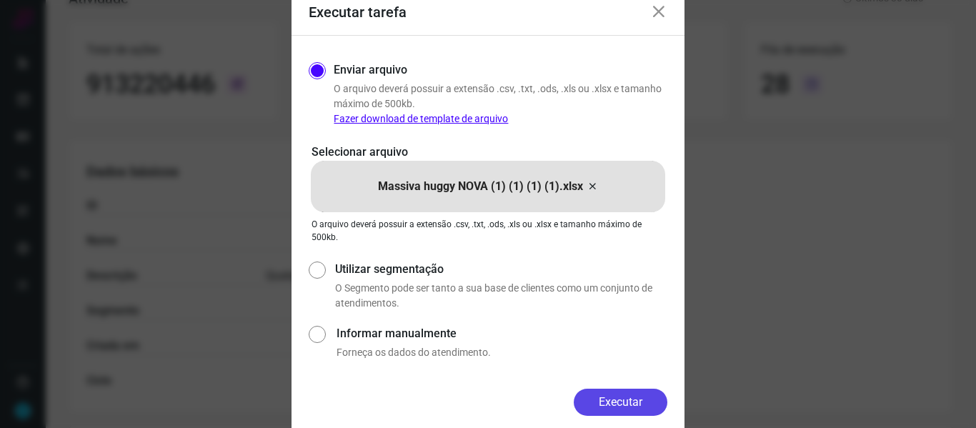
click at [622, 402] on button "Executar" at bounding box center [621, 402] width 94 height 27
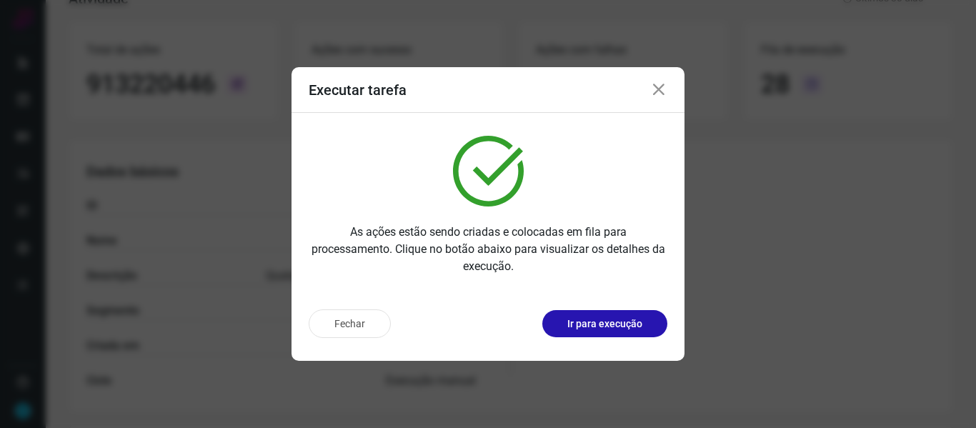
drag, startPoint x: 662, startPoint y: 93, endPoint x: 222, endPoint y: 92, distance: 439.6
click at [662, 93] on icon at bounding box center [658, 89] width 17 height 17
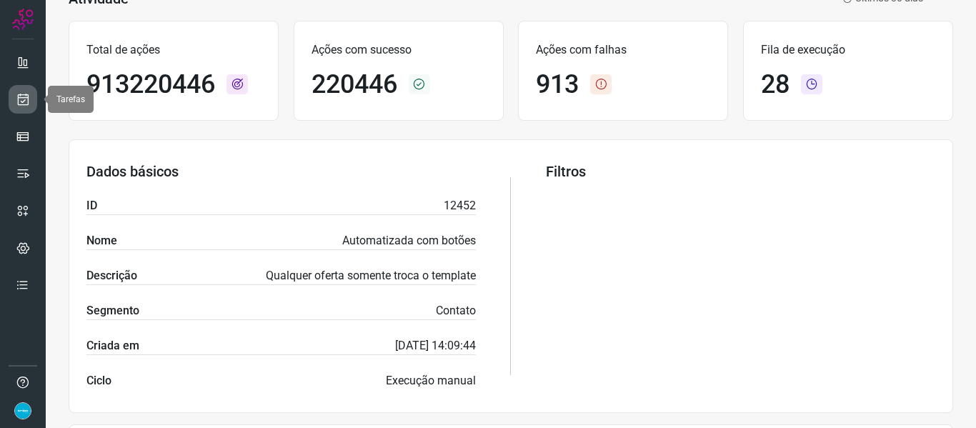
click at [27, 102] on icon at bounding box center [23, 99] width 15 height 14
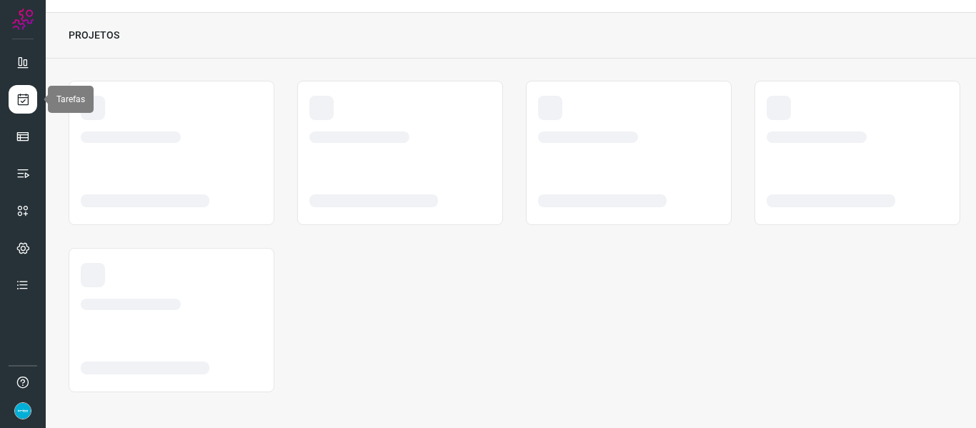
scroll to position [33, 0]
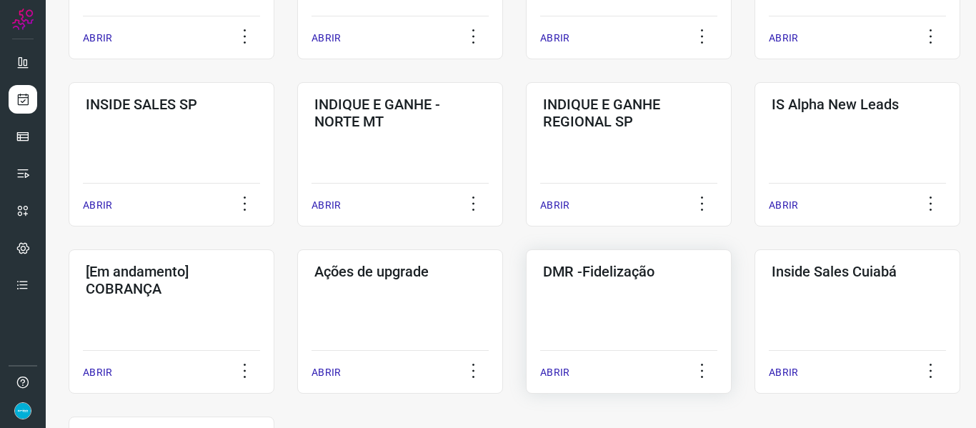
click at [559, 366] on p "ABRIR" at bounding box center [554, 372] width 29 height 15
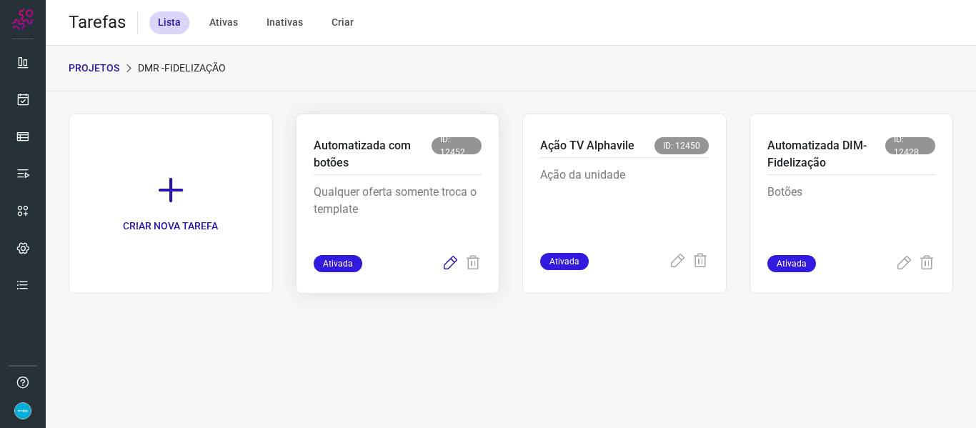
click at [456, 262] on icon at bounding box center [450, 263] width 17 height 17
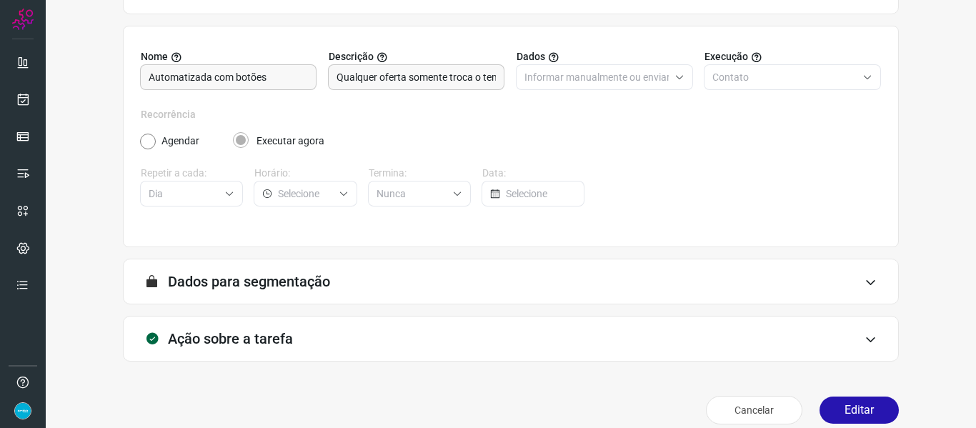
scroll to position [130, 0]
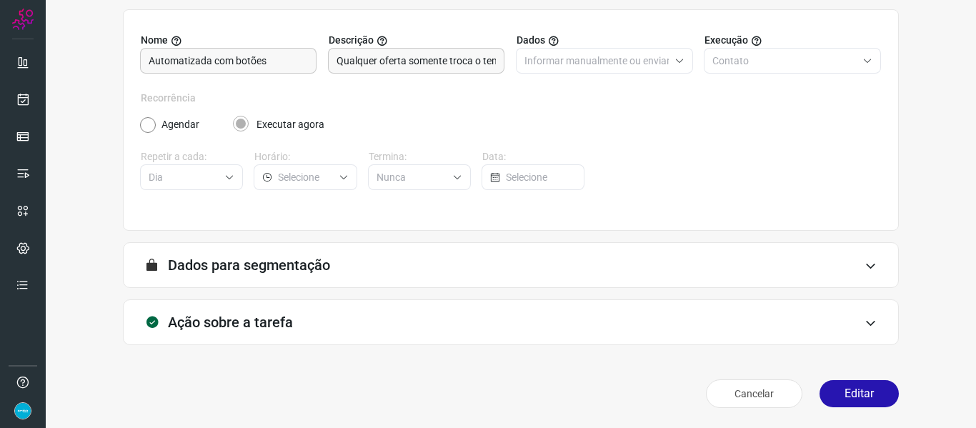
click at [868, 403] on button "Editar" at bounding box center [859, 393] width 79 height 27
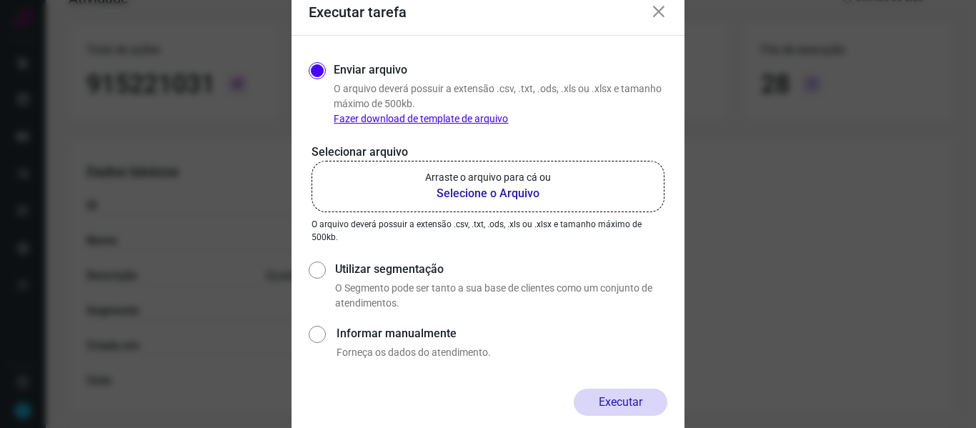
click at [452, 192] on b "Selecione o Arquivo" at bounding box center [488, 193] width 126 height 17
click at [0, 0] on input "Arraste o arquivo para cá ou Selecione o Arquivo" at bounding box center [0, 0] width 0 height 0
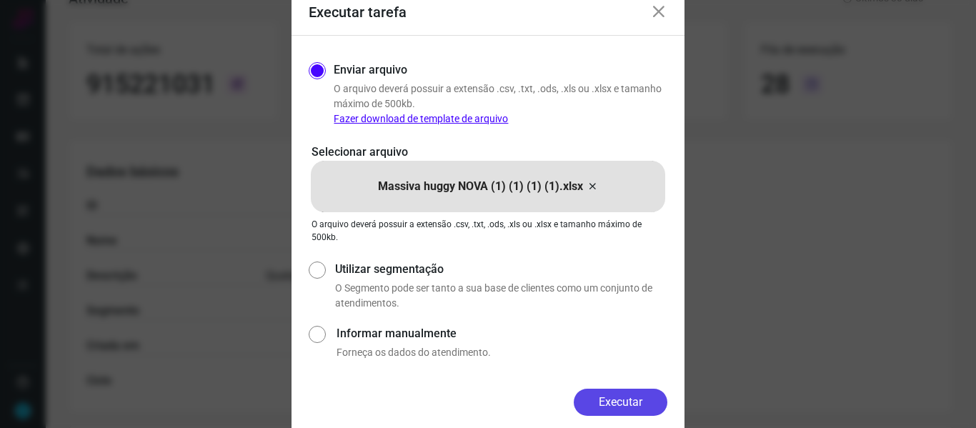
click at [625, 397] on button "Executar" at bounding box center [621, 402] width 94 height 27
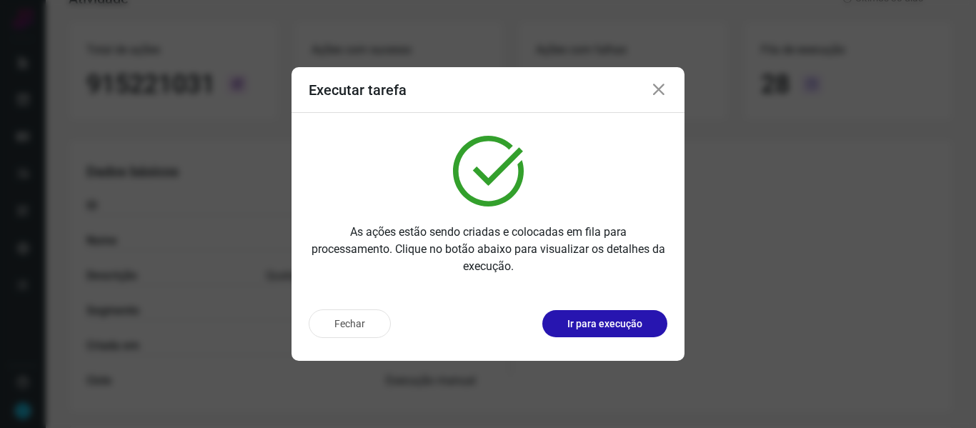
click at [658, 91] on icon at bounding box center [658, 89] width 17 height 17
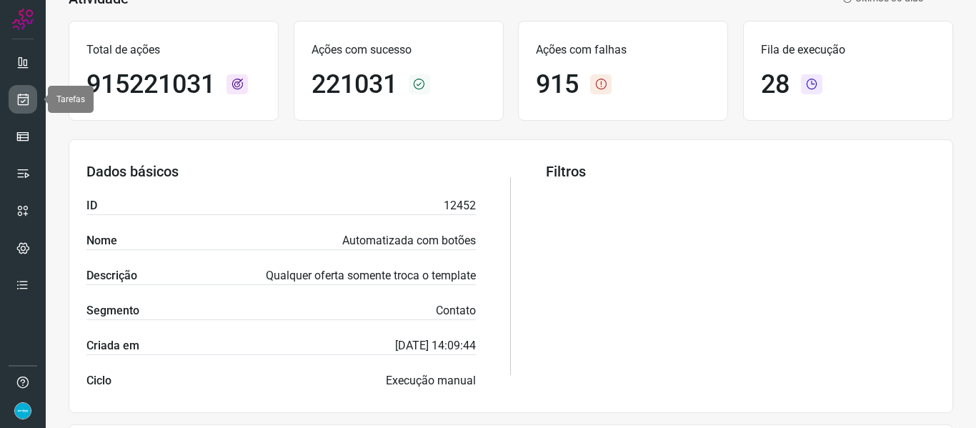
click at [29, 95] on icon at bounding box center [23, 99] width 15 height 14
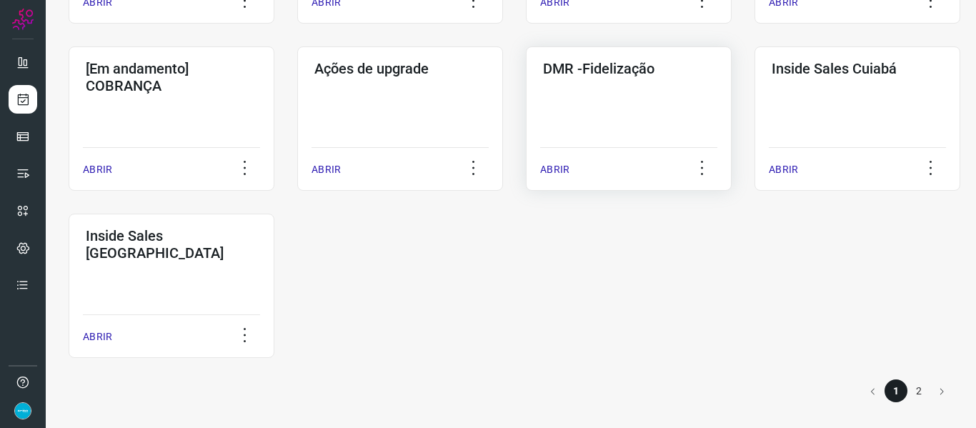
click at [540, 169] on p "ABRIR" at bounding box center [554, 169] width 29 height 15
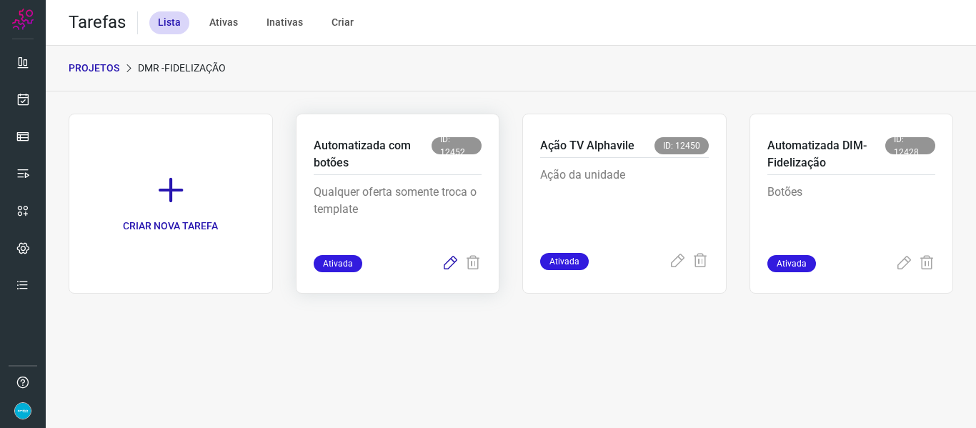
click at [450, 265] on icon at bounding box center [450, 263] width 17 height 17
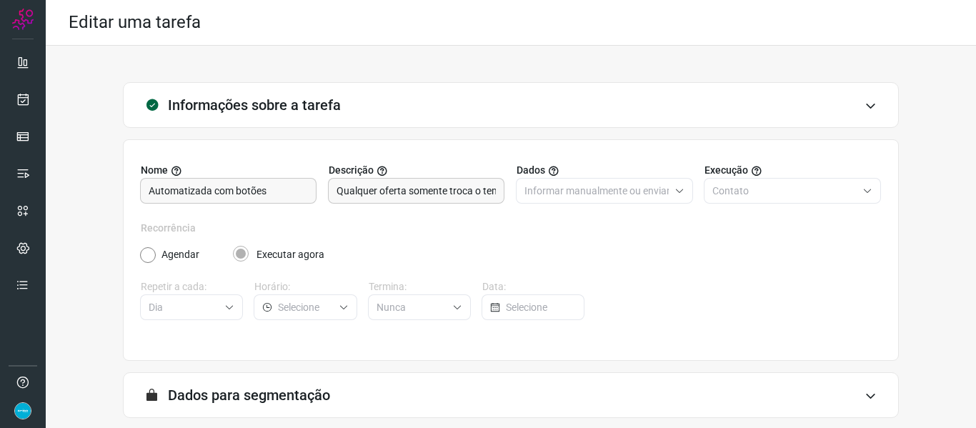
click at [929, 237] on div "Informações sobre a tarefa Nome Automatizada com botões Descrição Qualquer ofer…" at bounding box center [511, 313] width 885 height 462
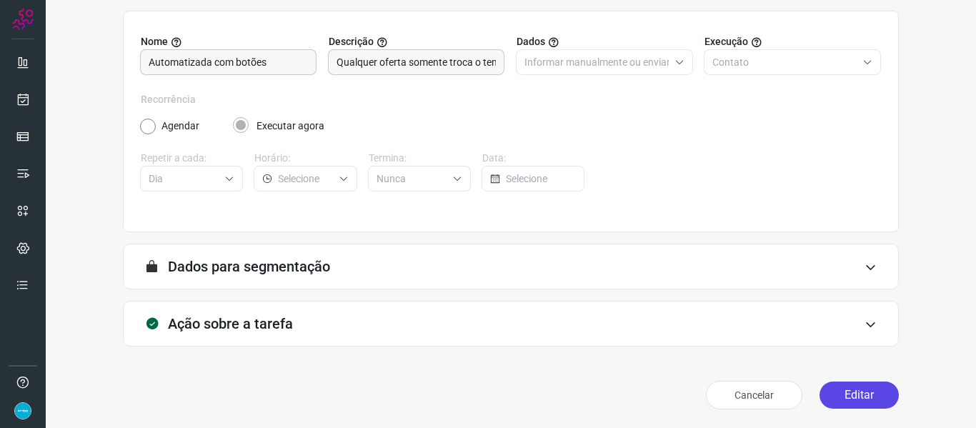
scroll to position [130, 0]
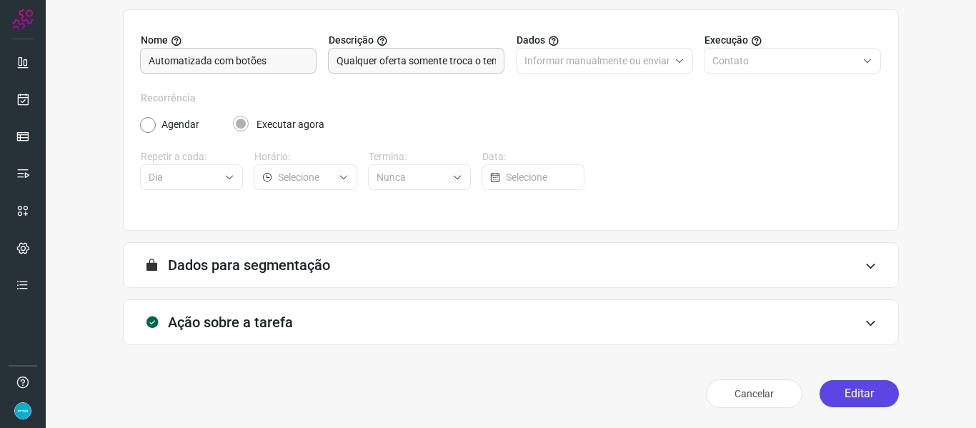
click at [871, 385] on button "Editar" at bounding box center [859, 393] width 79 height 27
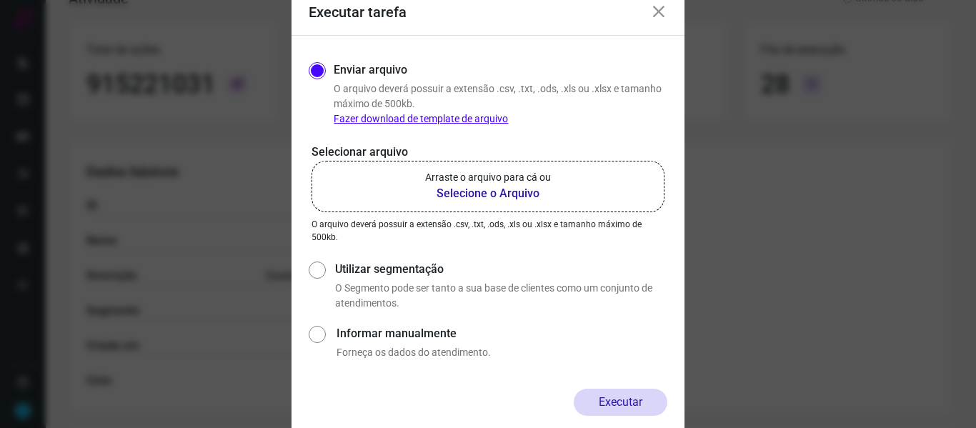
click at [502, 197] on b "Selecione o Arquivo" at bounding box center [488, 193] width 126 height 17
click at [0, 0] on input "Arraste o arquivo para cá ou Selecione o Arquivo" at bounding box center [0, 0] width 0 height 0
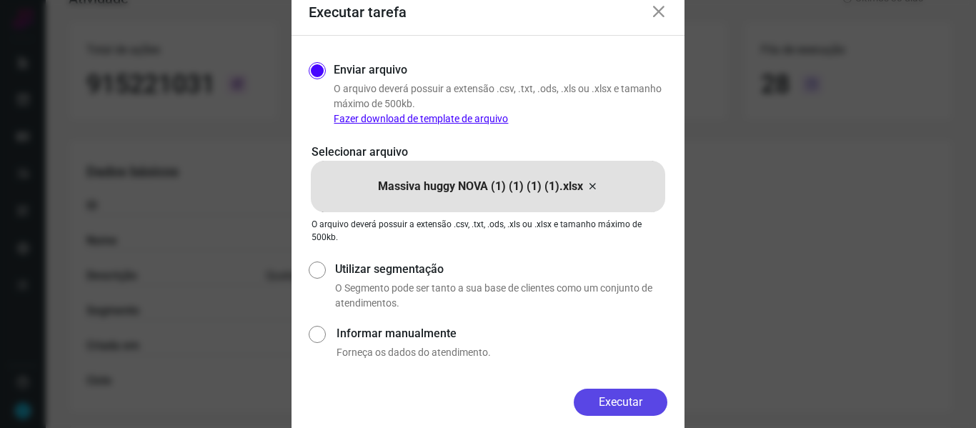
click at [619, 401] on button "Executar" at bounding box center [621, 402] width 94 height 27
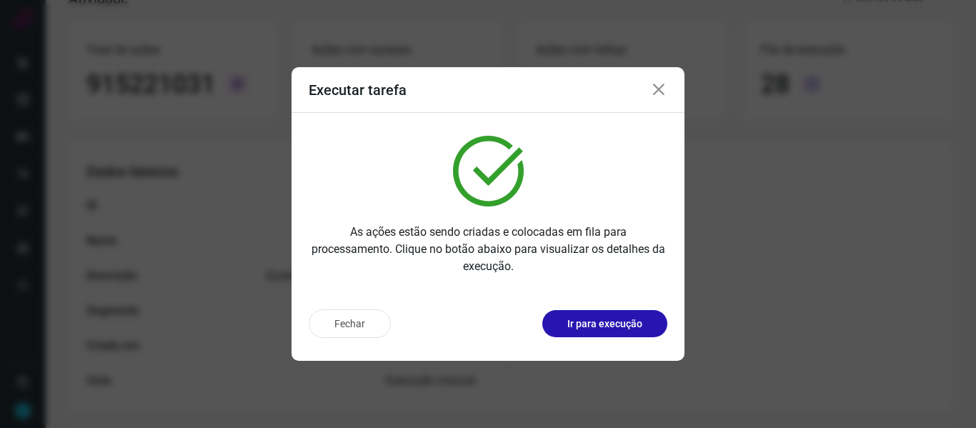
drag, startPoint x: 660, startPoint y: 94, endPoint x: 652, endPoint y: 93, distance: 8.6
click at [660, 94] on icon at bounding box center [658, 89] width 17 height 17
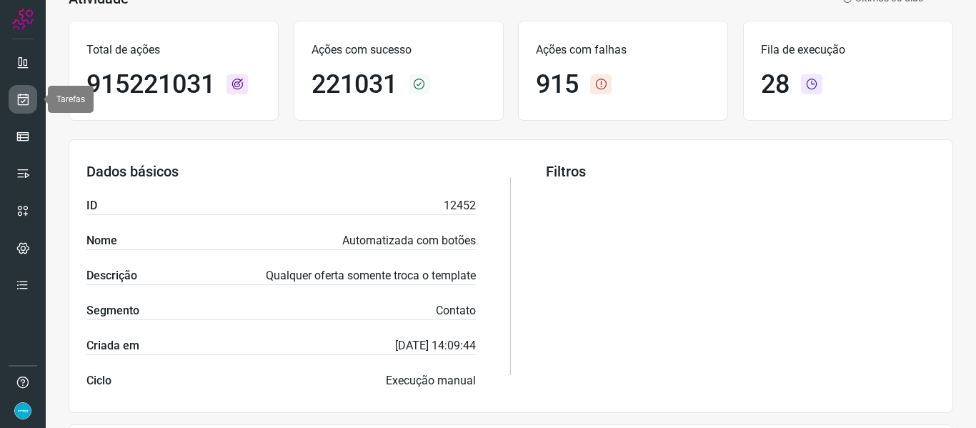
click at [28, 95] on icon at bounding box center [23, 99] width 15 height 14
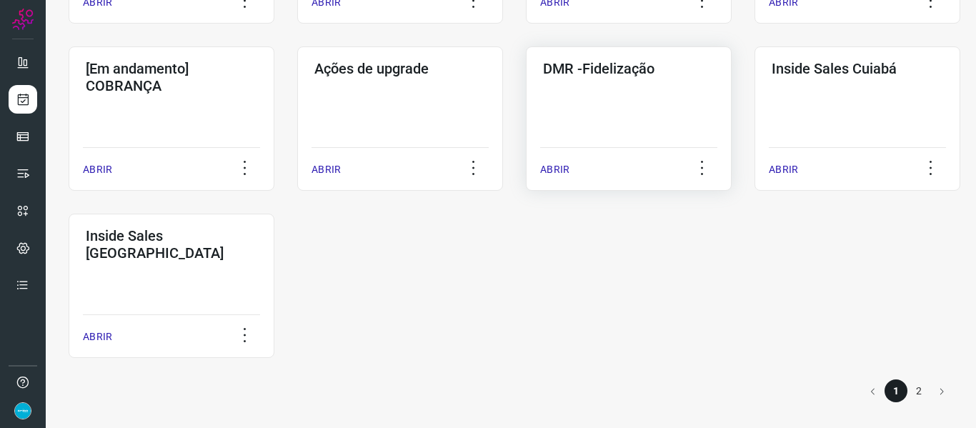
click at [561, 162] on p "ABRIR" at bounding box center [554, 169] width 29 height 15
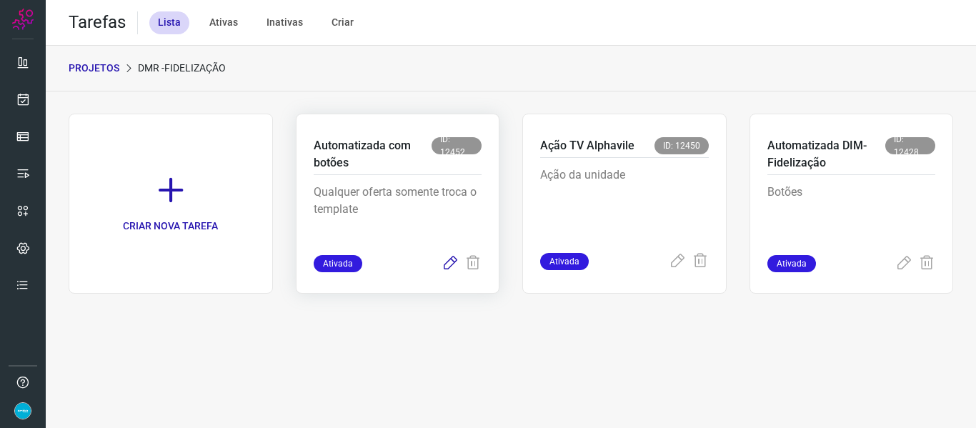
click at [450, 260] on icon at bounding box center [450, 263] width 17 height 17
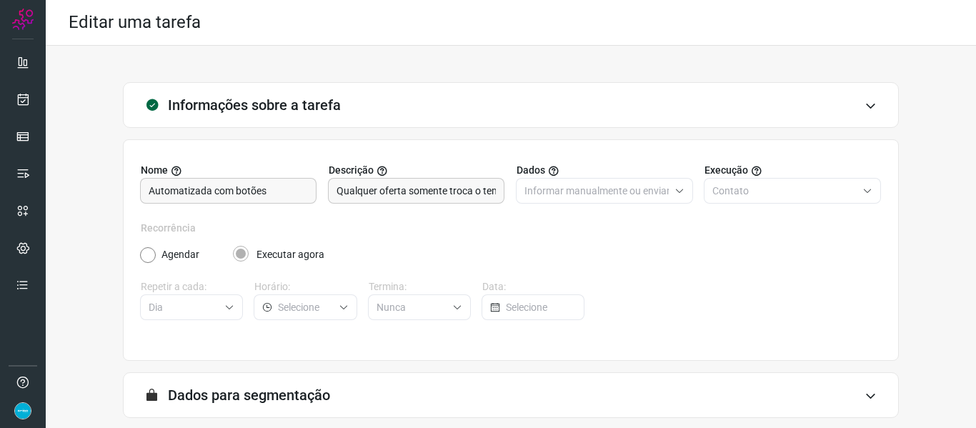
scroll to position [130, 0]
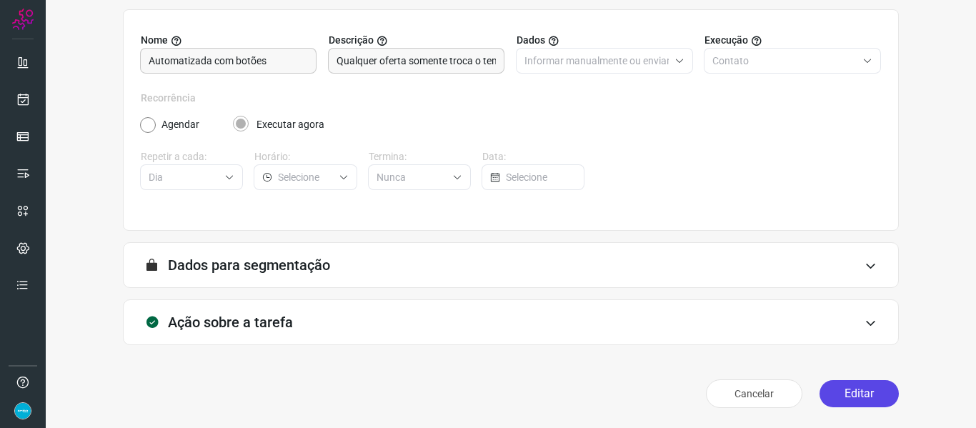
click at [871, 396] on button "Editar" at bounding box center [859, 393] width 79 height 27
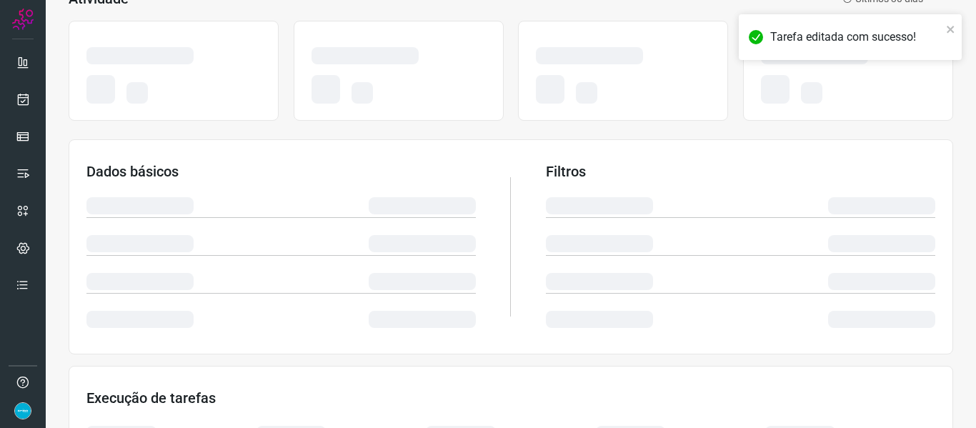
click at [949, 262] on div "Atividade Últimos 30 dias Dados básicos Filtros Execução de tarefas" at bounding box center [511, 297] width 931 height 673
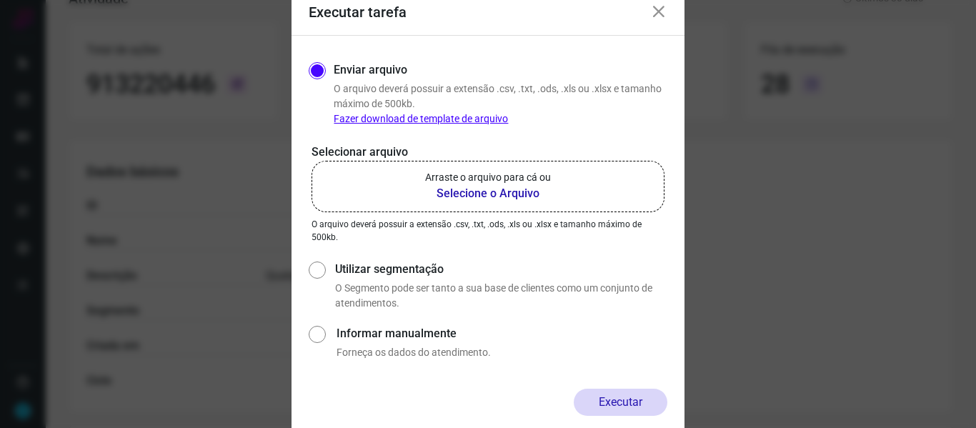
click at [520, 194] on b "Selecione o Arquivo" at bounding box center [488, 193] width 126 height 17
click at [0, 0] on input "Arraste o arquivo para cá ou Selecione o Arquivo" at bounding box center [0, 0] width 0 height 0
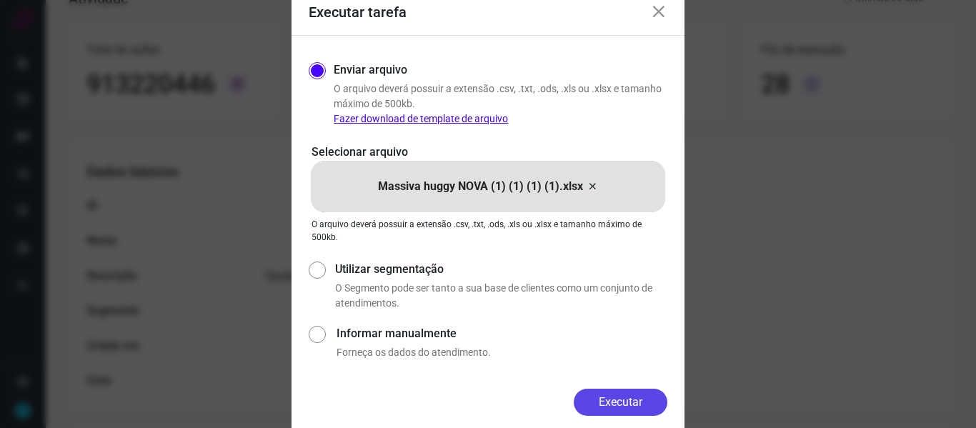
click at [639, 408] on button "Executar" at bounding box center [621, 402] width 94 height 27
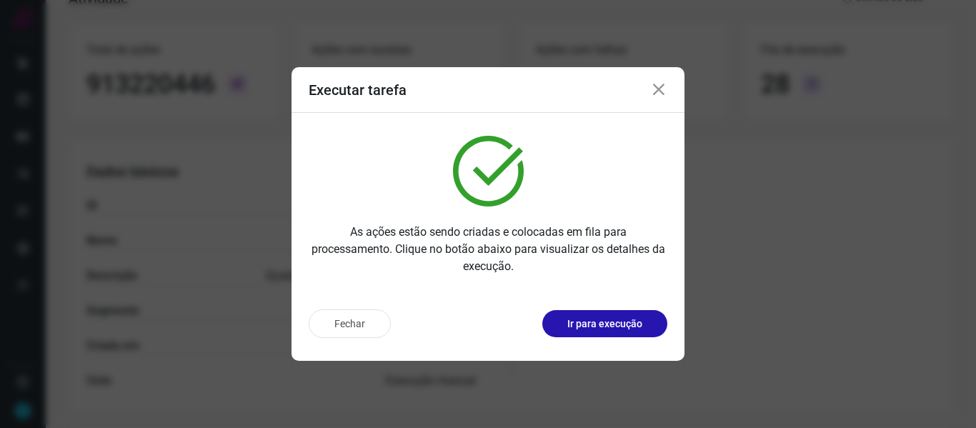
click at [663, 89] on icon at bounding box center [658, 89] width 17 height 17
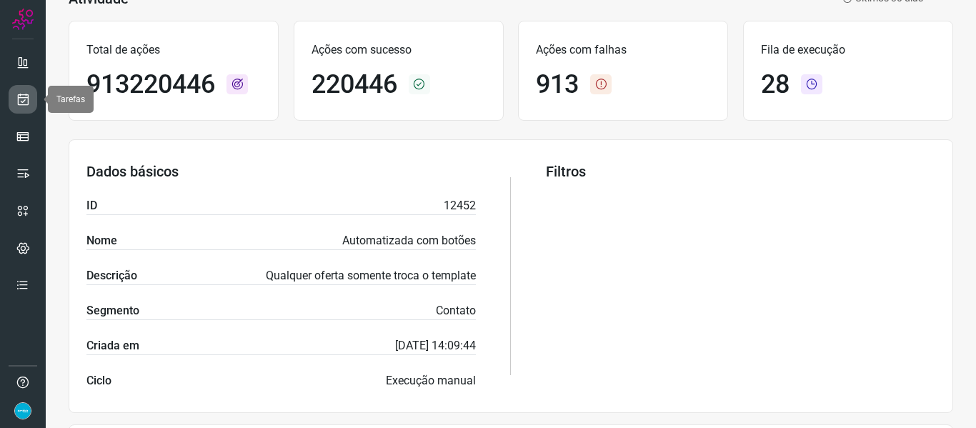
click at [15, 102] on link at bounding box center [23, 99] width 29 height 29
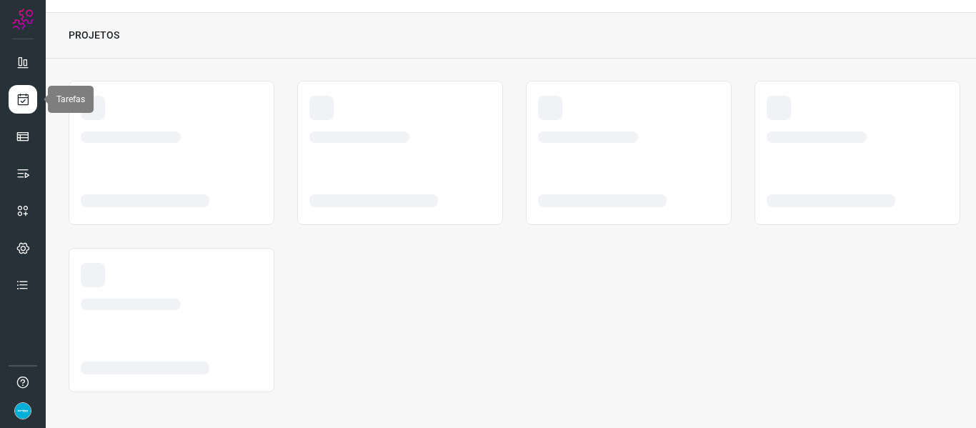
scroll to position [33, 0]
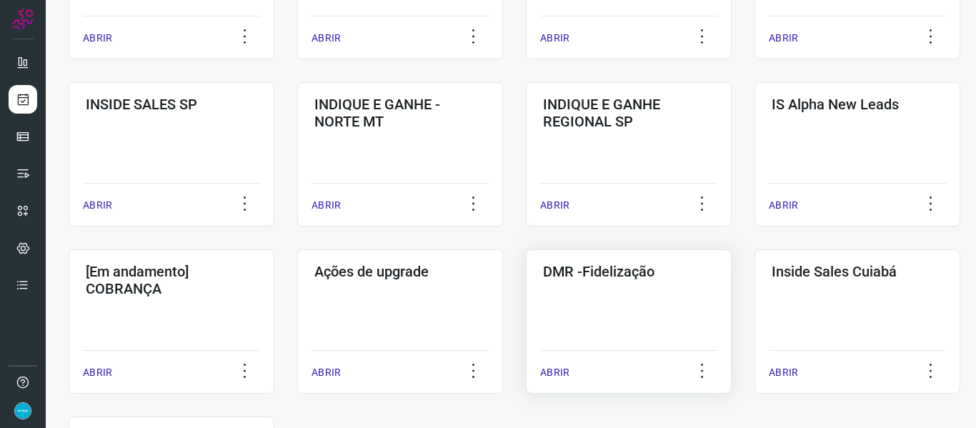
click at [555, 372] on p "ABRIR" at bounding box center [554, 372] width 29 height 15
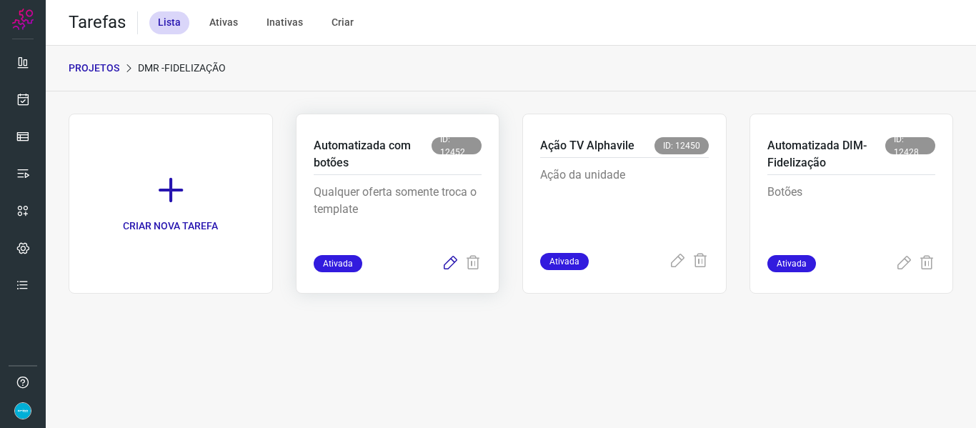
click at [455, 262] on icon at bounding box center [450, 263] width 17 height 17
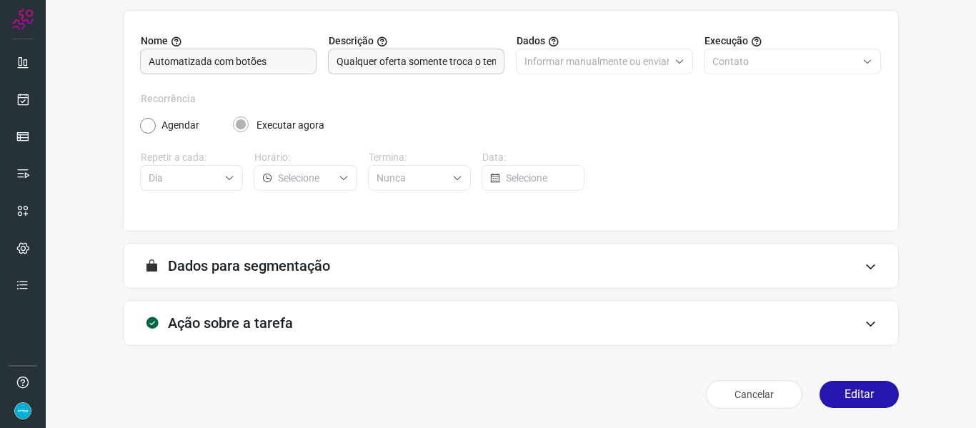
scroll to position [130, 0]
click at [858, 387] on button "Editar" at bounding box center [859, 393] width 79 height 27
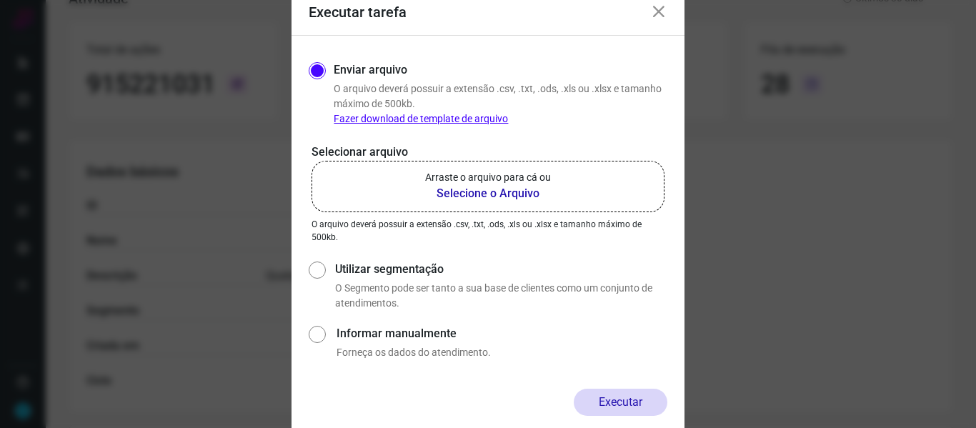
click at [515, 184] on p "Arraste o arquivo para cá ou" at bounding box center [488, 177] width 126 height 15
click at [0, 0] on input "Arraste o arquivo para cá ou Selecione o Arquivo" at bounding box center [0, 0] width 0 height 0
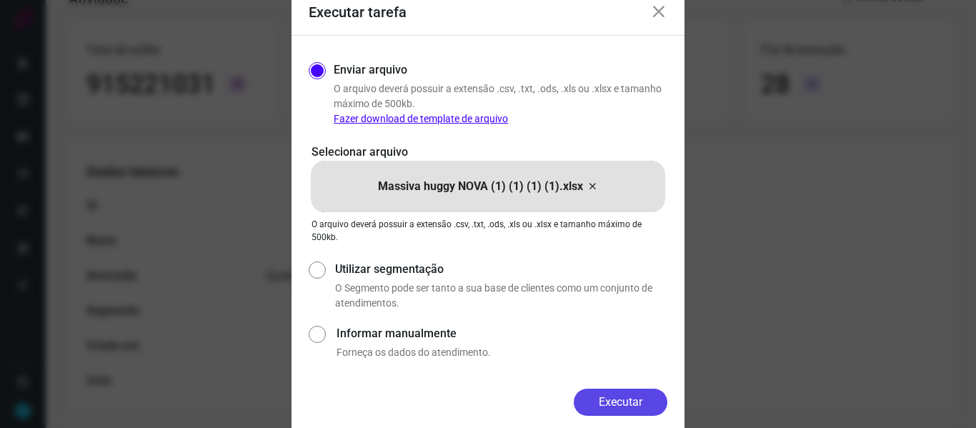
click at [621, 401] on button "Executar" at bounding box center [621, 402] width 94 height 27
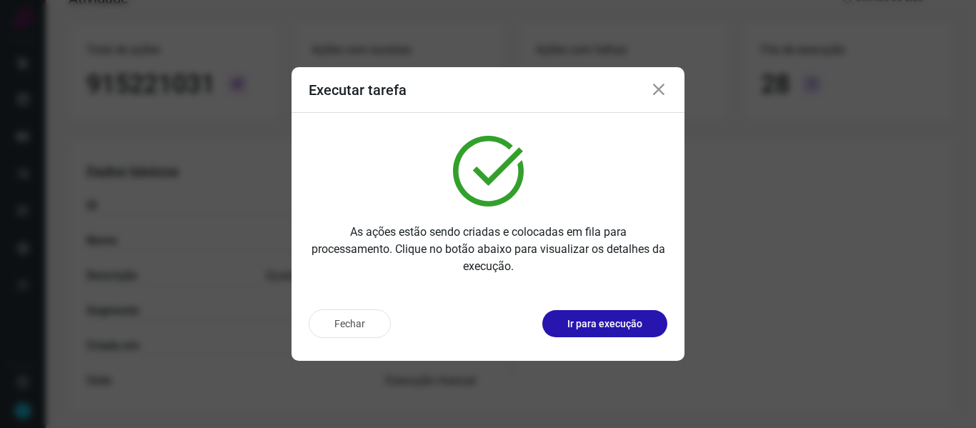
drag, startPoint x: 665, startPoint y: 91, endPoint x: 139, endPoint y: 93, distance: 526.1
click at [665, 91] on icon at bounding box center [658, 89] width 17 height 17
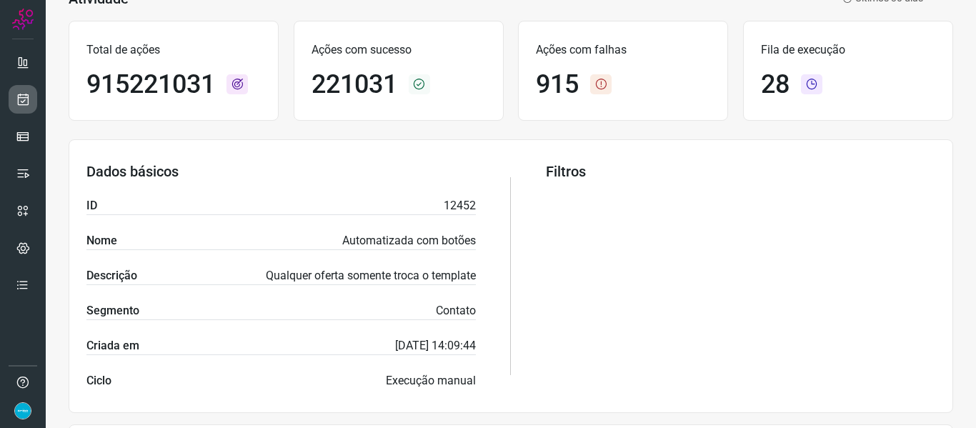
click at [31, 95] on link at bounding box center [23, 99] width 29 height 29
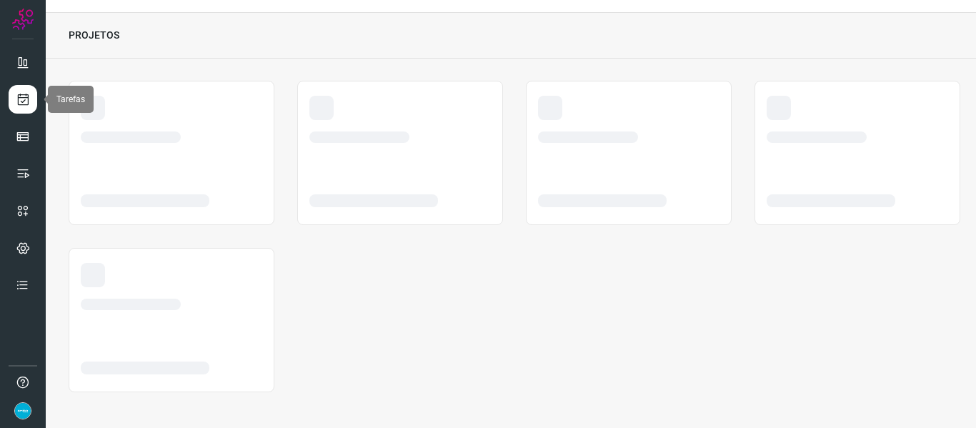
scroll to position [33, 0]
